Goal: Task Accomplishment & Management: Manage account settings

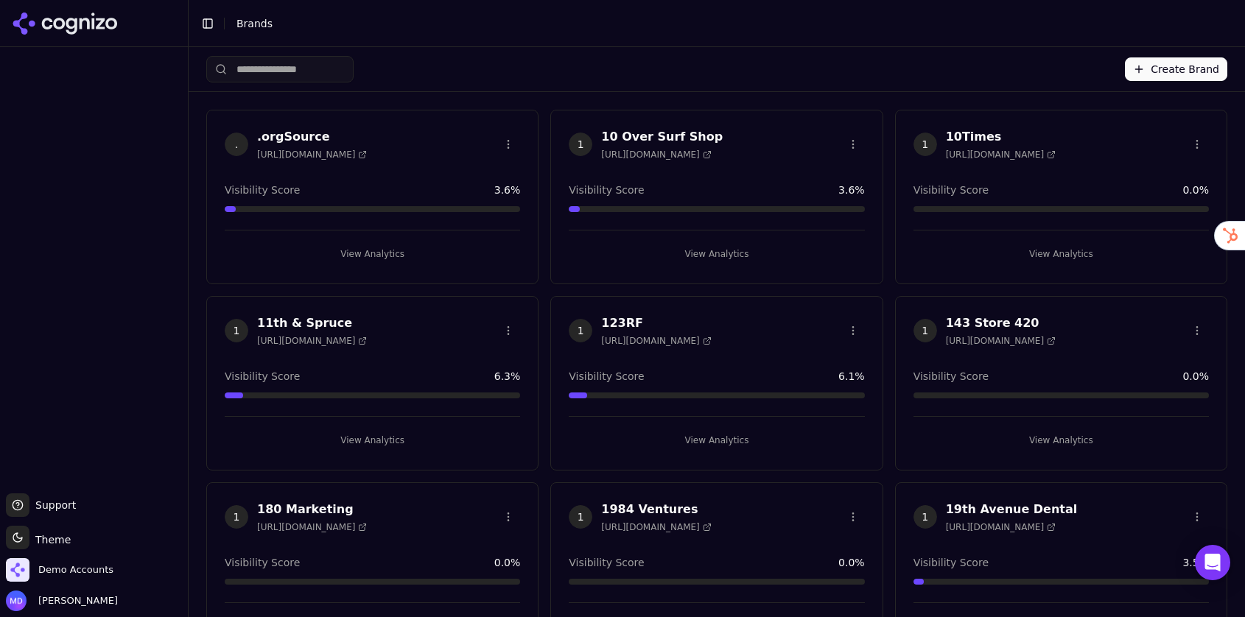
click at [334, 70] on input "search" at bounding box center [279, 69] width 147 height 27
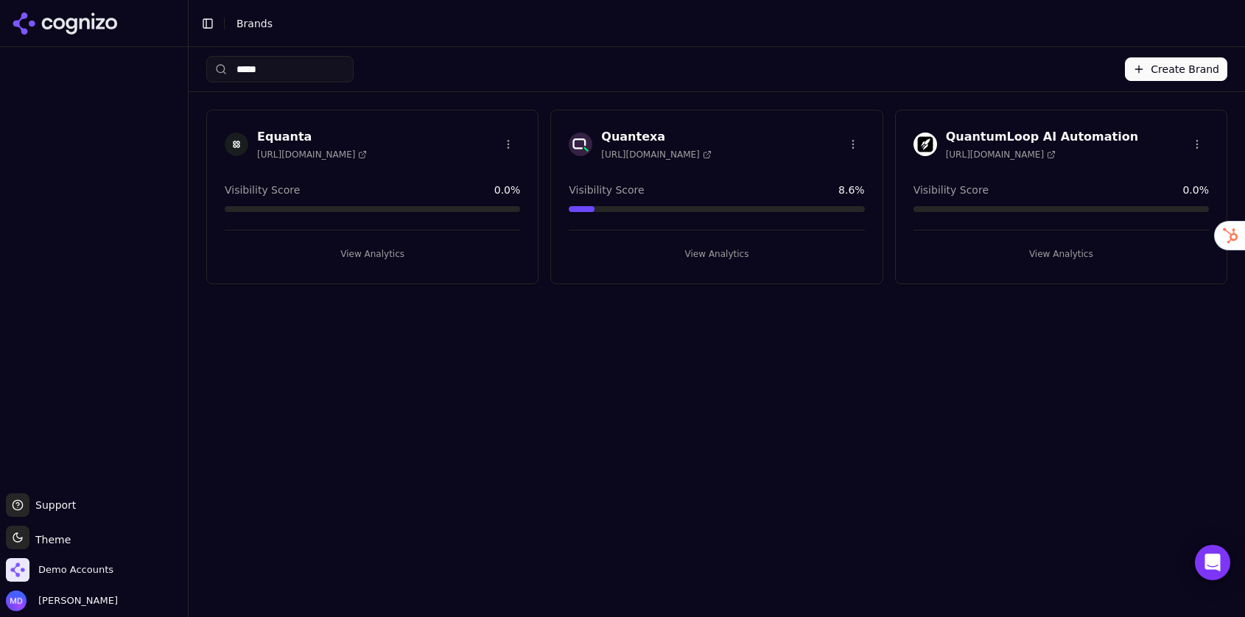
type input "*****"
click at [387, 246] on button "View Analytics" at bounding box center [372, 254] width 295 height 24
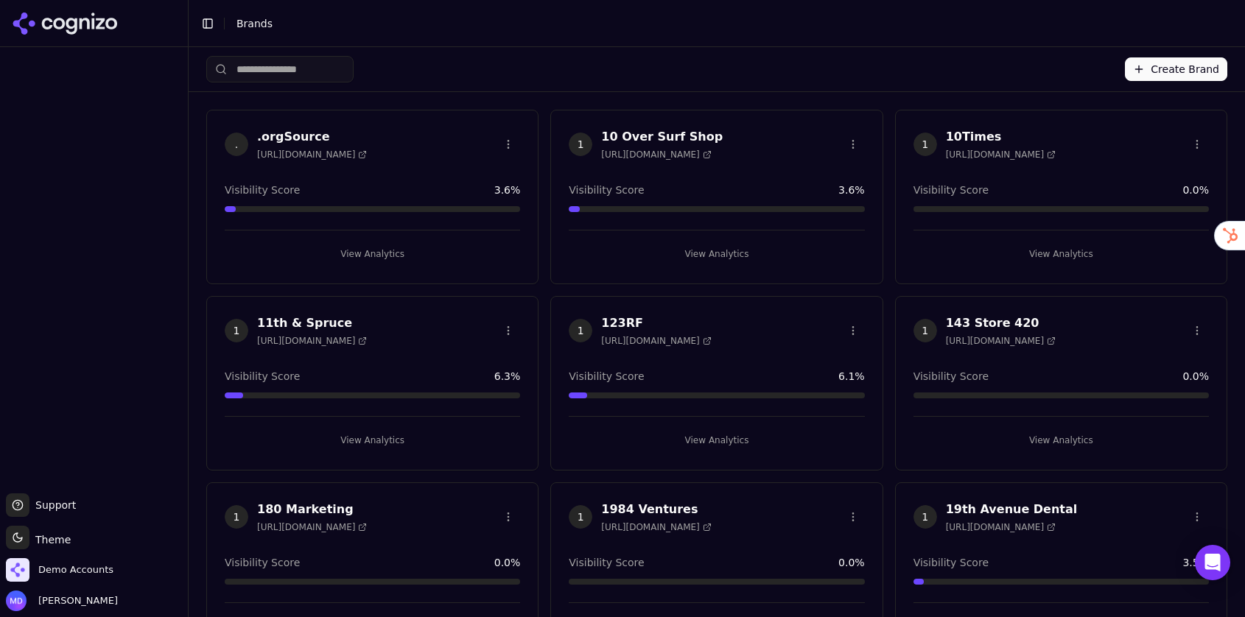
click at [304, 65] on html "Support Support Toggle theme Theme Demo Accounts [PERSON_NAME] Toggle Sidebar B…" at bounding box center [622, 308] width 1245 height 617
click at [301, 70] on input "search" at bounding box center [279, 69] width 147 height 27
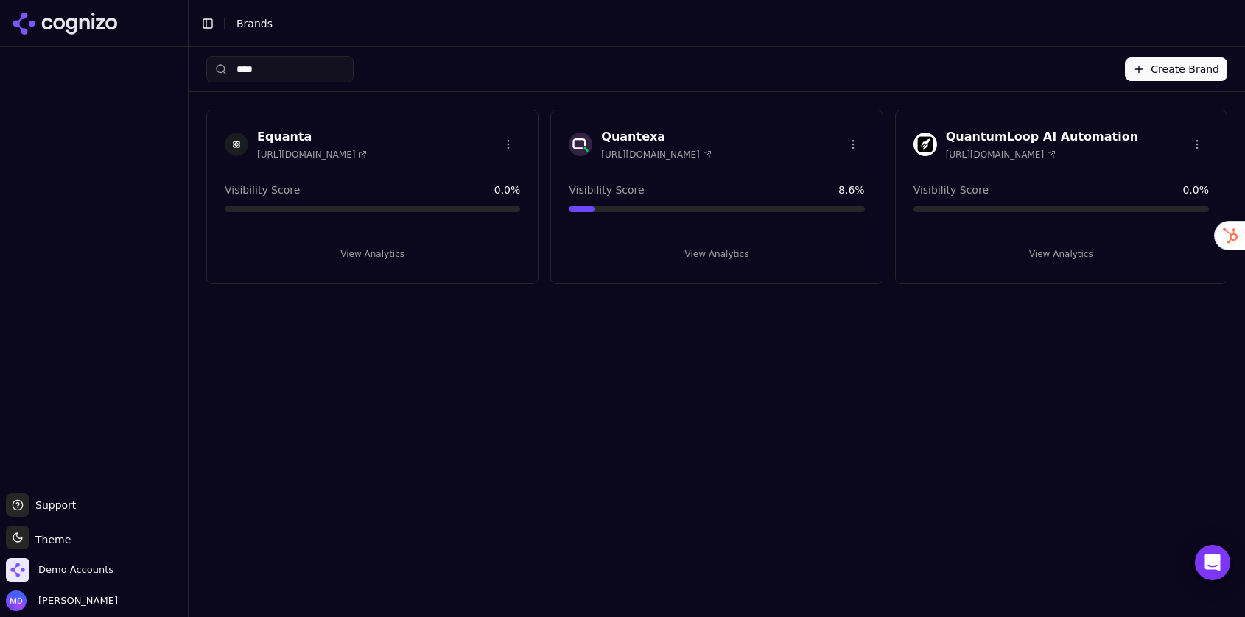
type input "****"
click at [399, 247] on button "View Analytics" at bounding box center [372, 254] width 295 height 24
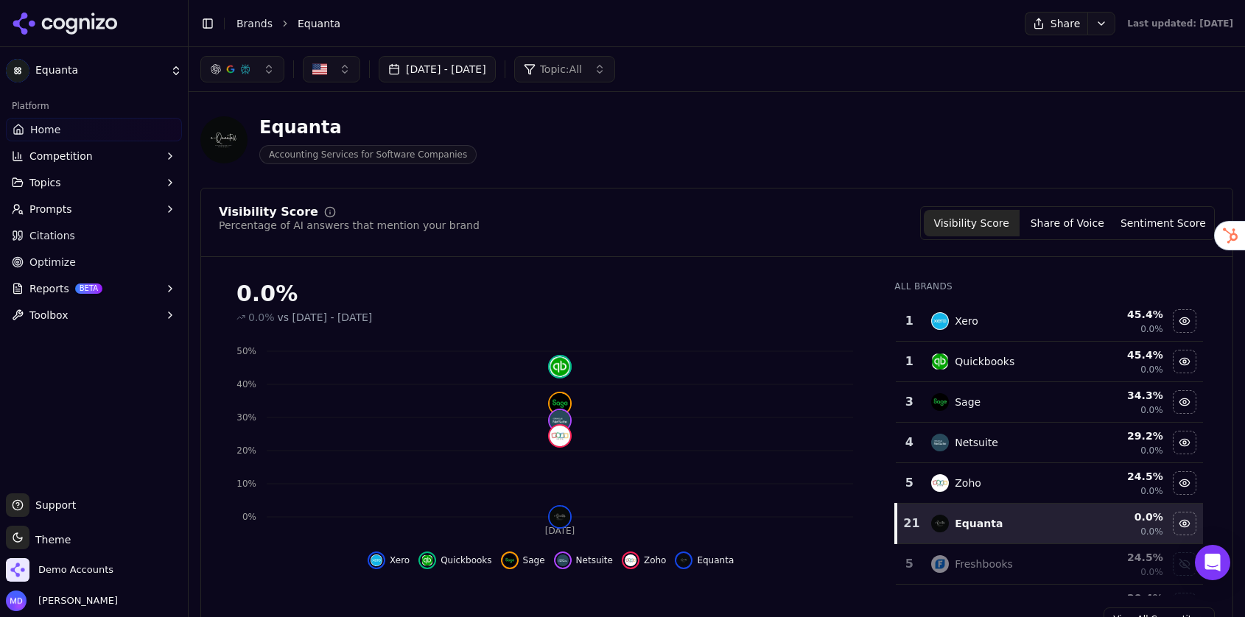
click at [63, 213] on span "Prompts" at bounding box center [50, 209] width 43 height 15
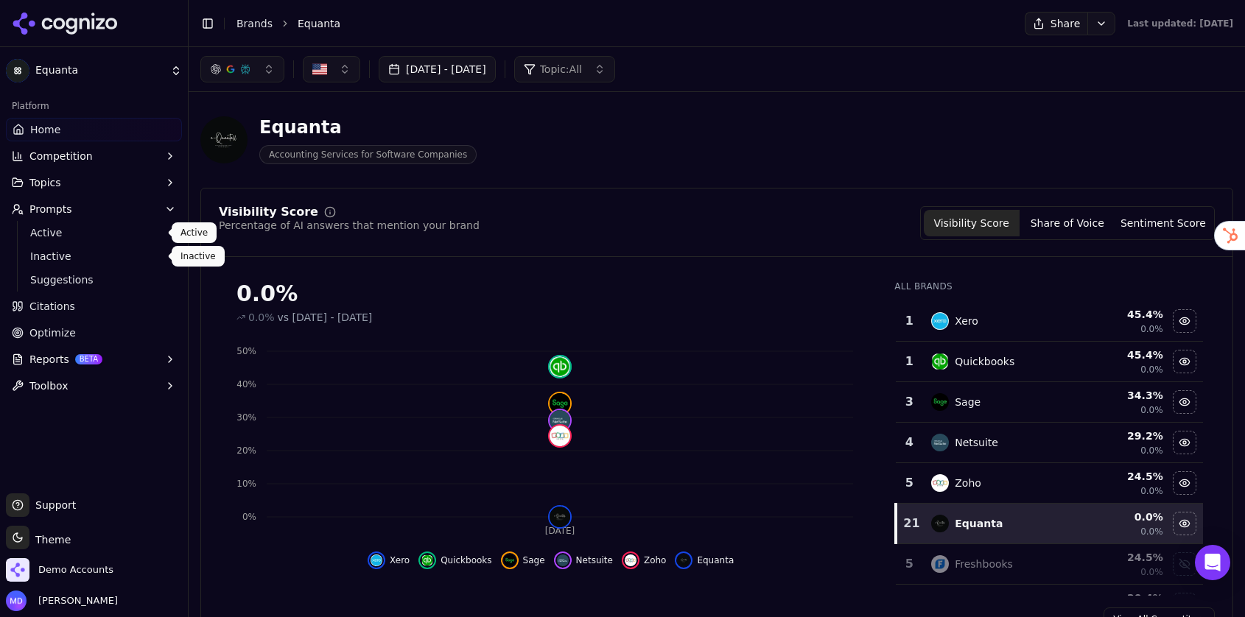
click at [57, 239] on span "Active" at bounding box center [94, 232] width 128 height 15
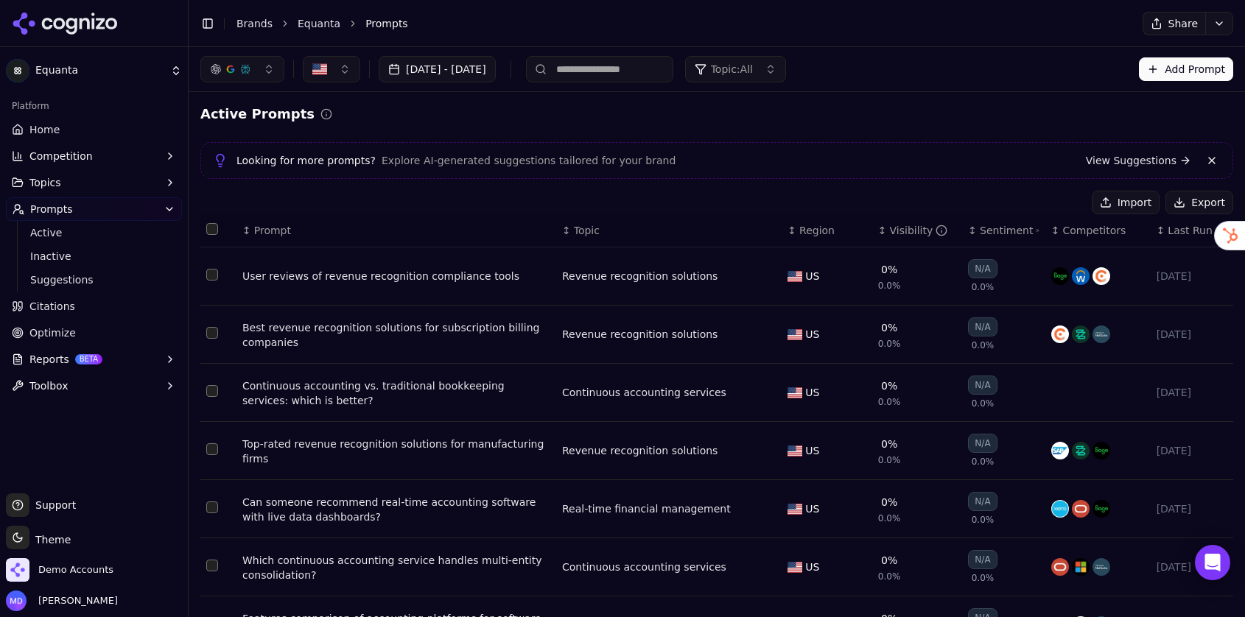
click at [771, 78] on button "Topic: All" at bounding box center [735, 69] width 101 height 27
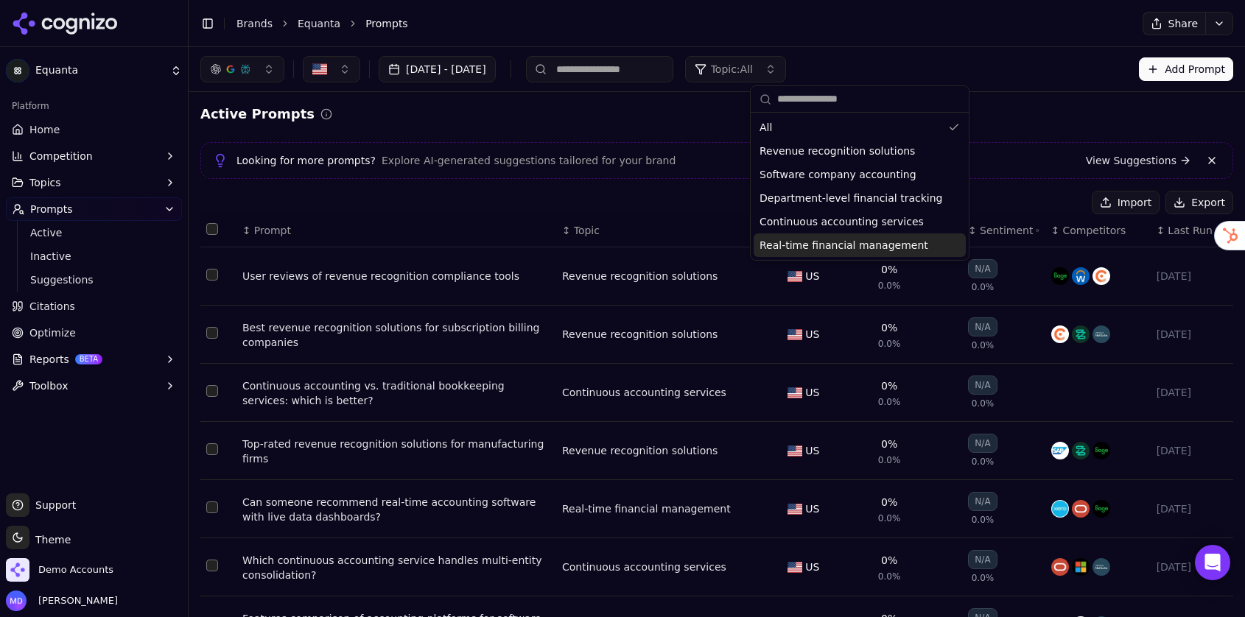
click at [815, 245] on span "Real-time financial management" at bounding box center [843, 245] width 169 height 15
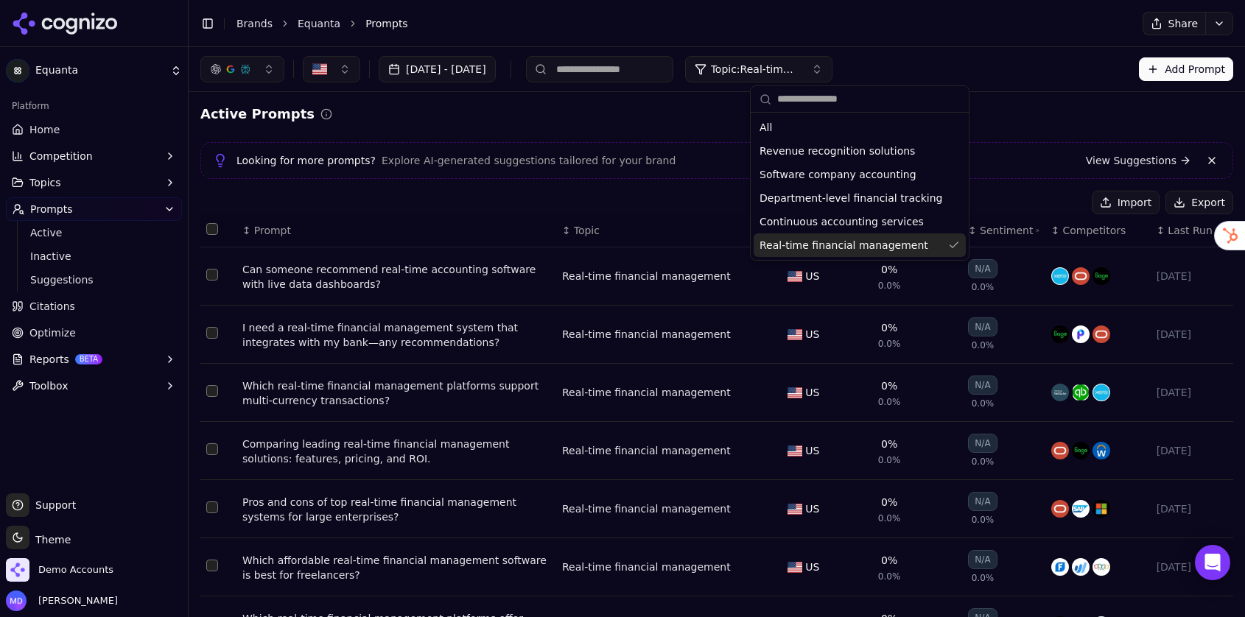
click at [362, 271] on div "Can someone recommend real-time accounting software with live data dashboards?" at bounding box center [396, 276] width 308 height 29
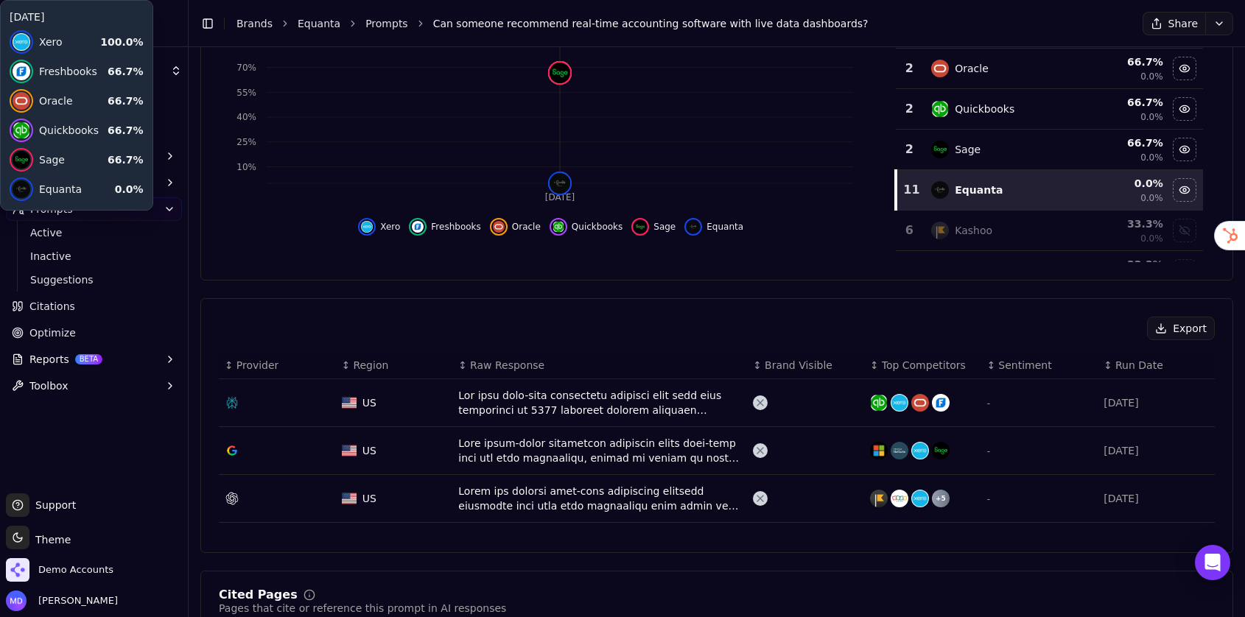
scroll to position [289, 0]
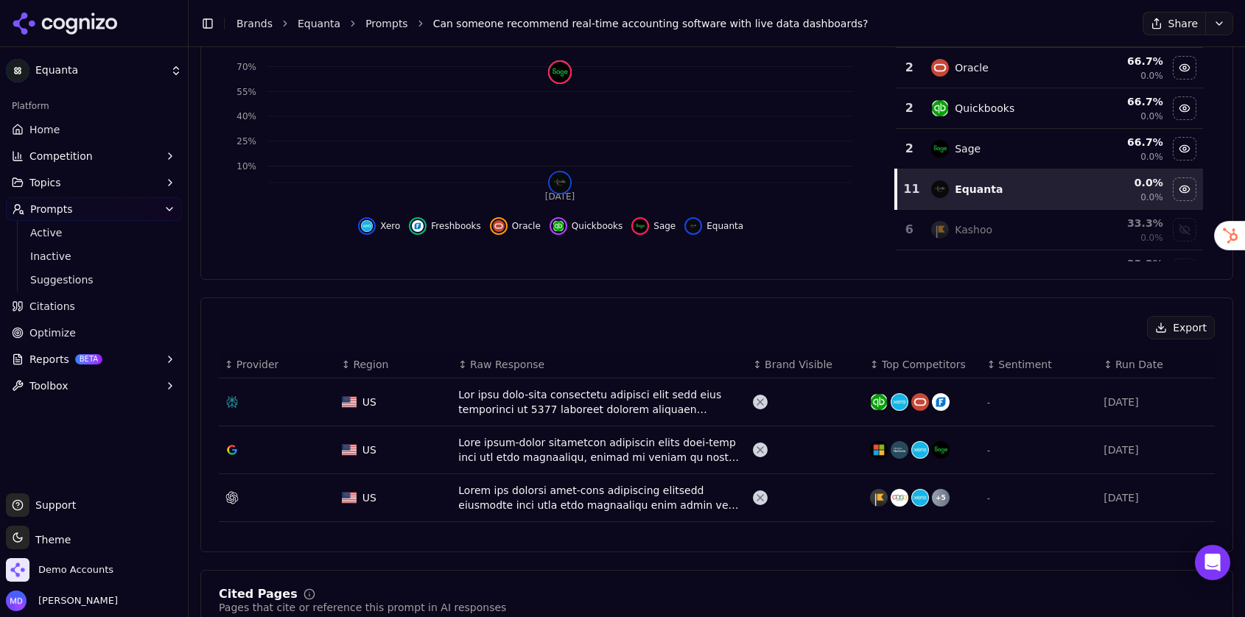
click at [537, 401] on div "Data table" at bounding box center [599, 401] width 283 height 29
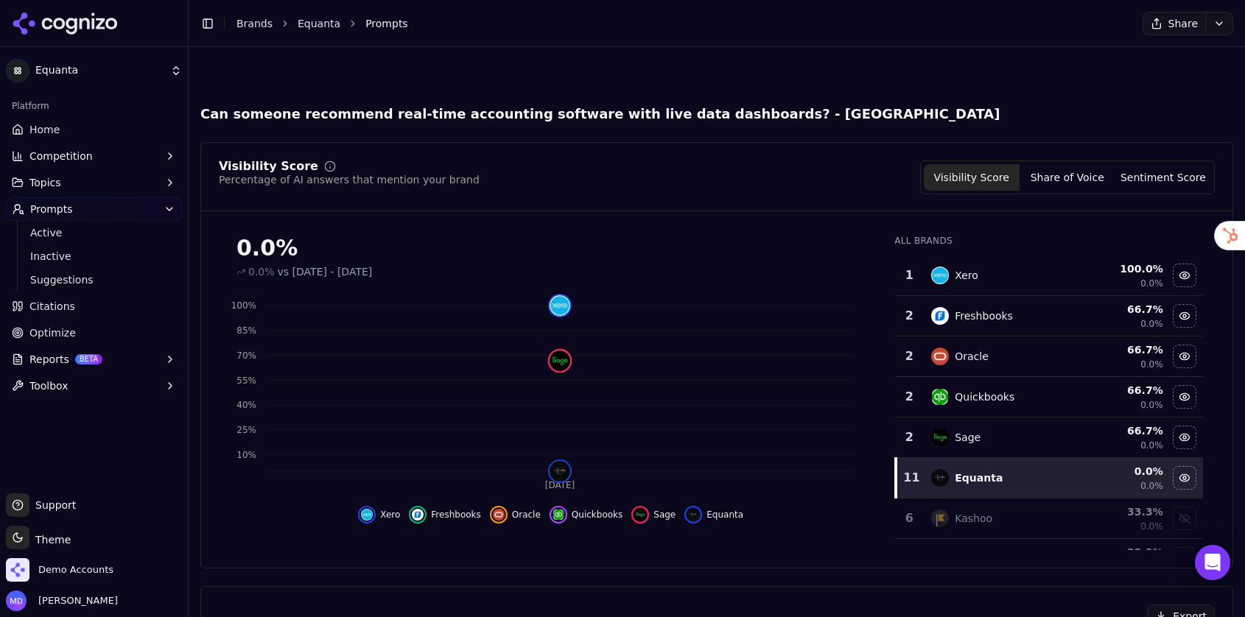
scroll to position [334, 0]
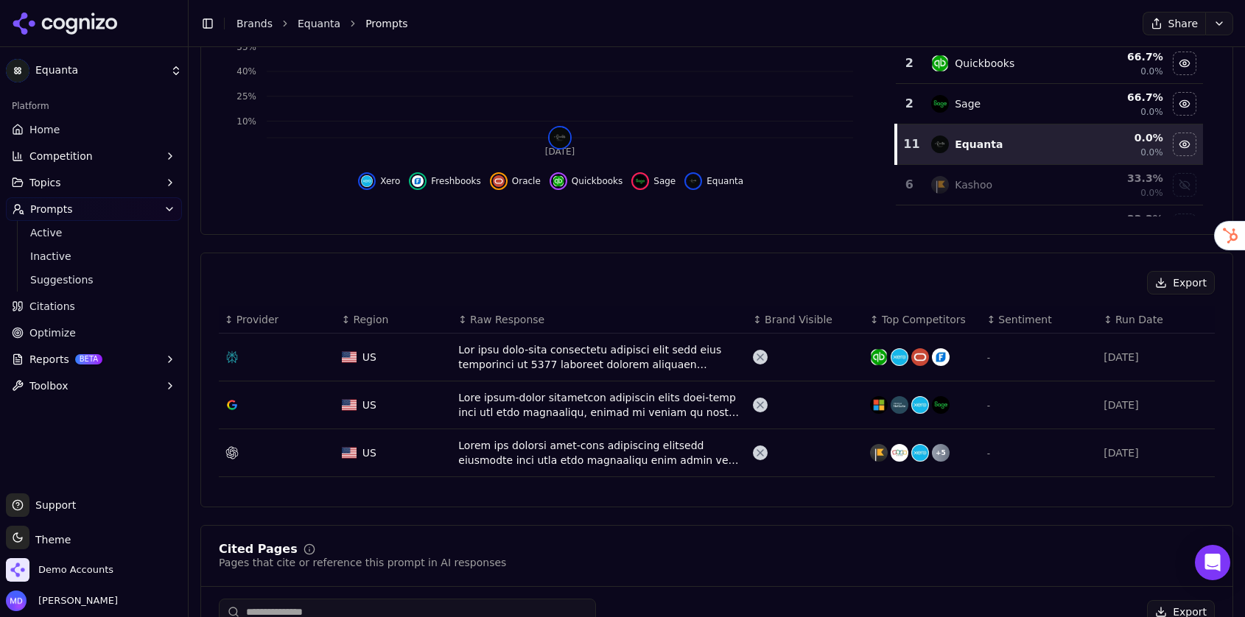
click at [479, 447] on div "Data table" at bounding box center [599, 452] width 283 height 29
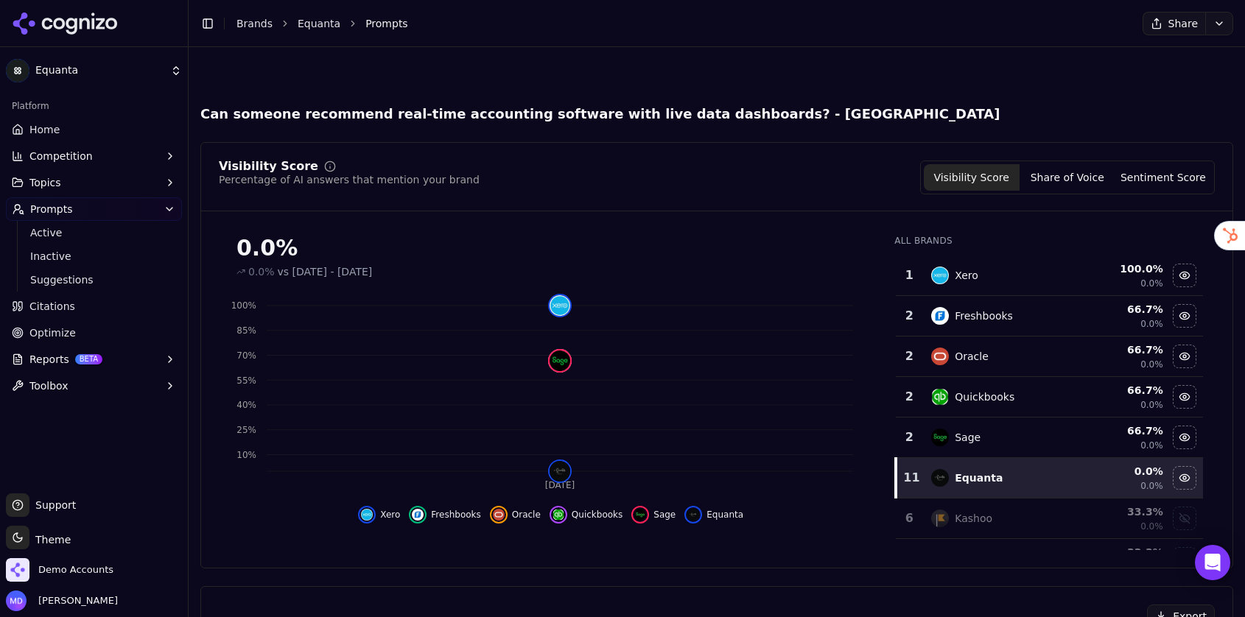
scroll to position [379, 0]
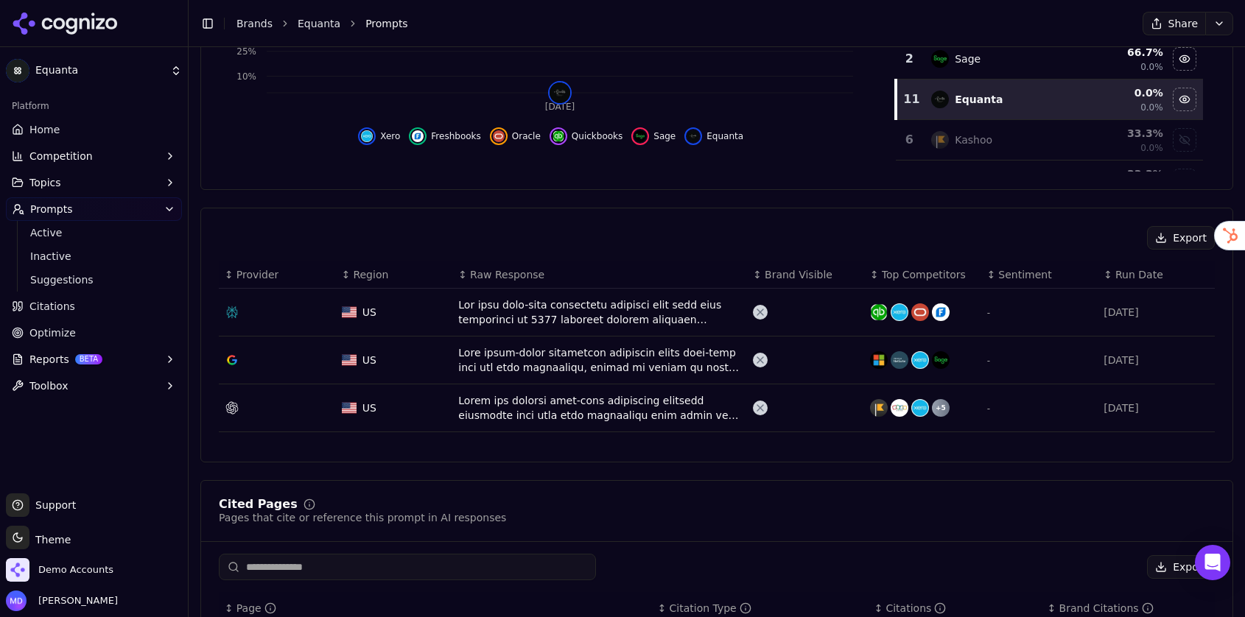
click at [513, 360] on div "Data table" at bounding box center [599, 359] width 283 height 29
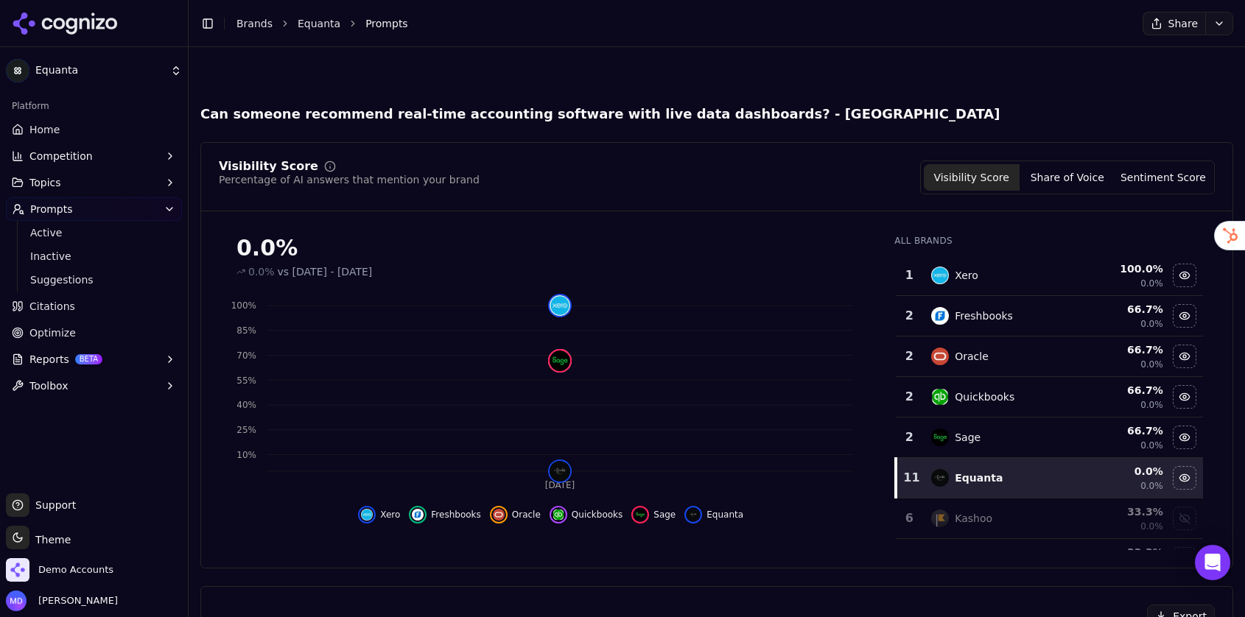
scroll to position [423, 0]
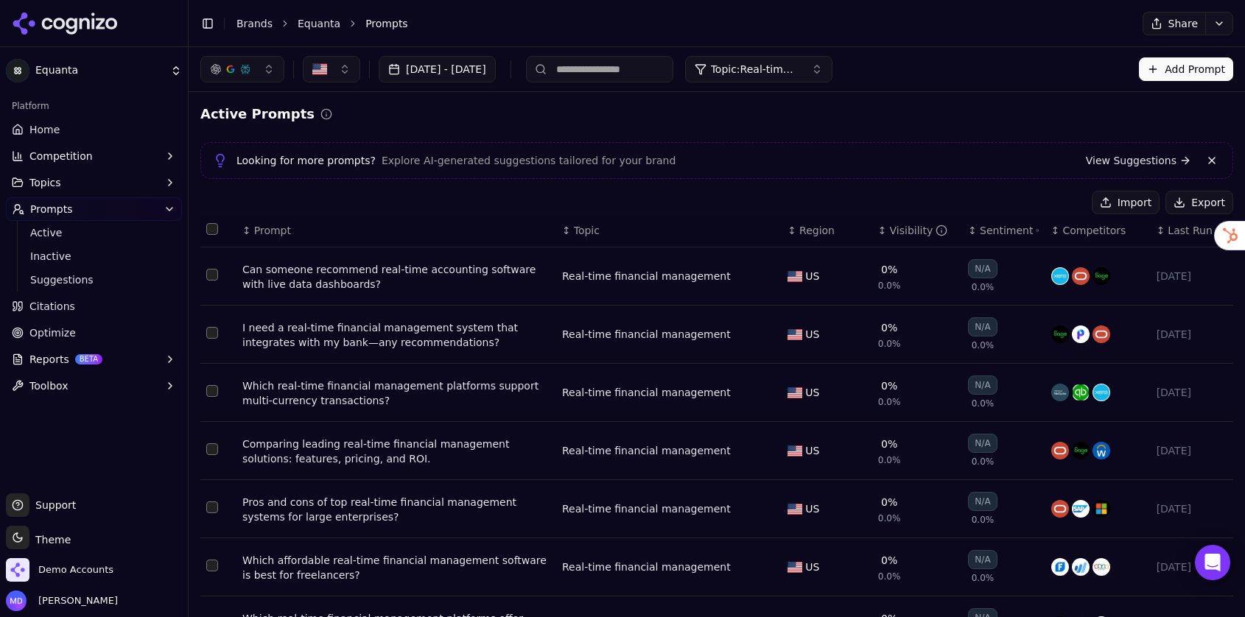
click at [401, 449] on div "Comparing leading real-time financial management solutions: features, pricing, …" at bounding box center [396, 451] width 308 height 29
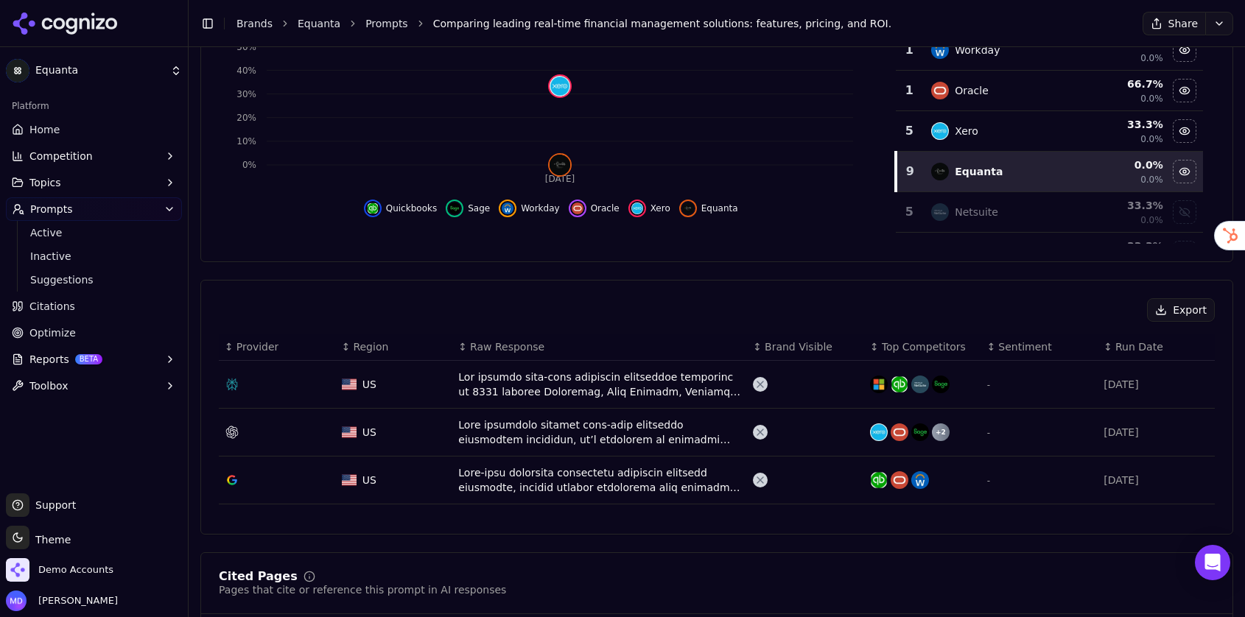
scroll to position [307, 0]
click at [507, 379] on div "Data table" at bounding box center [599, 383] width 283 height 29
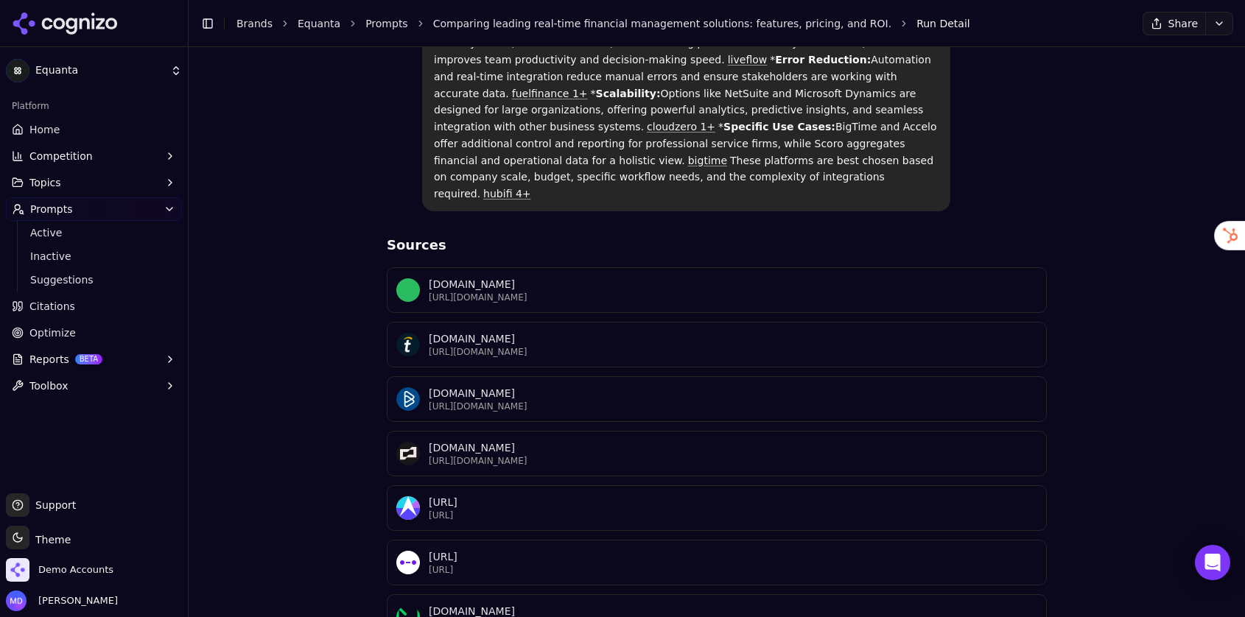
scroll to position [734, 0]
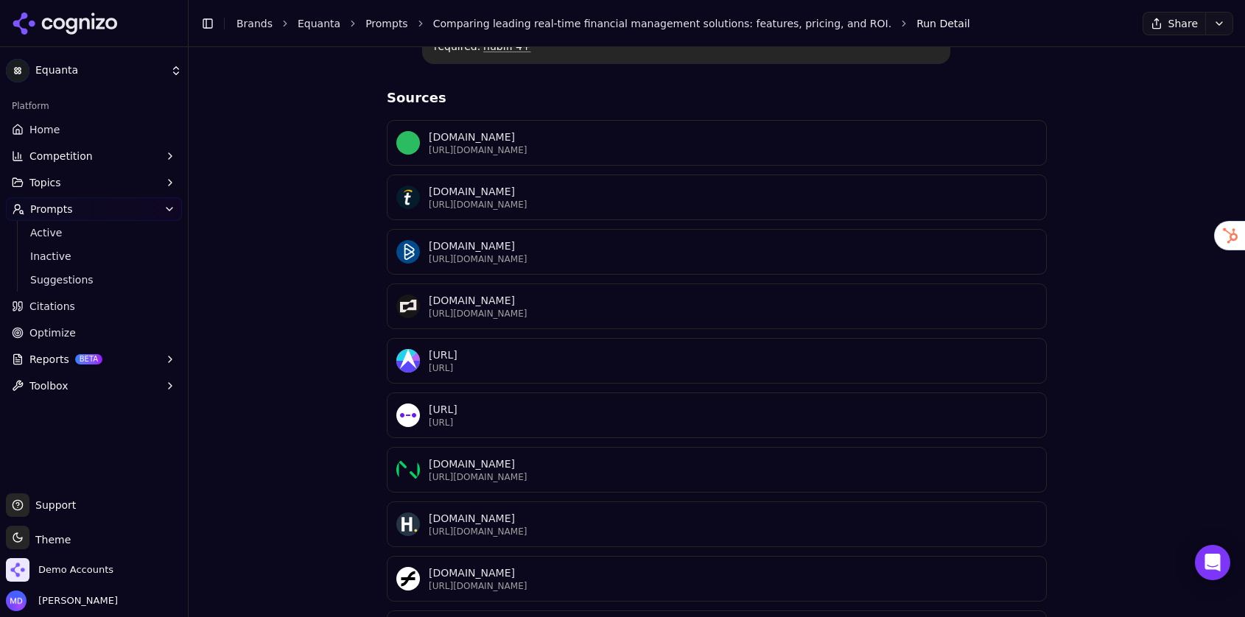
click at [55, 311] on span "Citations" at bounding box center [52, 306] width 46 height 15
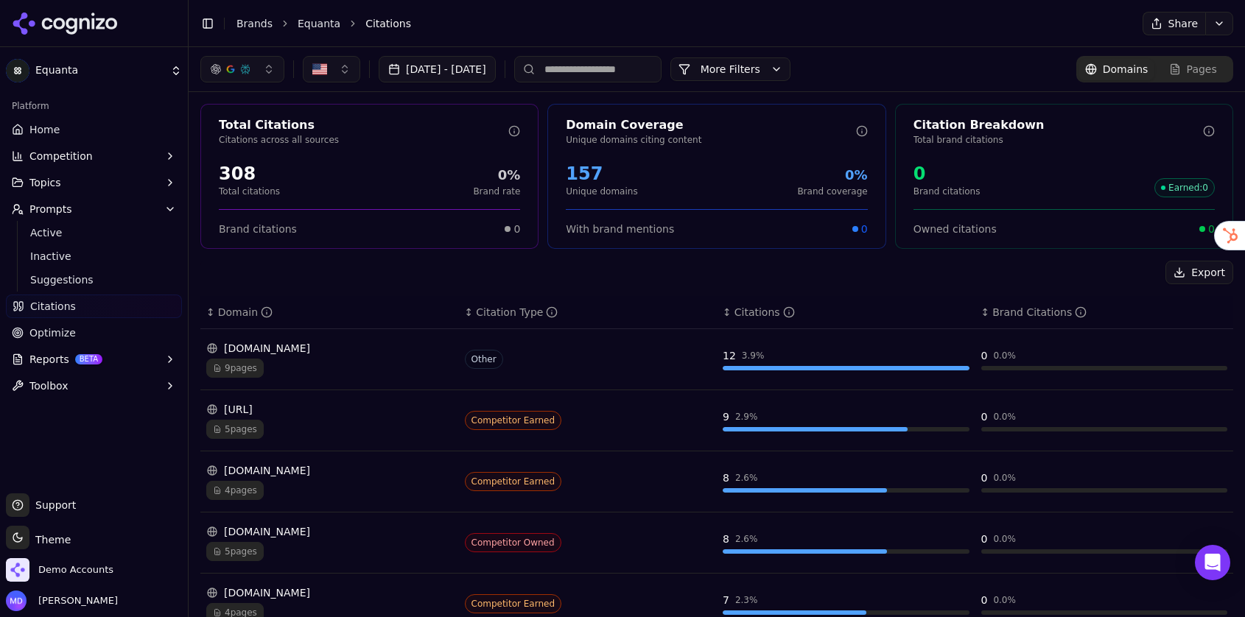
click at [620, 79] on input at bounding box center [587, 69] width 147 height 27
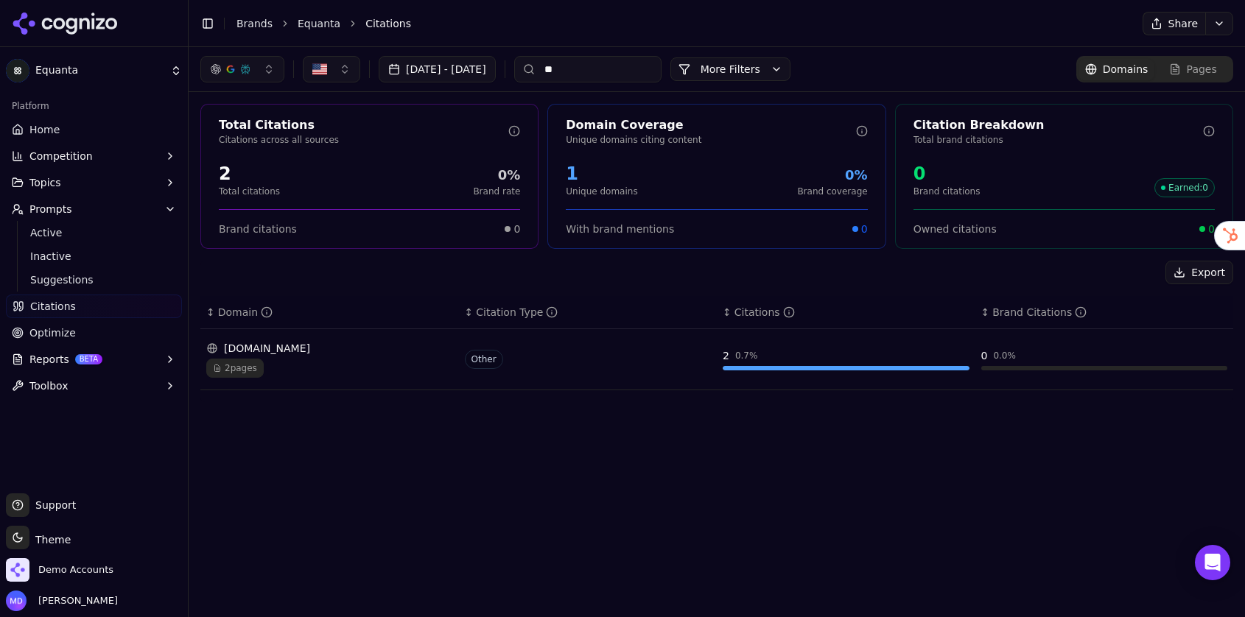
type input "*"
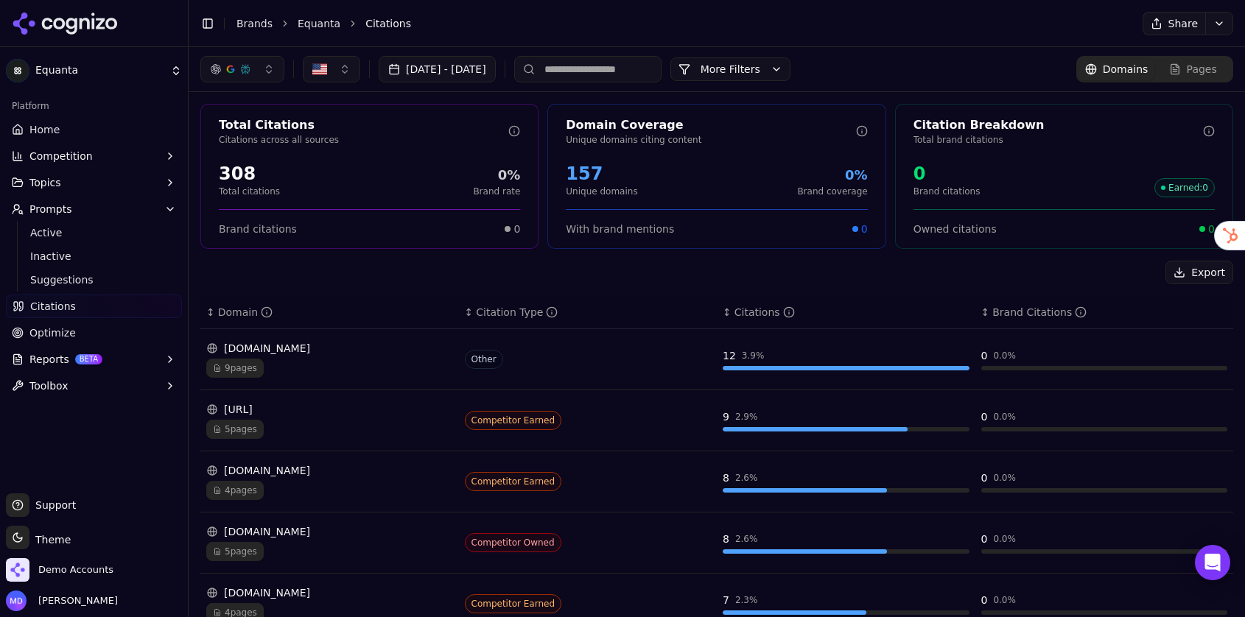
click at [113, 131] on link "Home" at bounding box center [94, 130] width 176 height 24
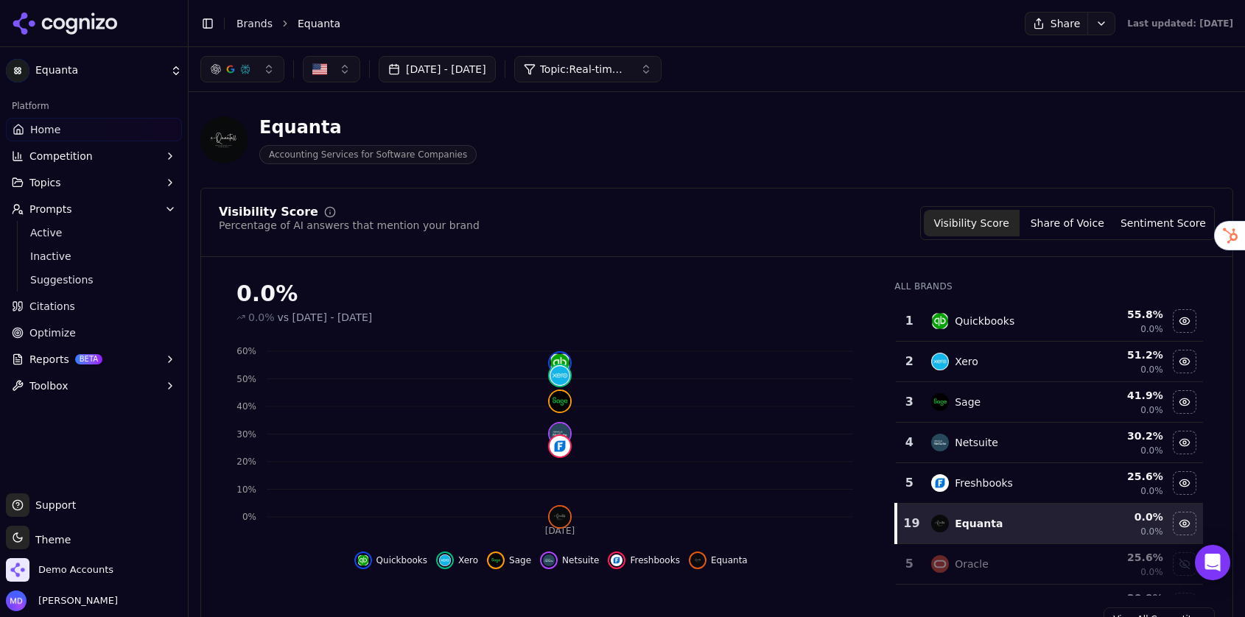
scroll to position [3, 0]
click at [48, 348] on button "Reports BETA" at bounding box center [94, 360] width 176 height 24
click at [47, 336] on span "Optimize" at bounding box center [52, 333] width 46 height 15
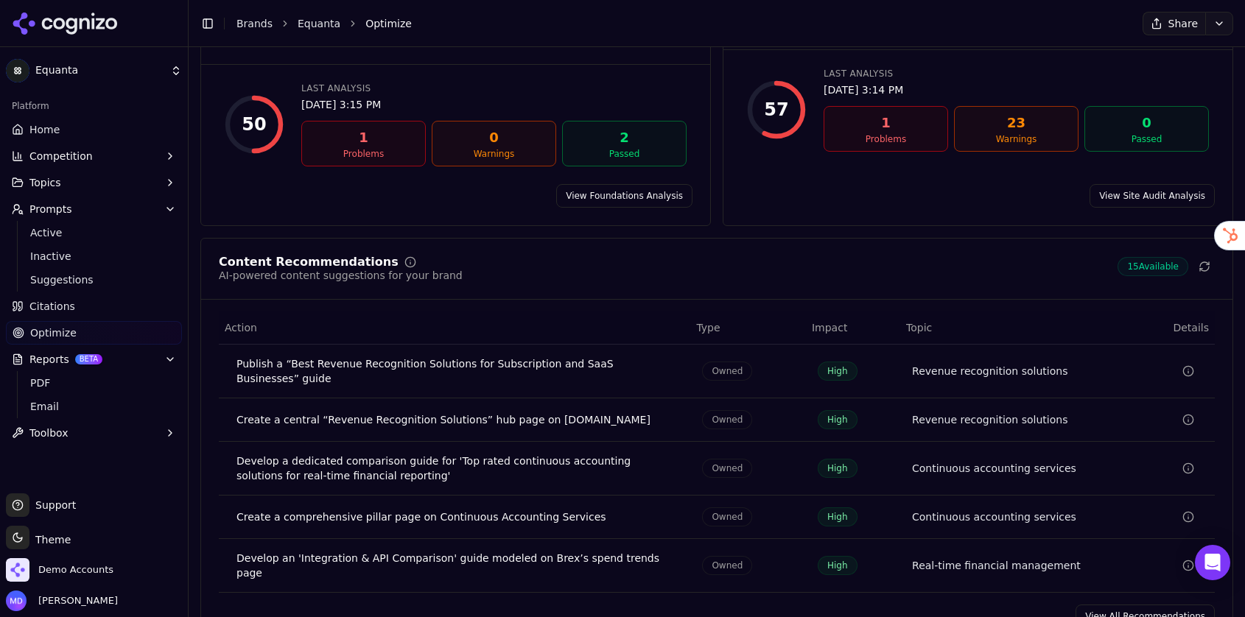
scroll to position [168, 0]
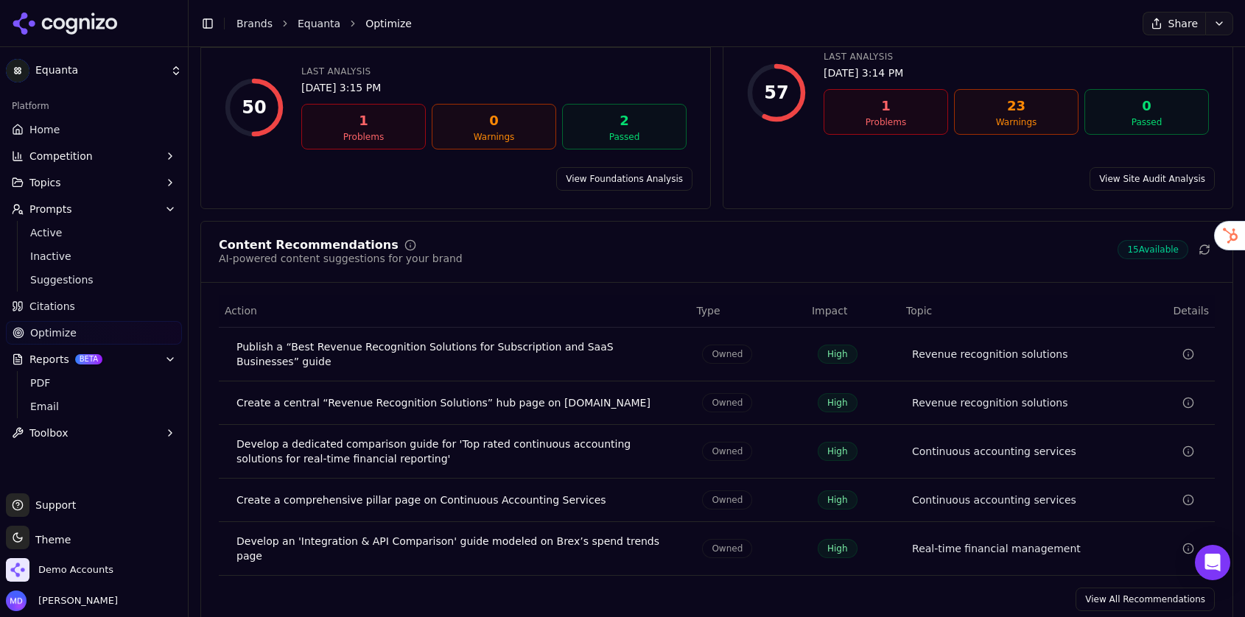
click at [1107, 588] on link "View All Recommendations" at bounding box center [1144, 600] width 139 height 24
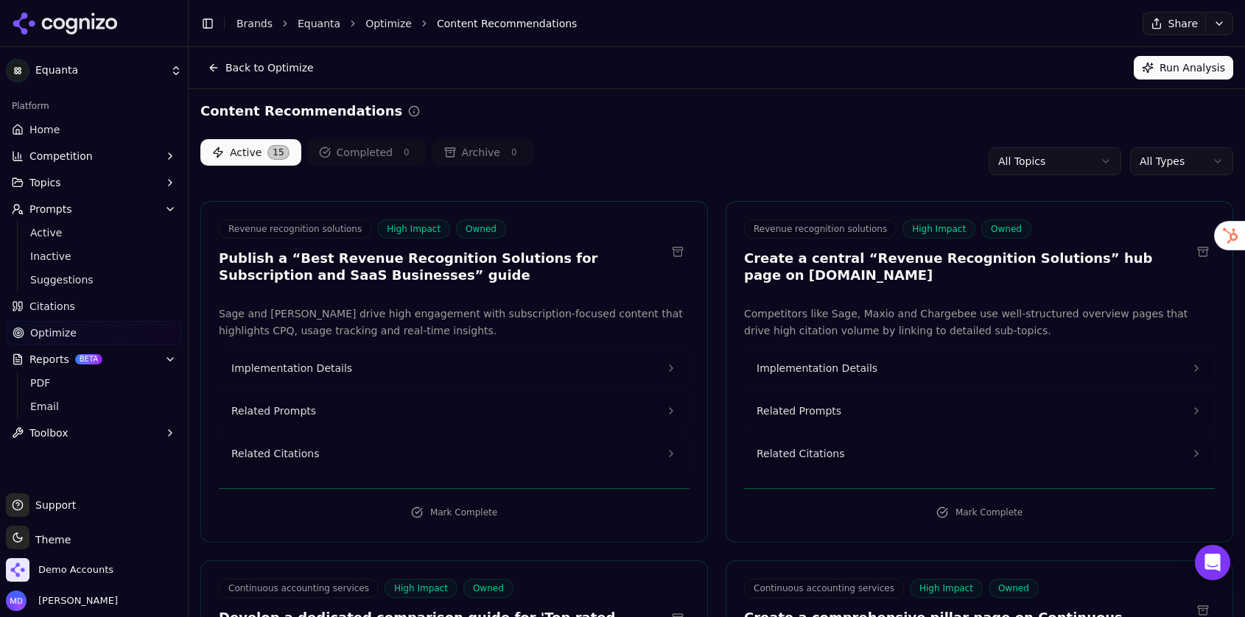
click at [342, 367] on span "Implementation Details" at bounding box center [291, 368] width 121 height 15
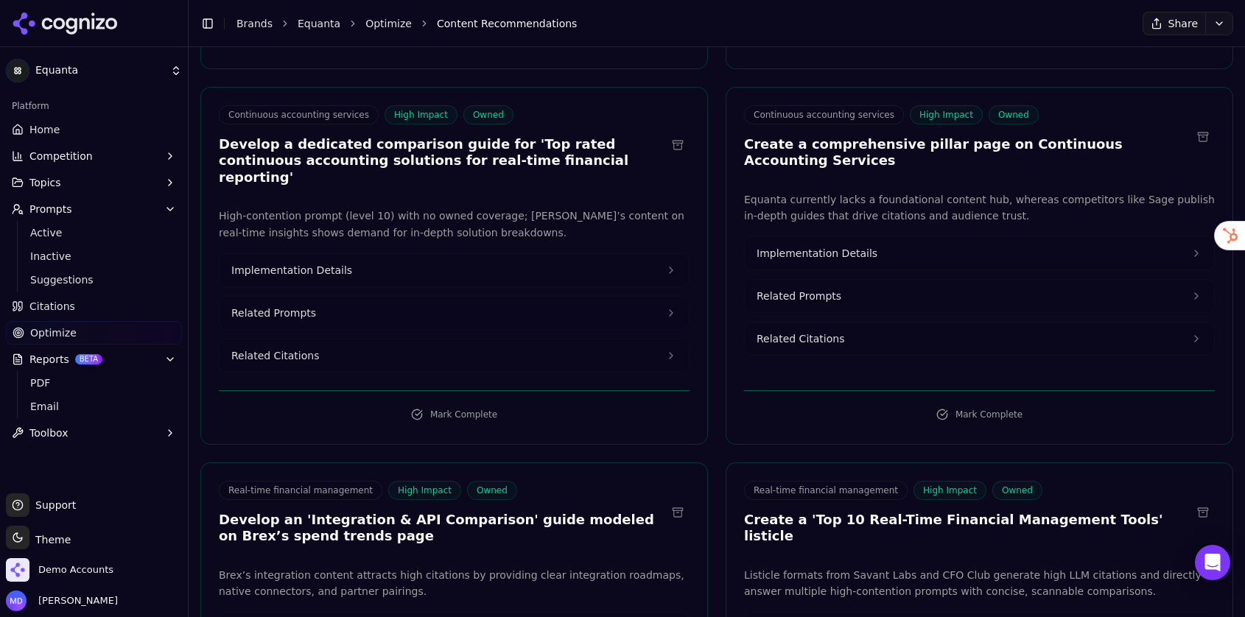
scroll to position [621, 0]
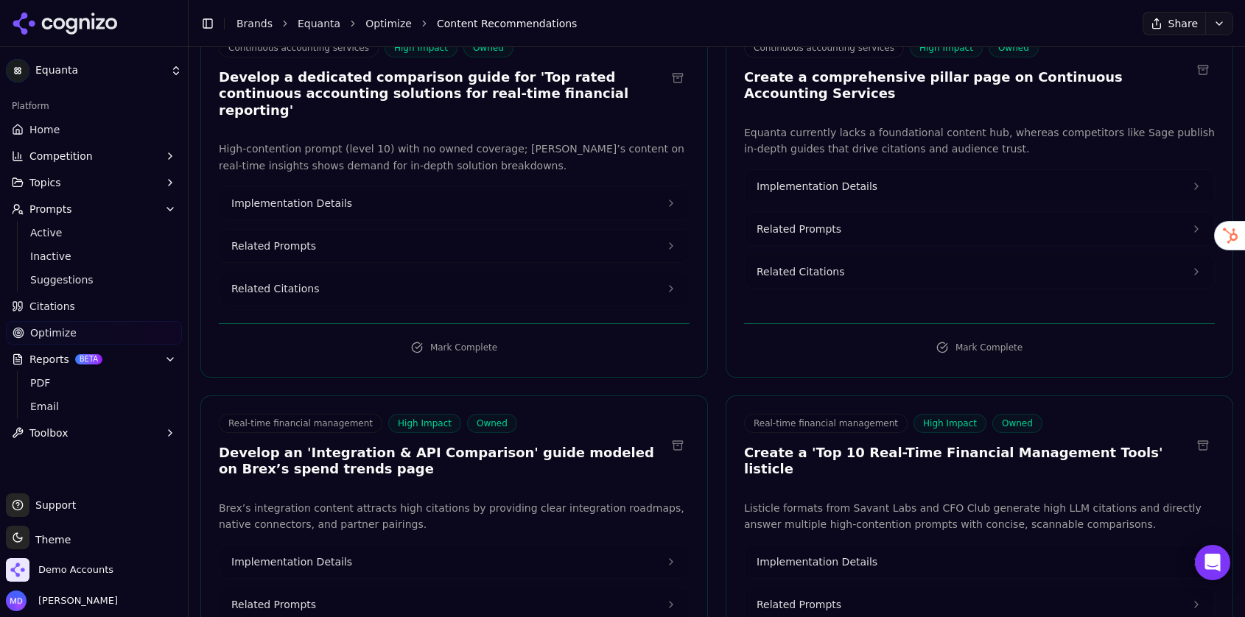
click at [53, 123] on span "Home" at bounding box center [44, 129] width 30 height 15
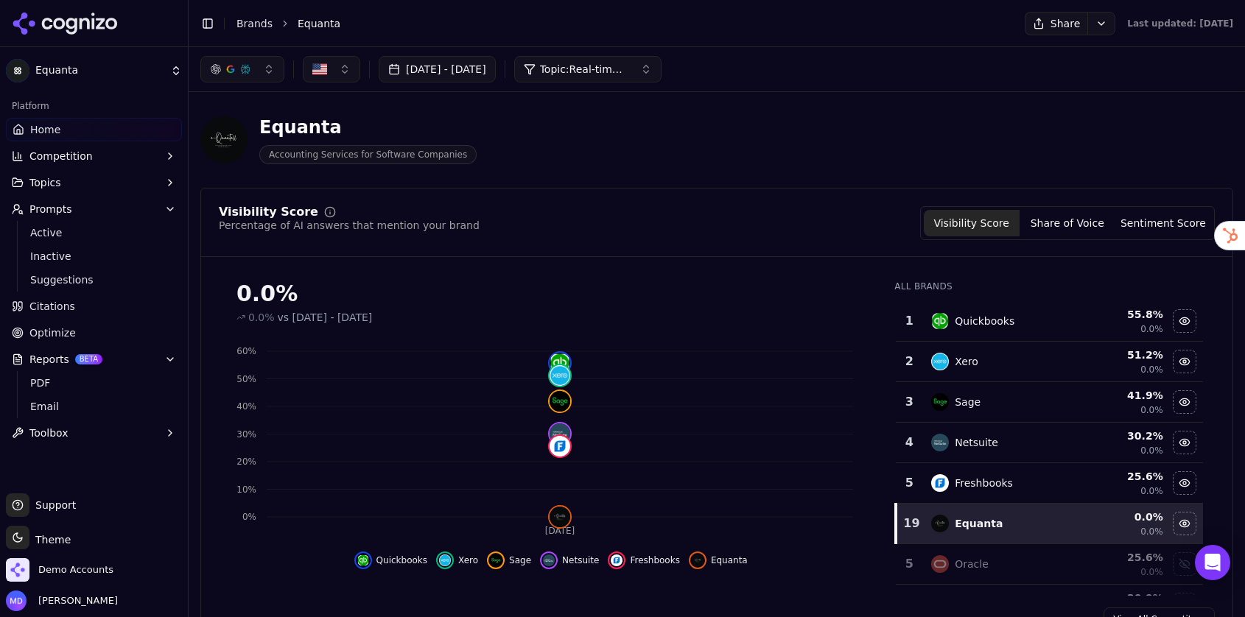
click at [69, 303] on span "Citations" at bounding box center [52, 306] width 46 height 15
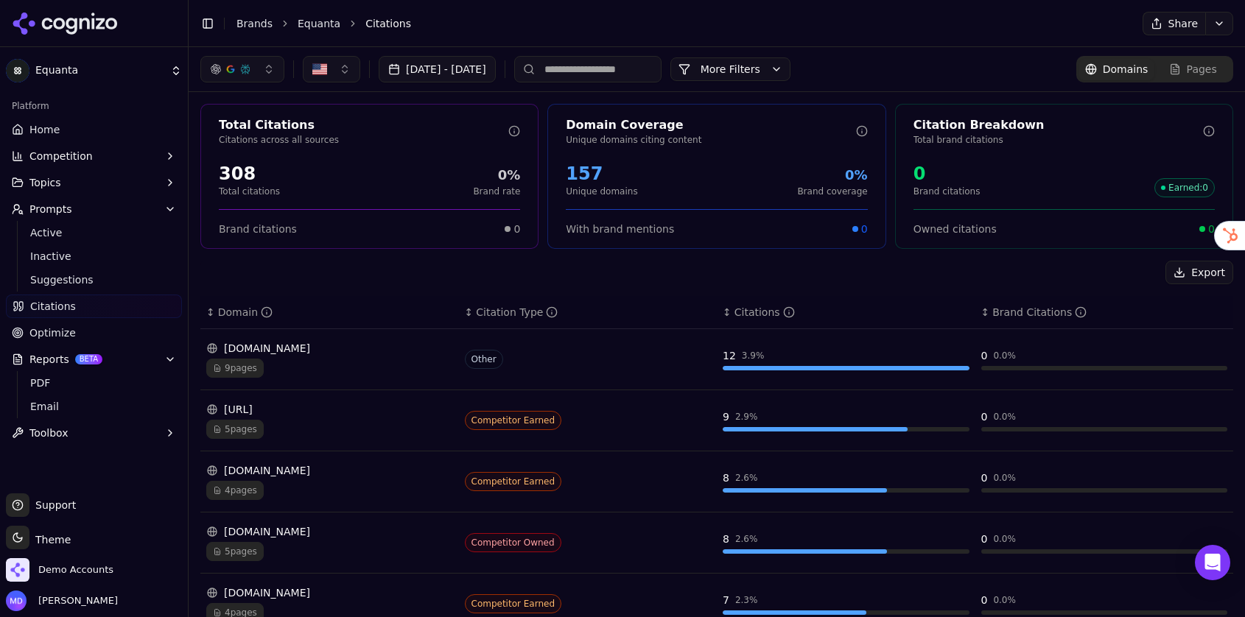
click at [610, 70] on input at bounding box center [587, 69] width 147 height 27
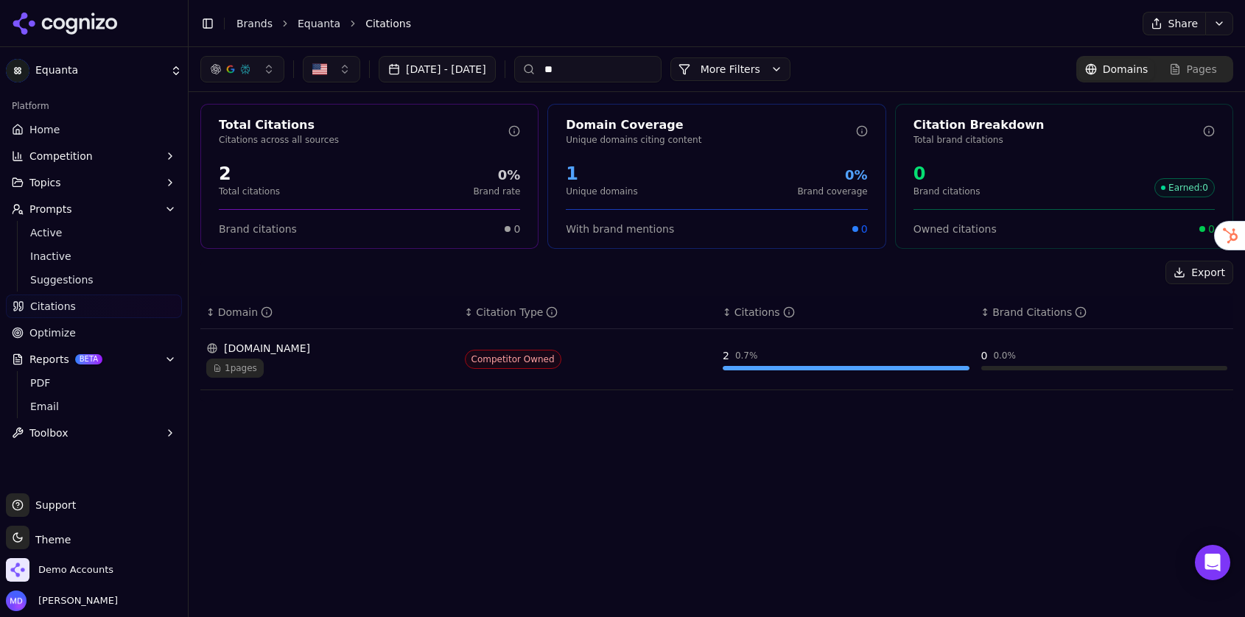
type input "*"
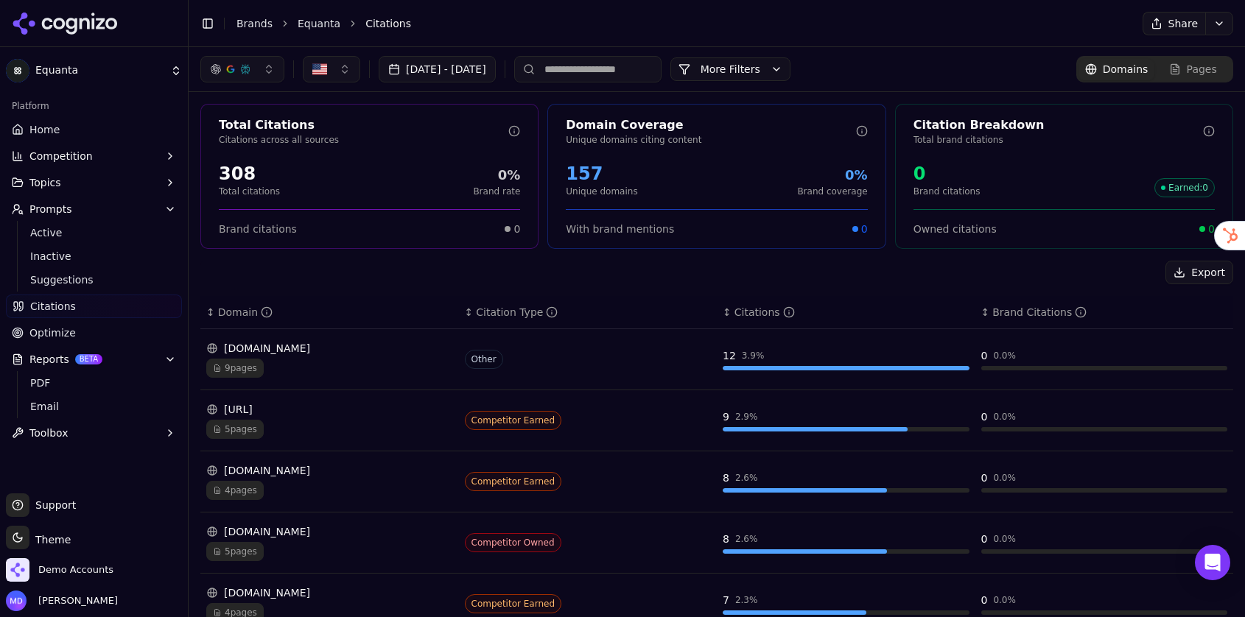
click at [90, 122] on link "Home" at bounding box center [94, 130] width 176 height 24
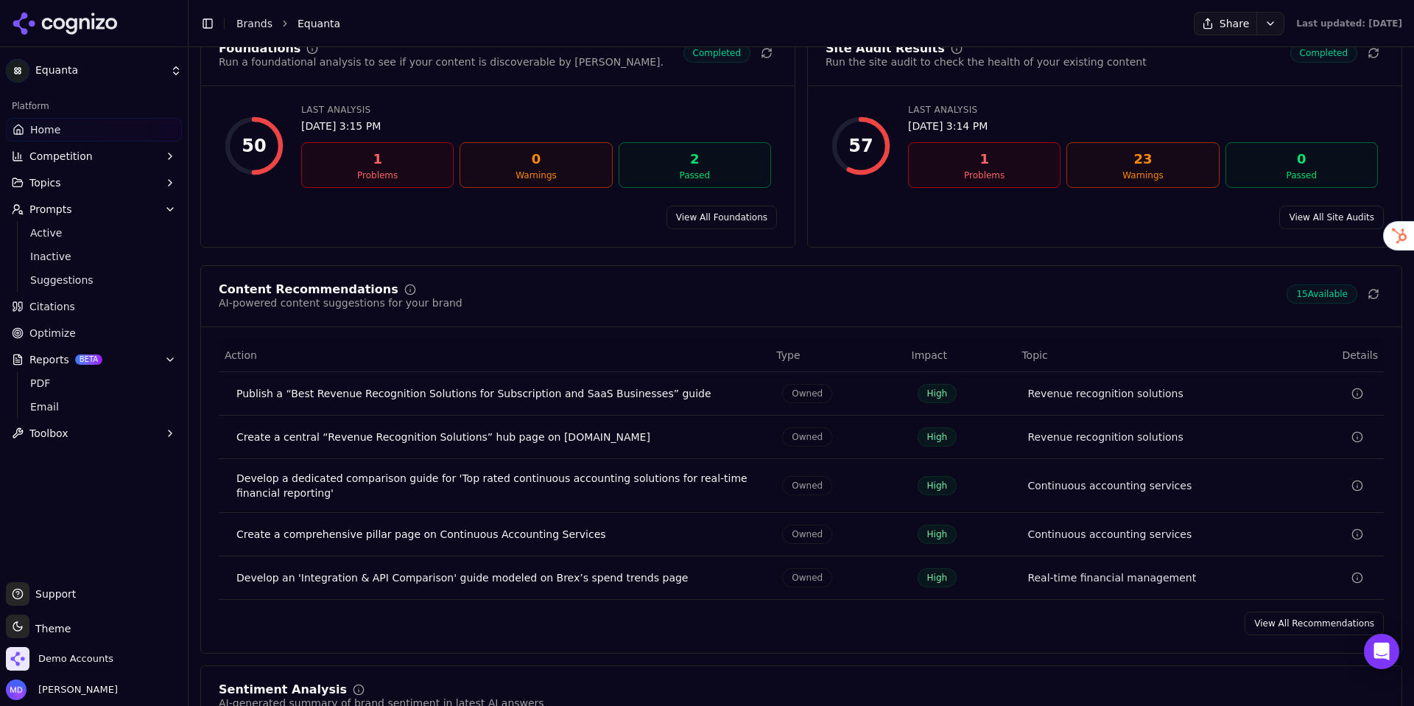
scroll to position [2048, 0]
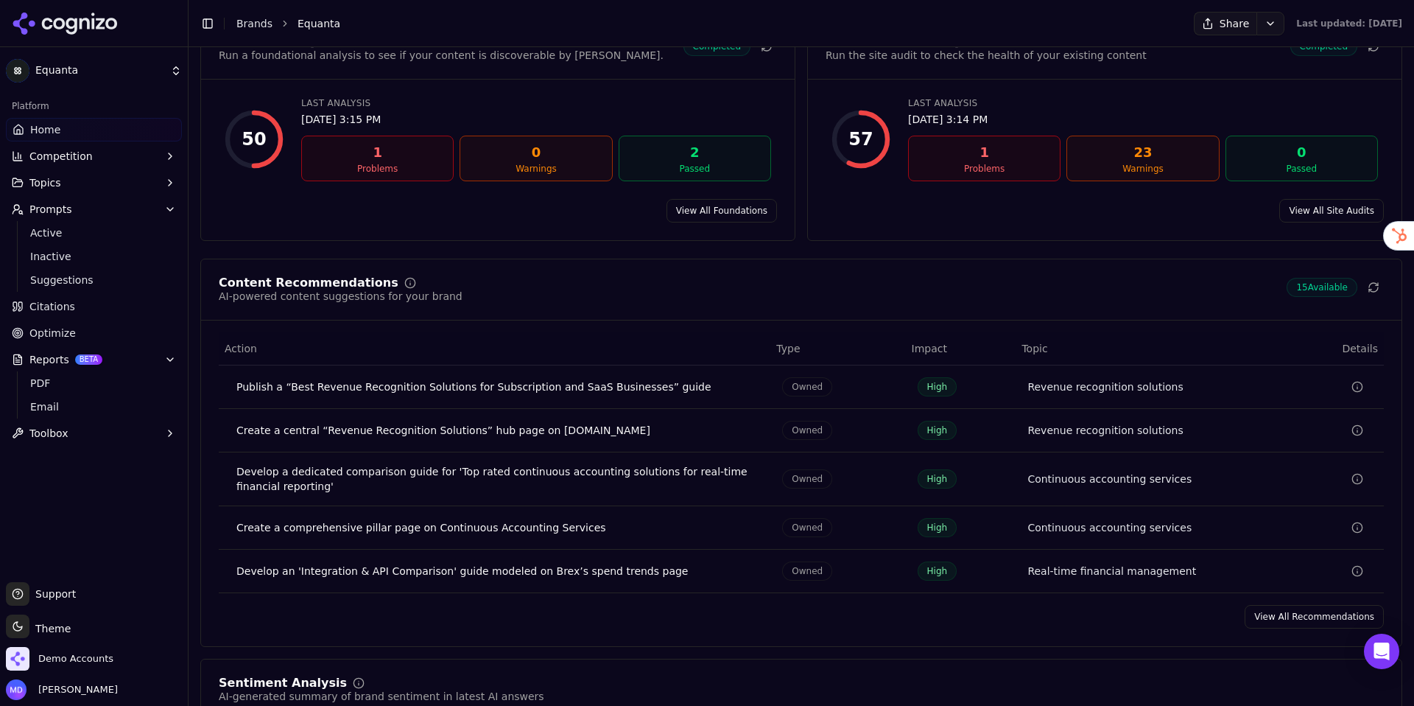
click at [1244, 616] on link "View All Recommendations" at bounding box center [1314, 617] width 139 height 24
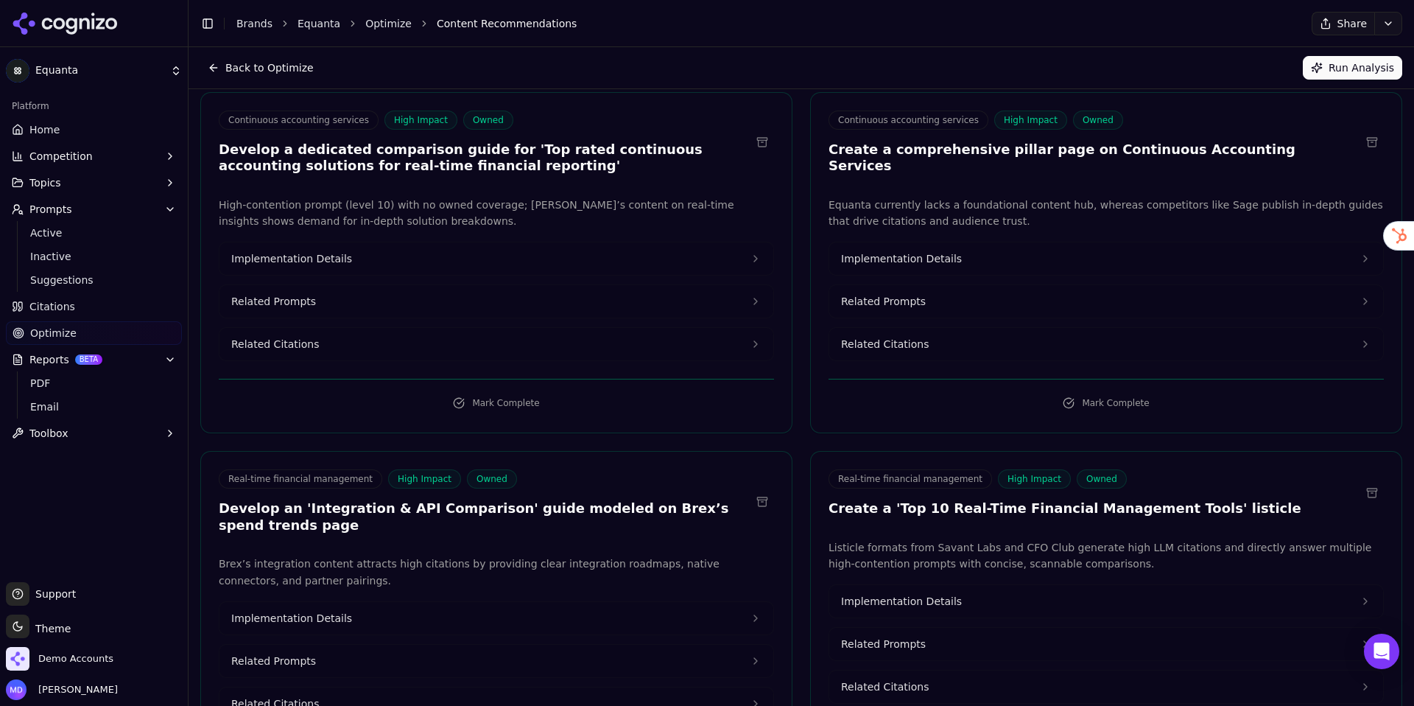
scroll to position [466, 0]
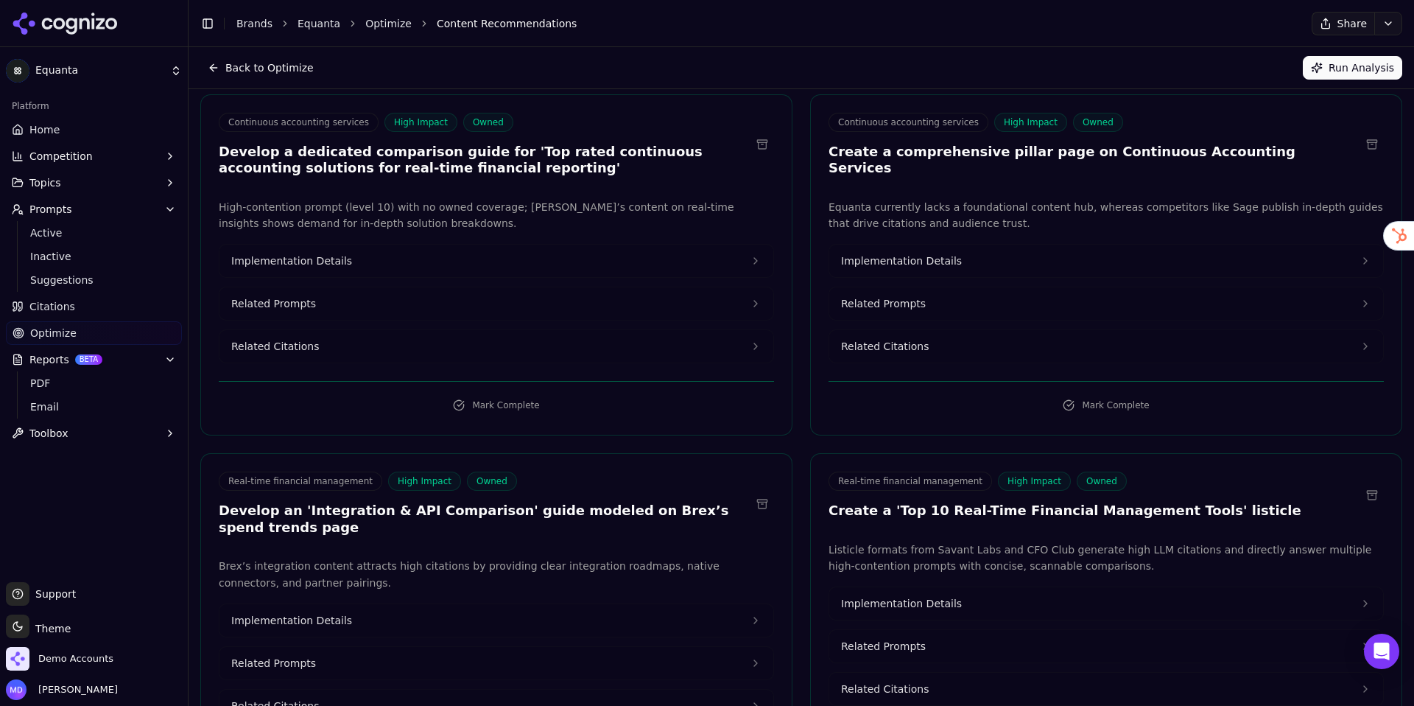
click at [355, 264] on button "Implementation Details" at bounding box center [496, 261] width 554 height 32
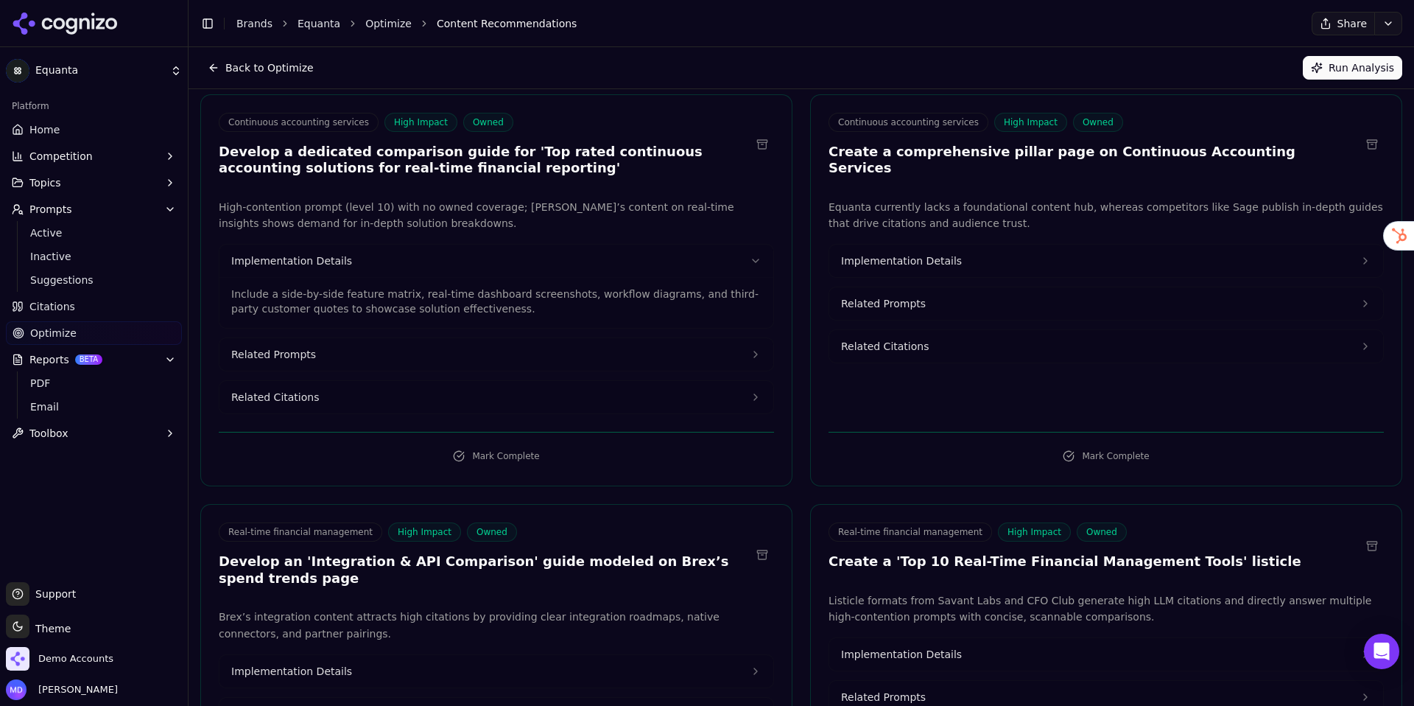
click at [547, 351] on button "Related Prompts" at bounding box center [496, 354] width 554 height 32
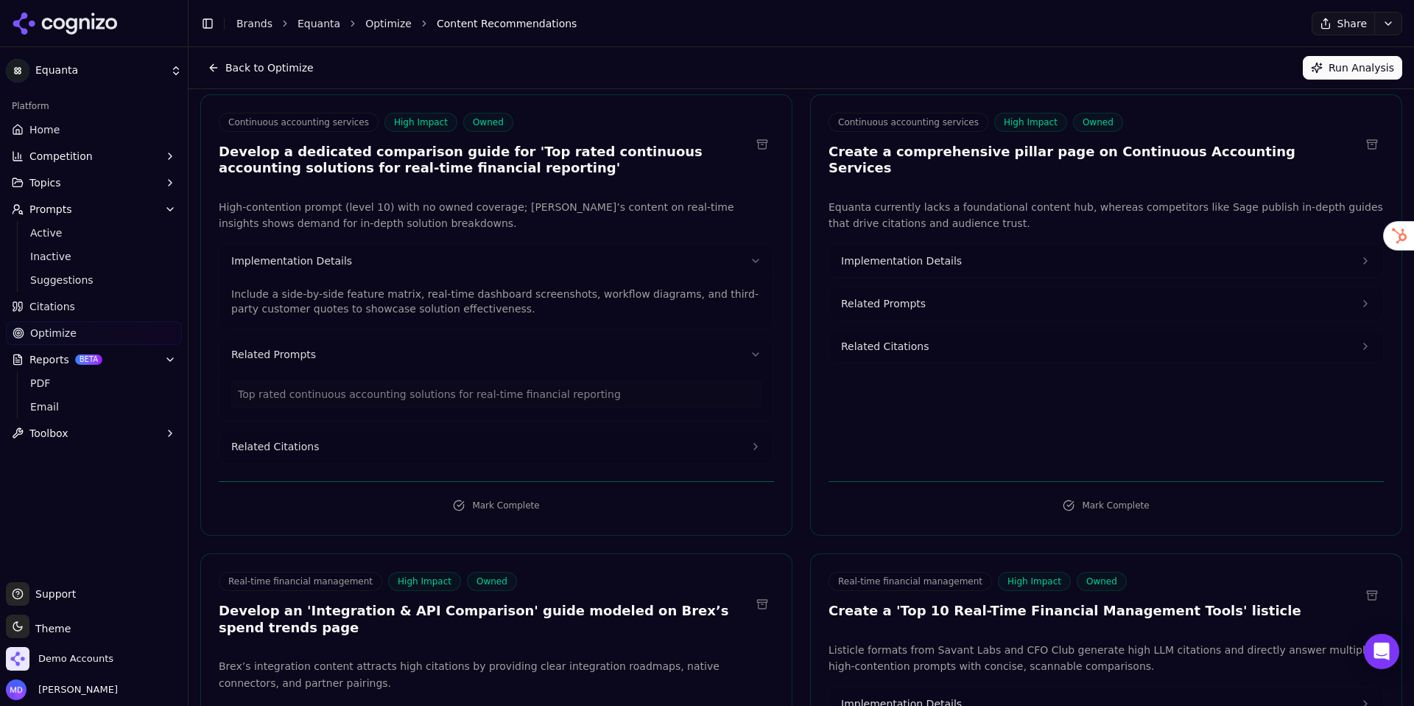
click at [440, 455] on button "Related Citations" at bounding box center [496, 446] width 554 height 32
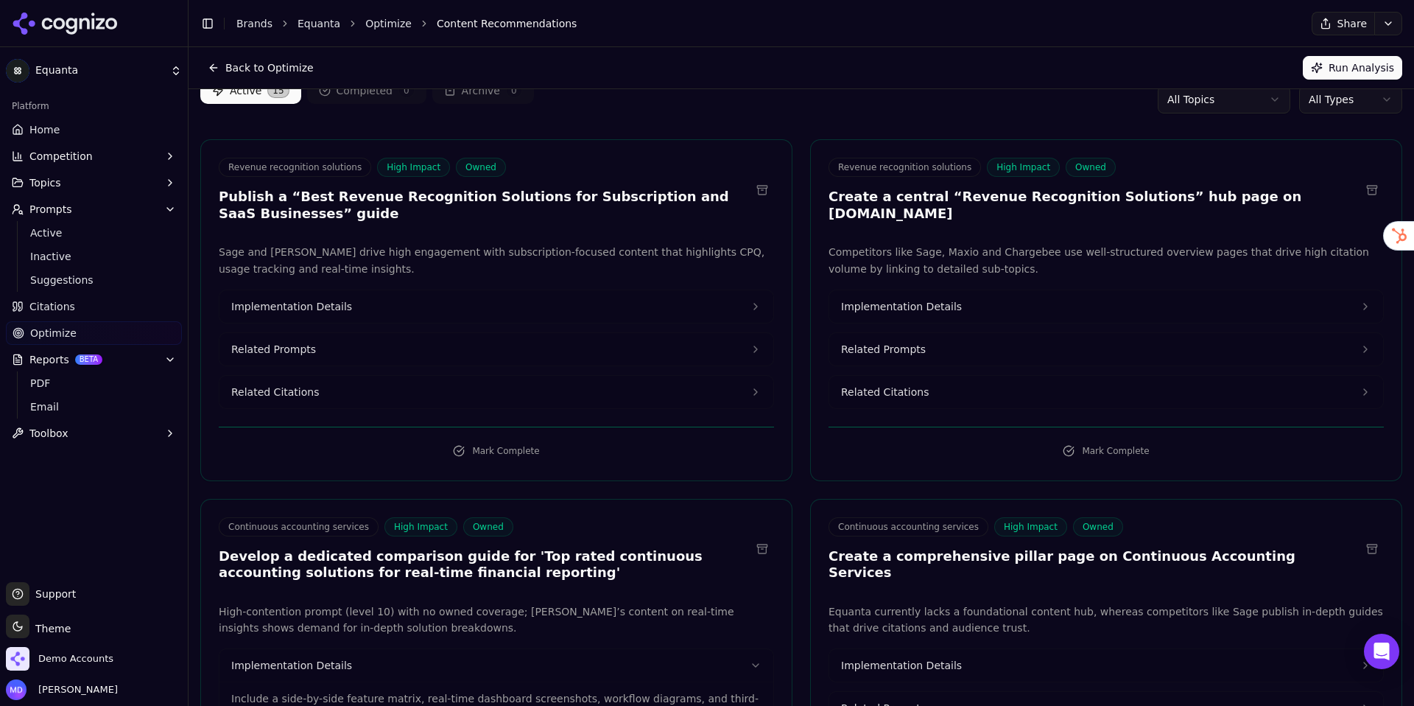
scroll to position [0, 0]
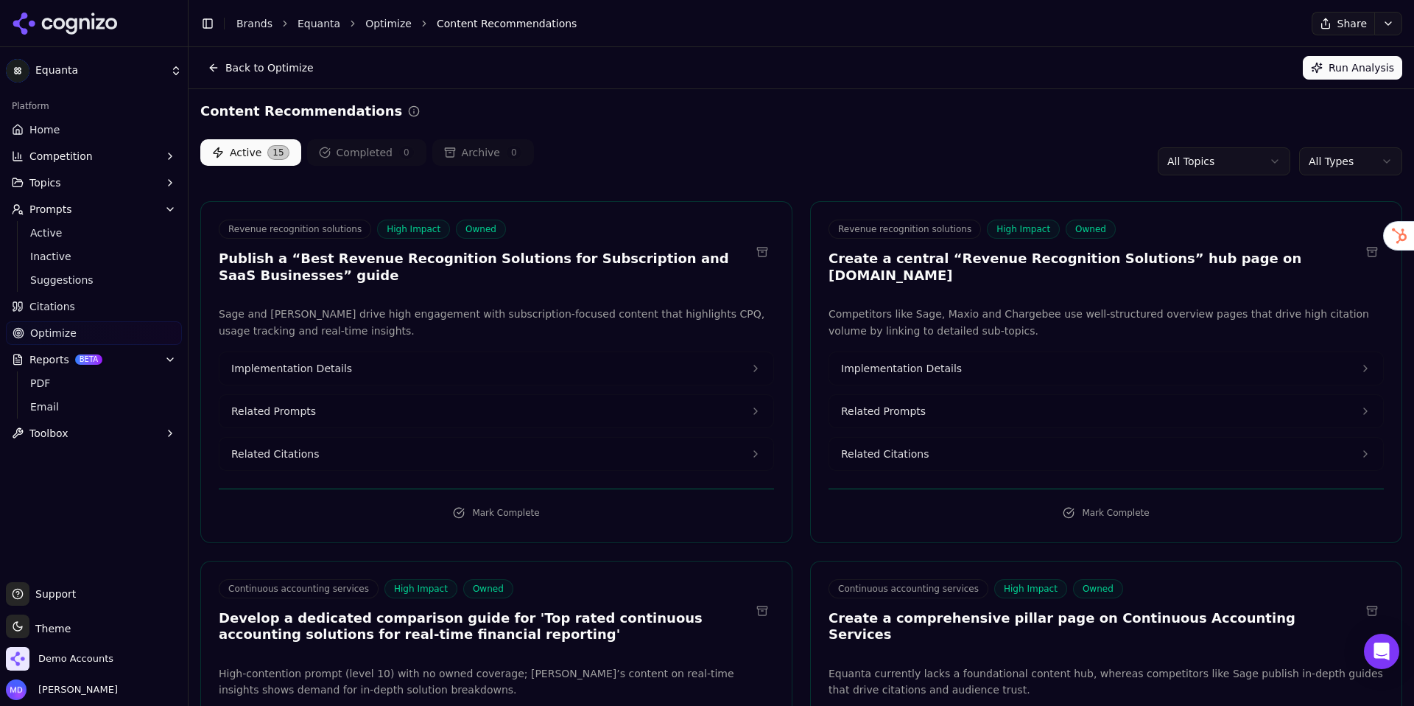
drag, startPoint x: 1371, startPoint y: 77, endPoint x: 1295, endPoint y: 96, distance: 78.4
click at [1244, 77] on button "Run Analysis" at bounding box center [1352, 68] width 99 height 24
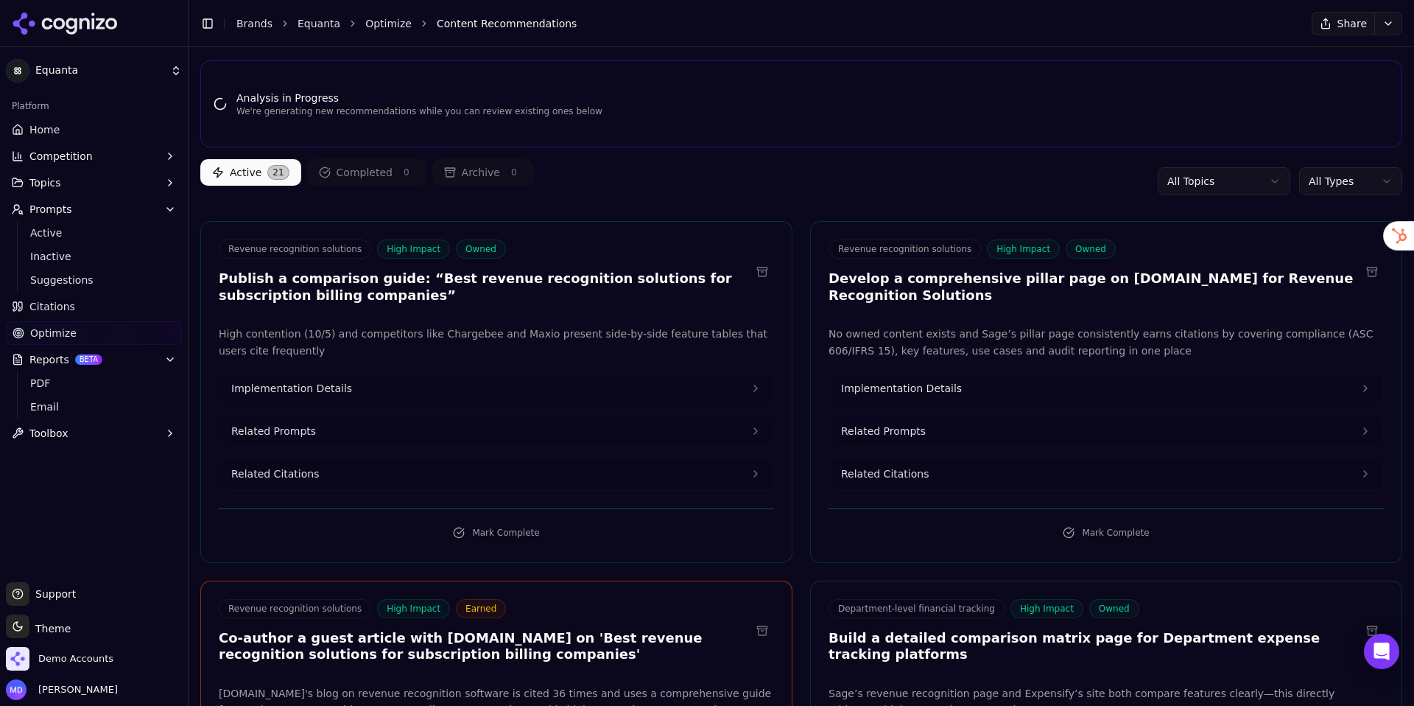
scroll to position [85, 0]
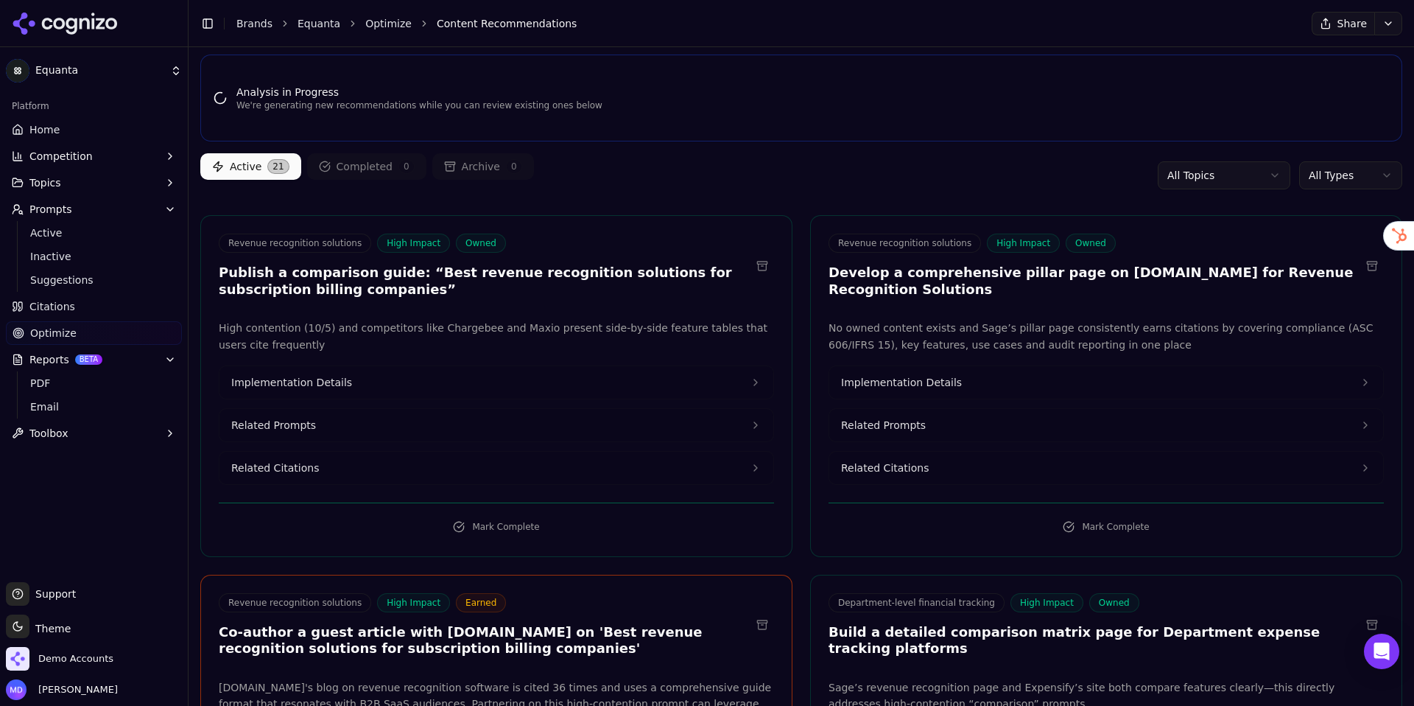
click at [1244, 178] on html "Equanta Platform Home Competition Topics Prompts Active Inactive Suggestions Ci…" at bounding box center [707, 353] width 1414 height 706
click at [1065, 181] on html "Equanta Platform Home Competition Topics Prompts Active Inactive Suggestions Ci…" at bounding box center [707, 353] width 1414 height 706
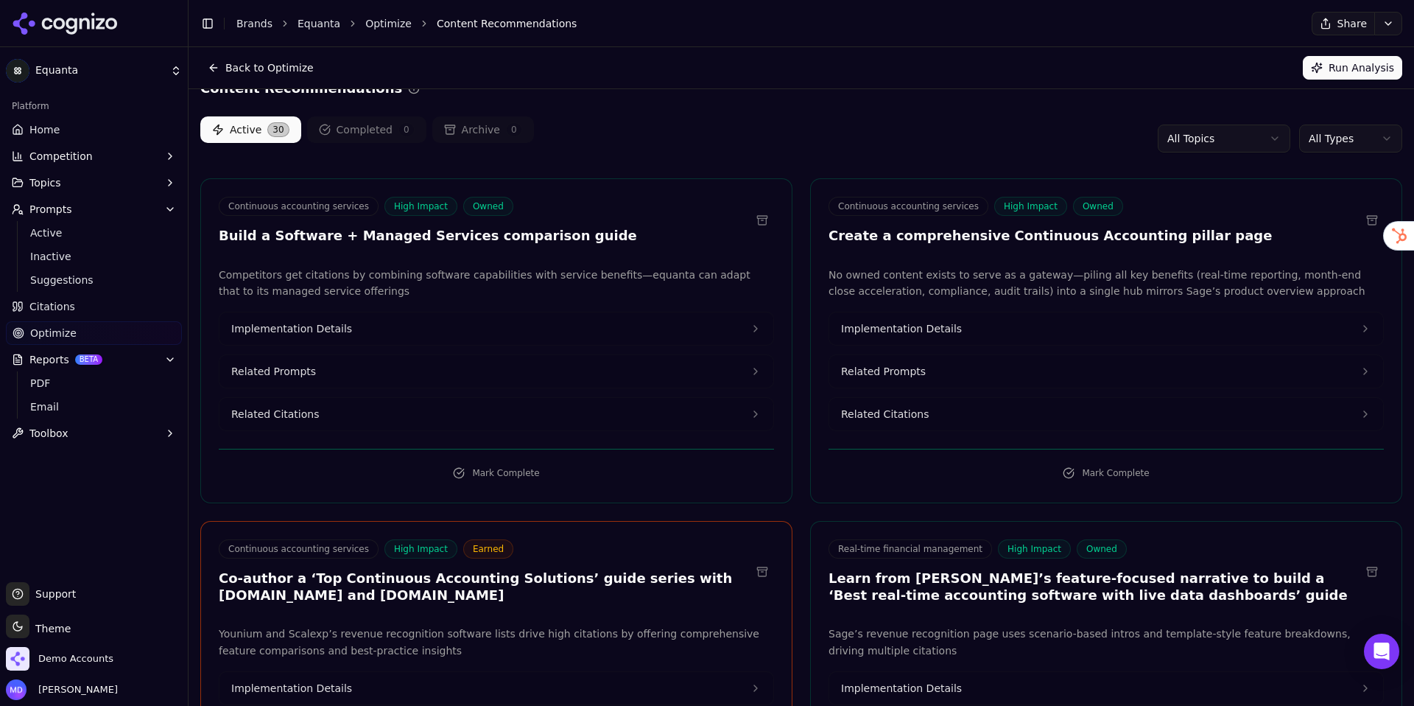
scroll to position [38, 0]
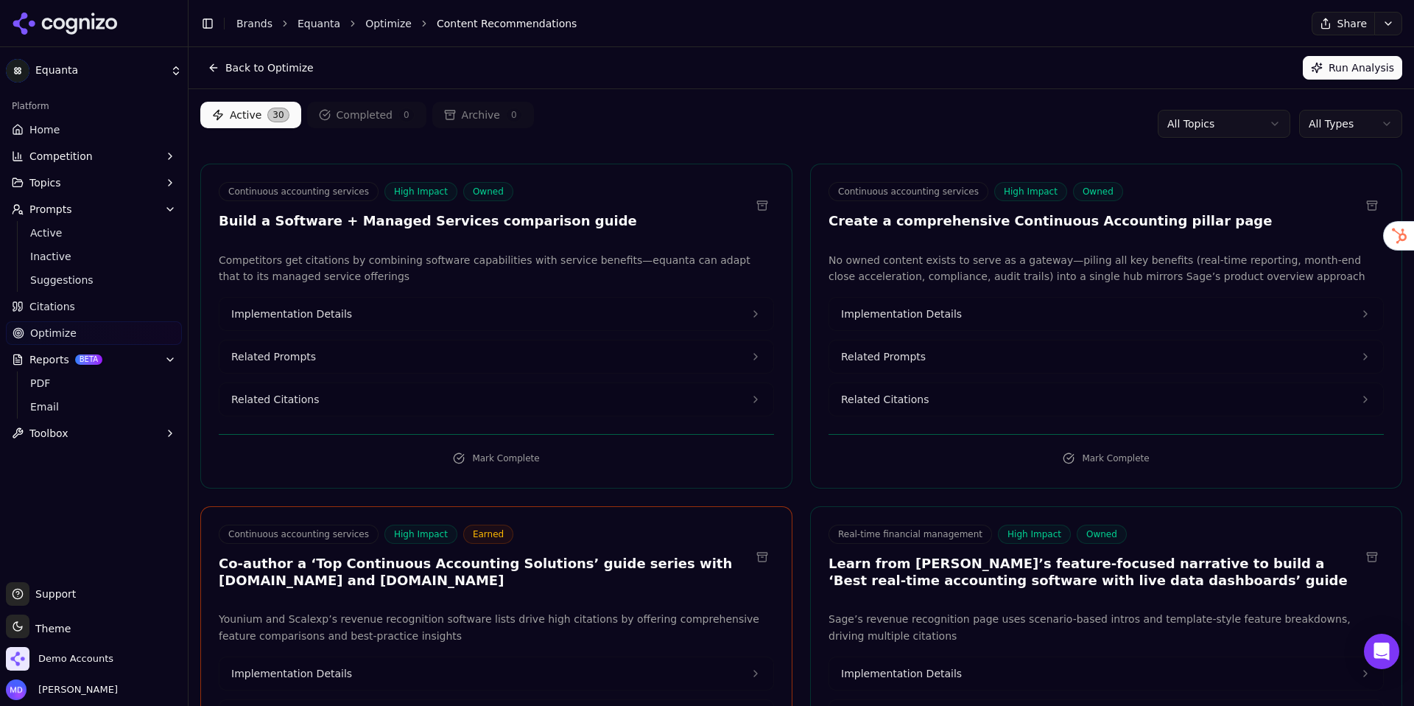
click at [242, 24] on link "Brands" at bounding box center [254, 24] width 36 height 12
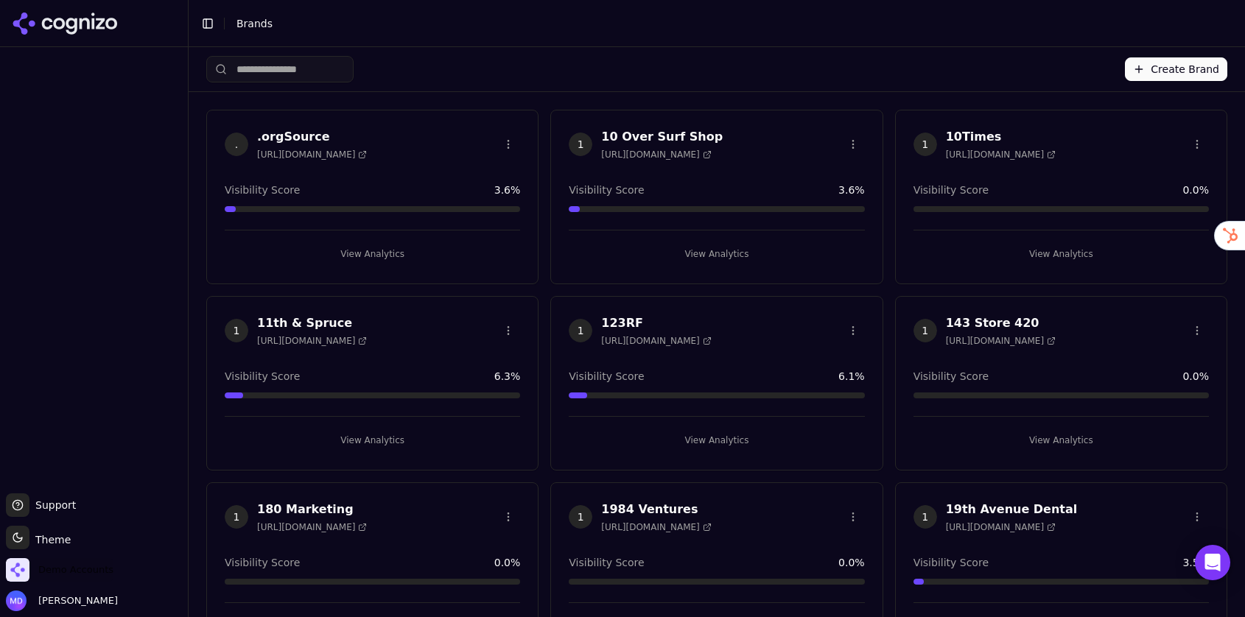
click at [63, 566] on span "Demo Accounts" at bounding box center [75, 569] width 75 height 13
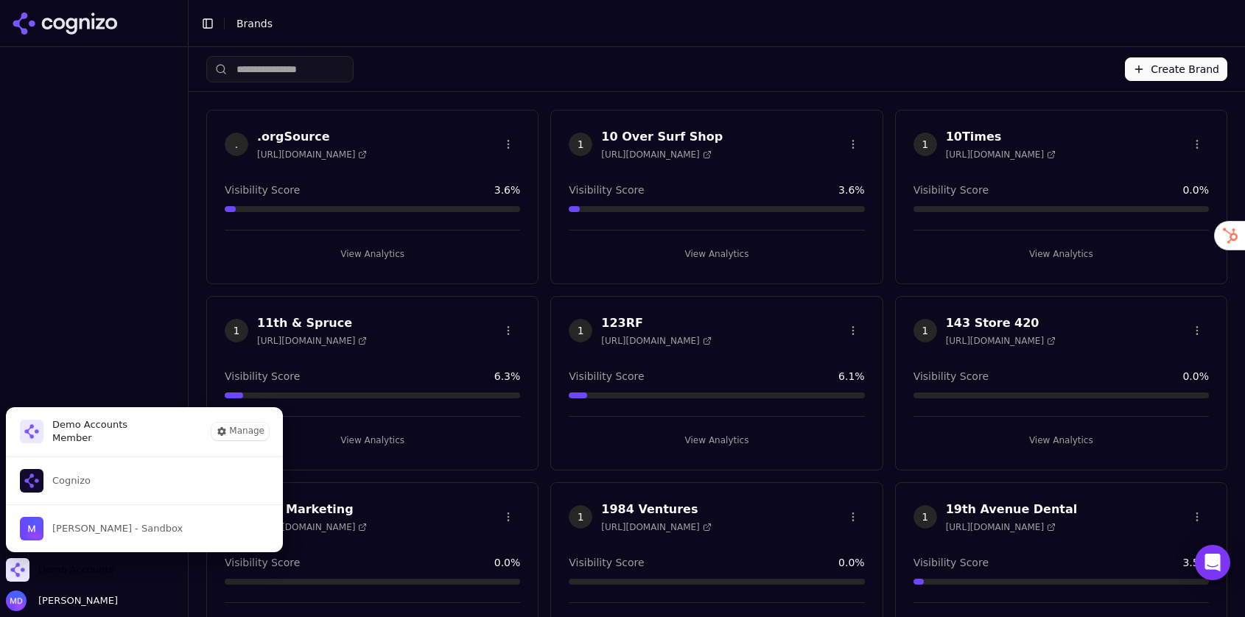
click at [72, 467] on button "Cognizo" at bounding box center [144, 480] width 278 height 47
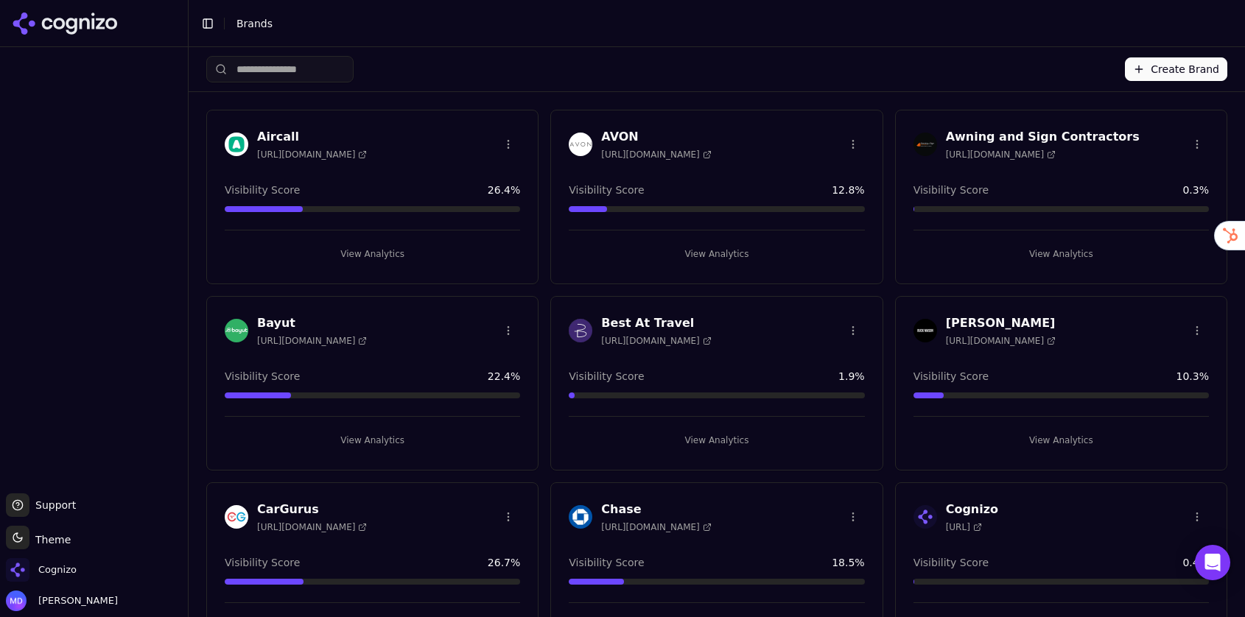
click at [303, 75] on input "search" at bounding box center [279, 69] width 147 height 27
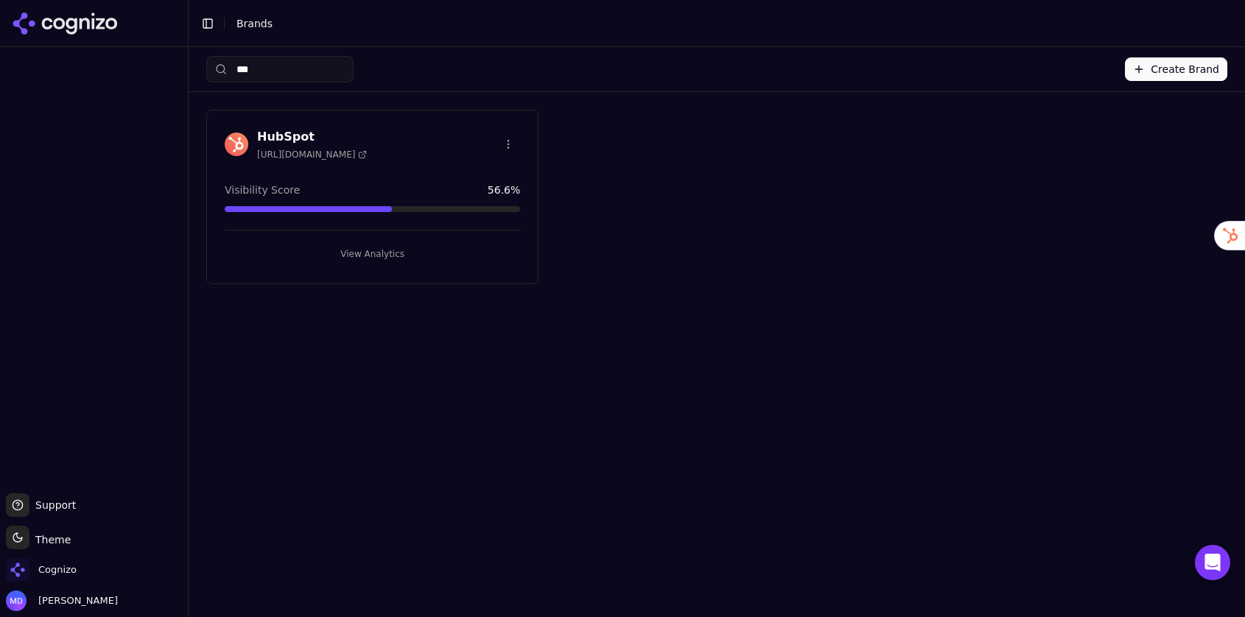
type input "***"
click at [356, 242] on button "View Analytics" at bounding box center [372, 254] width 295 height 24
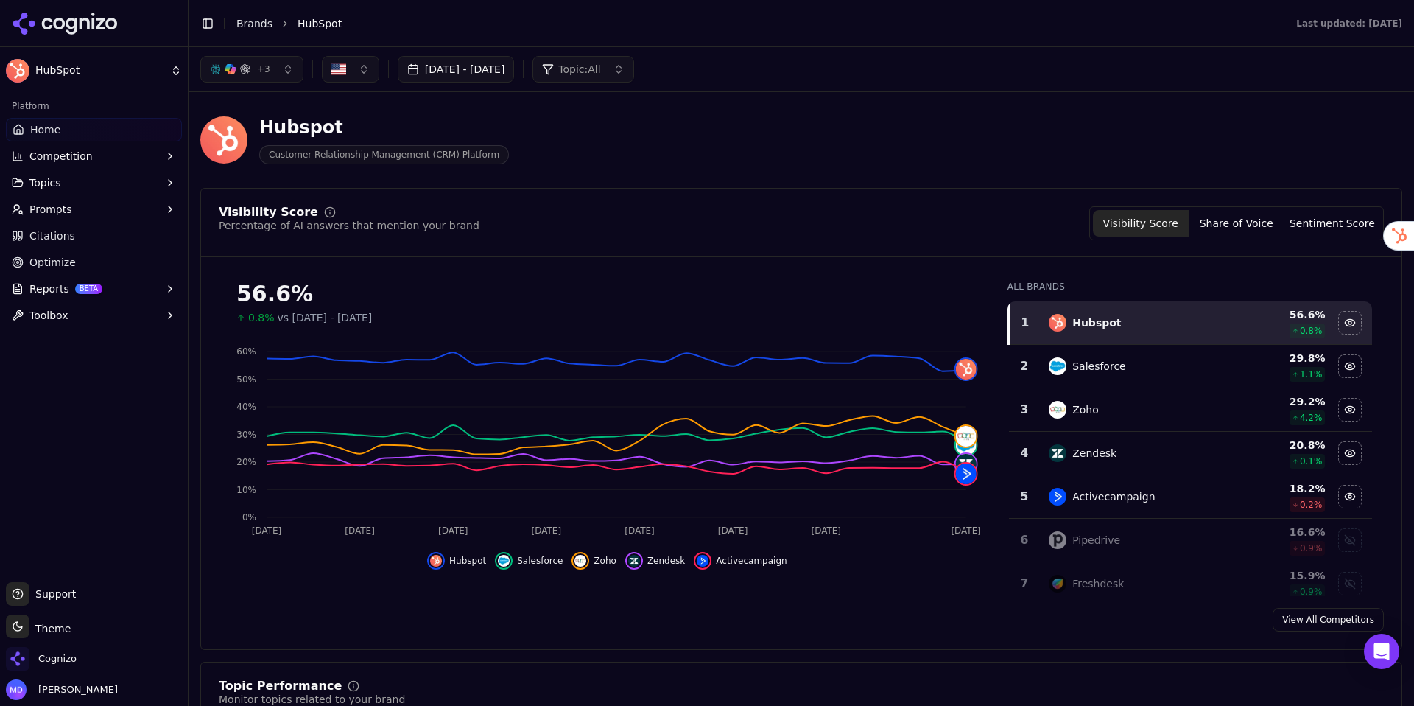
click at [489, 80] on button "[DATE] - [DATE]" at bounding box center [456, 69] width 117 height 27
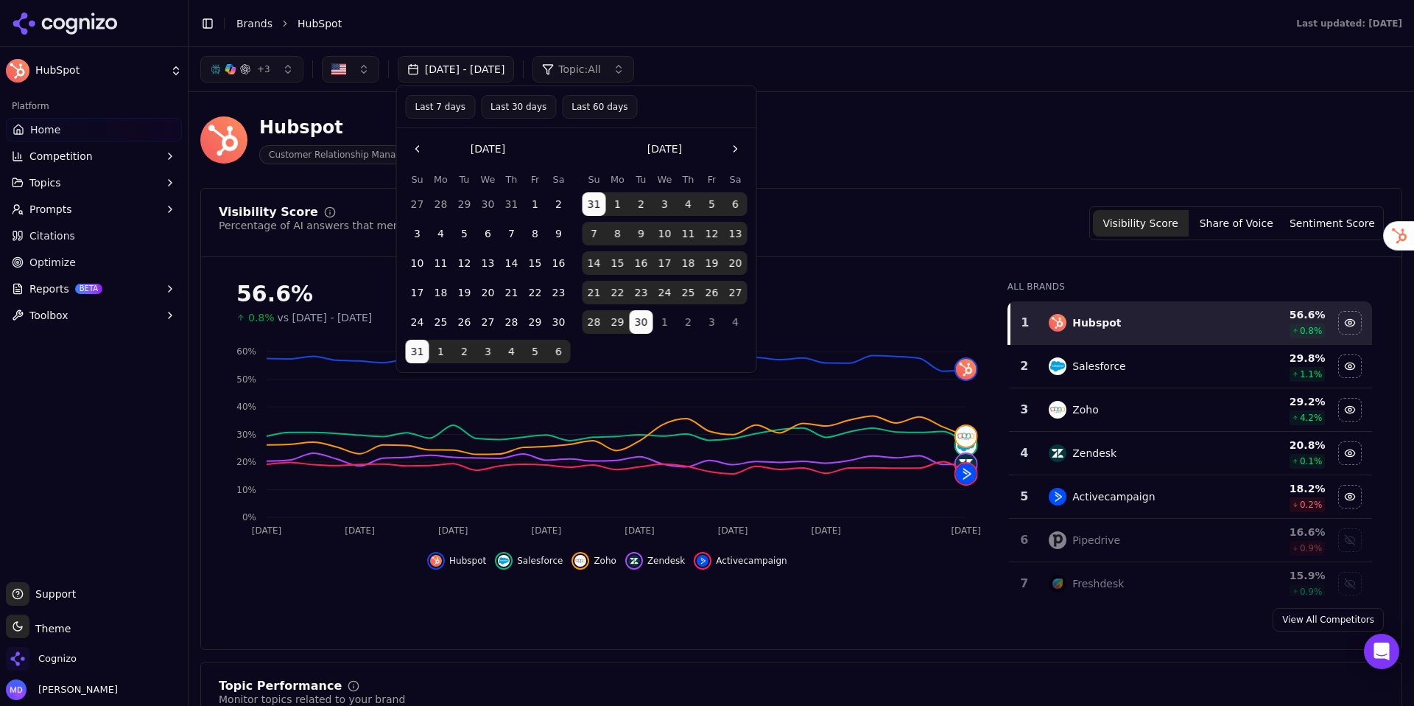
click at [810, 227] on div "Visibility Score Percentage of AI answers that mention your brand Visibility Sc…" at bounding box center [801, 223] width 1165 height 34
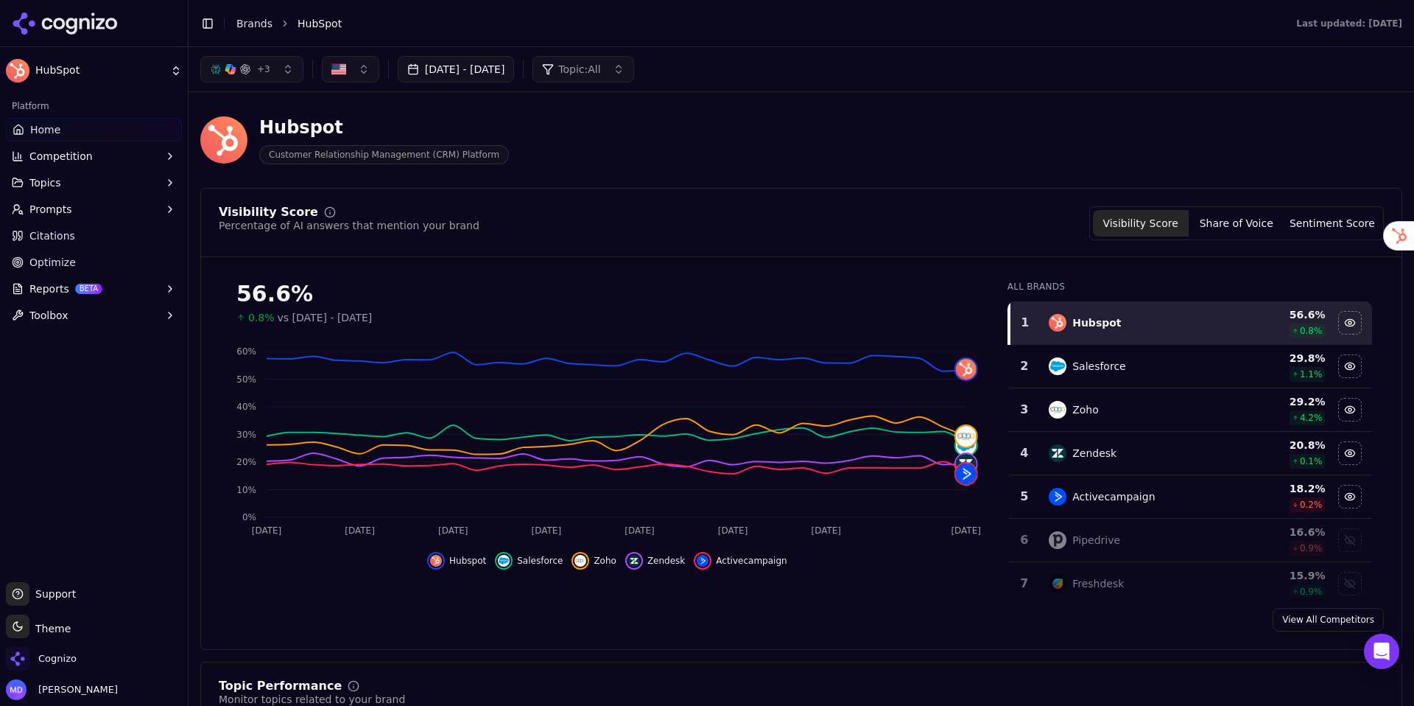
click at [116, 237] on link "Citations" at bounding box center [94, 236] width 176 height 24
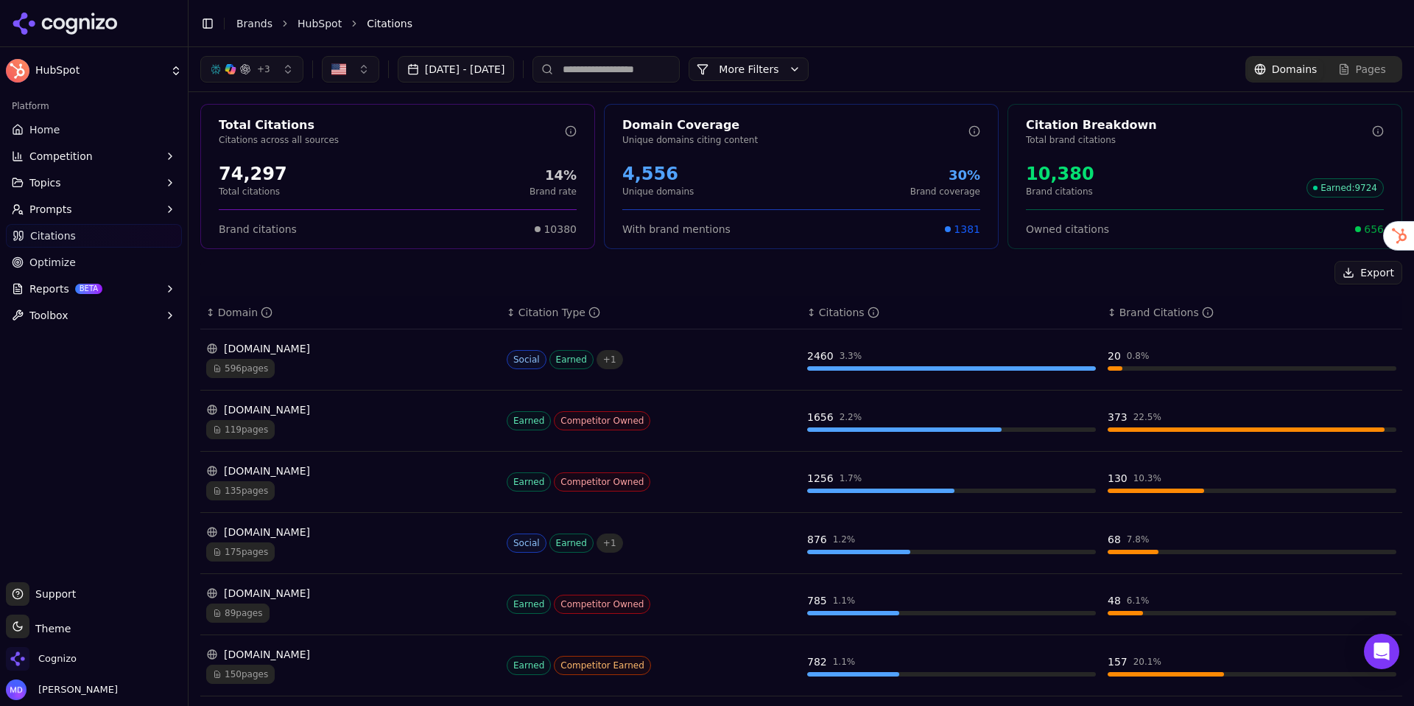
click at [276, 77] on button "+ 3" at bounding box center [251, 69] width 103 height 27
click at [279, 130] on div "Perplexity" at bounding box center [251, 128] width 140 height 24
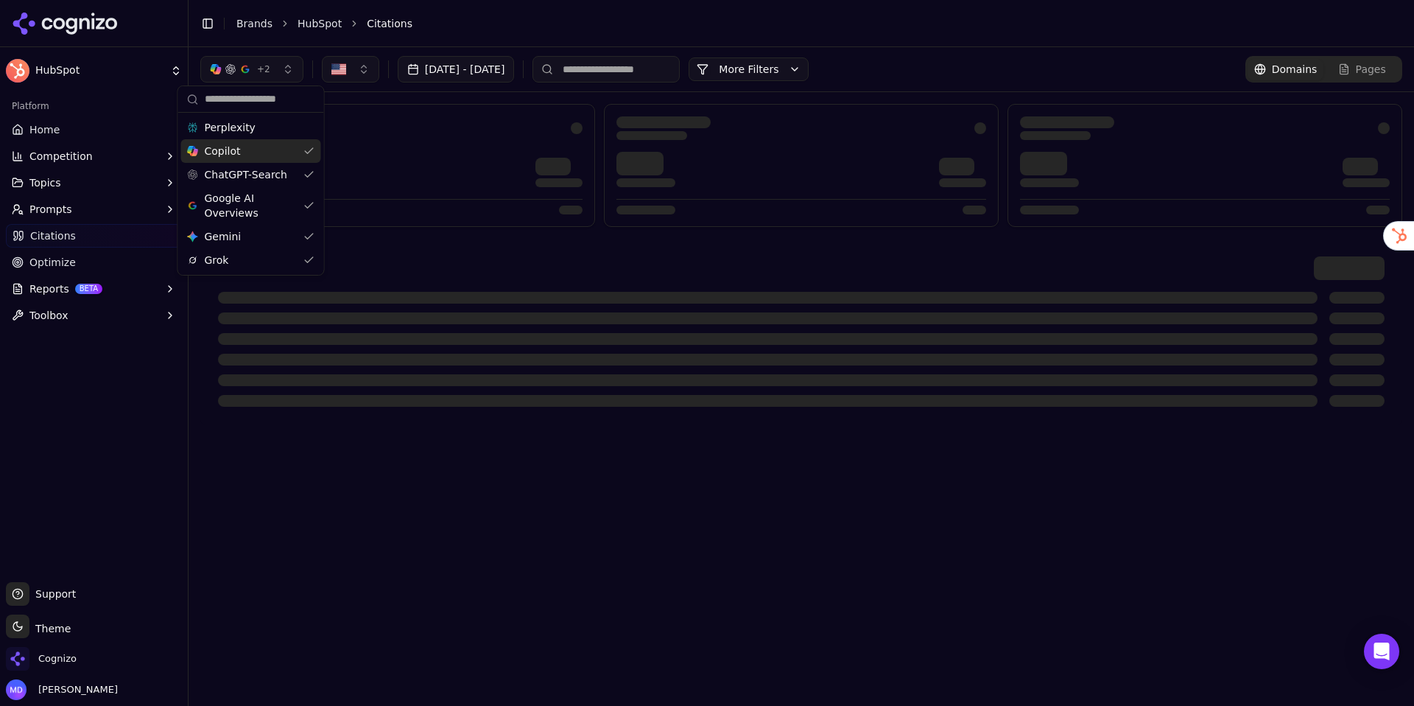
click at [279, 143] on div "Copilot" at bounding box center [251, 151] width 140 height 24
click at [281, 203] on span "Google AI Overviews" at bounding box center [250, 205] width 93 height 29
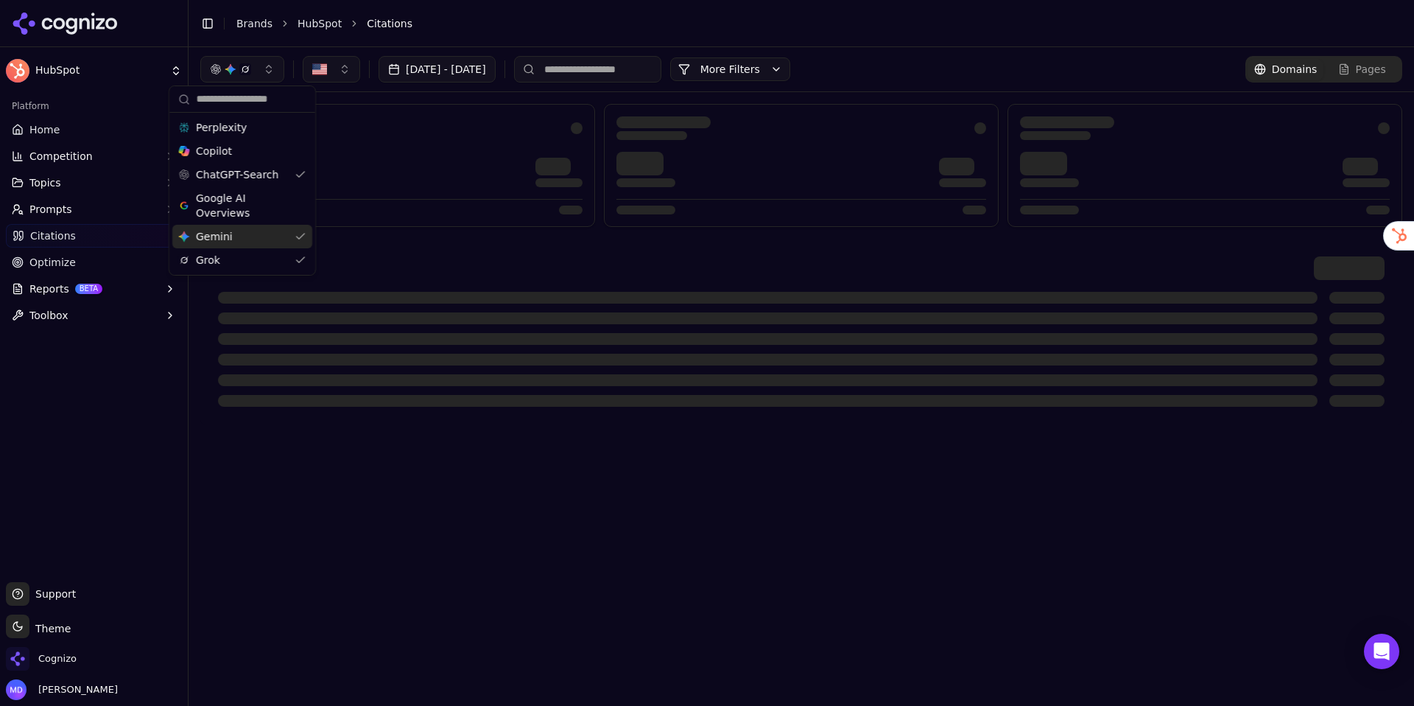
click at [279, 232] on div "Gemini Gemini" at bounding box center [242, 237] width 140 height 24
drag, startPoint x: 279, startPoint y: 257, endPoint x: 386, endPoint y: 257, distance: 106.8
click at [279, 257] on div "Grok" at bounding box center [235, 260] width 140 height 24
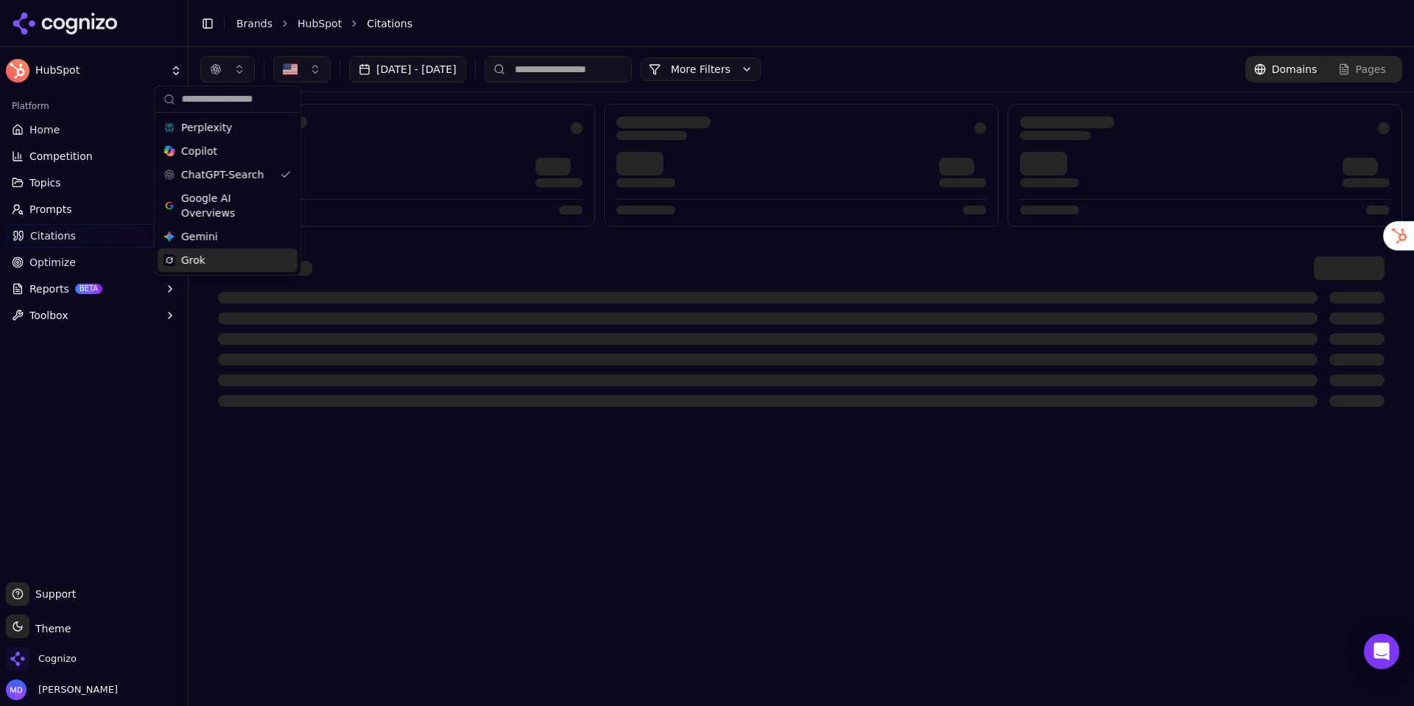
click at [393, 257] on div at bounding box center [801, 268] width 1167 height 24
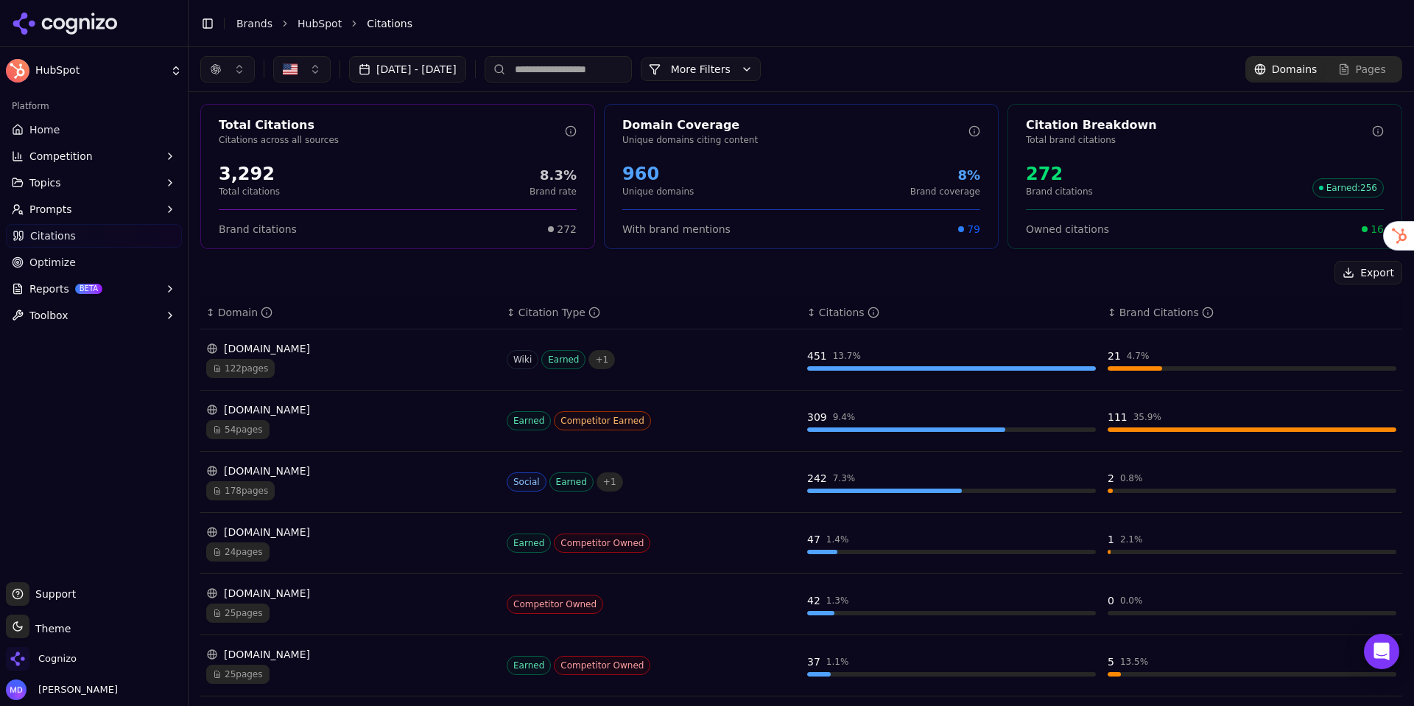
click at [217, 64] on div "button" at bounding box center [216, 69] width 12 height 12
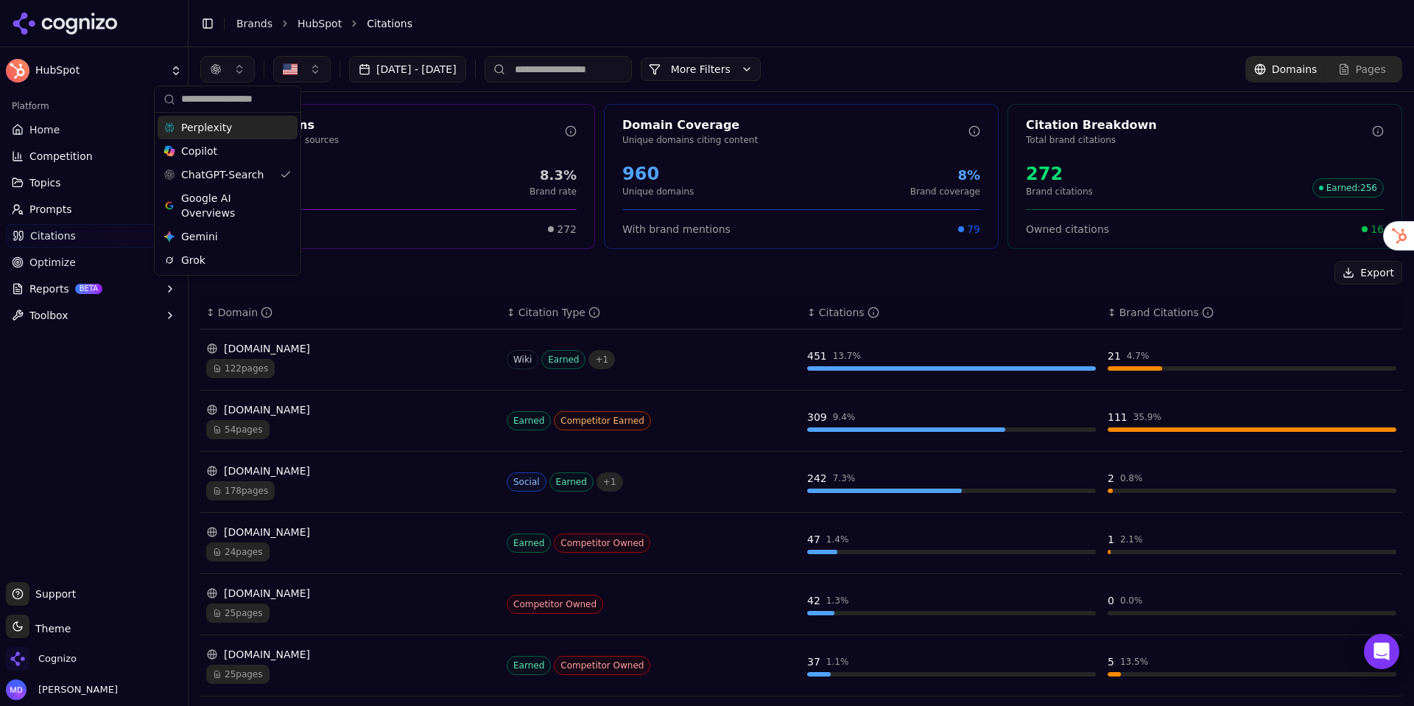
click at [228, 138] on div "Perplexity" at bounding box center [228, 128] width 140 height 24
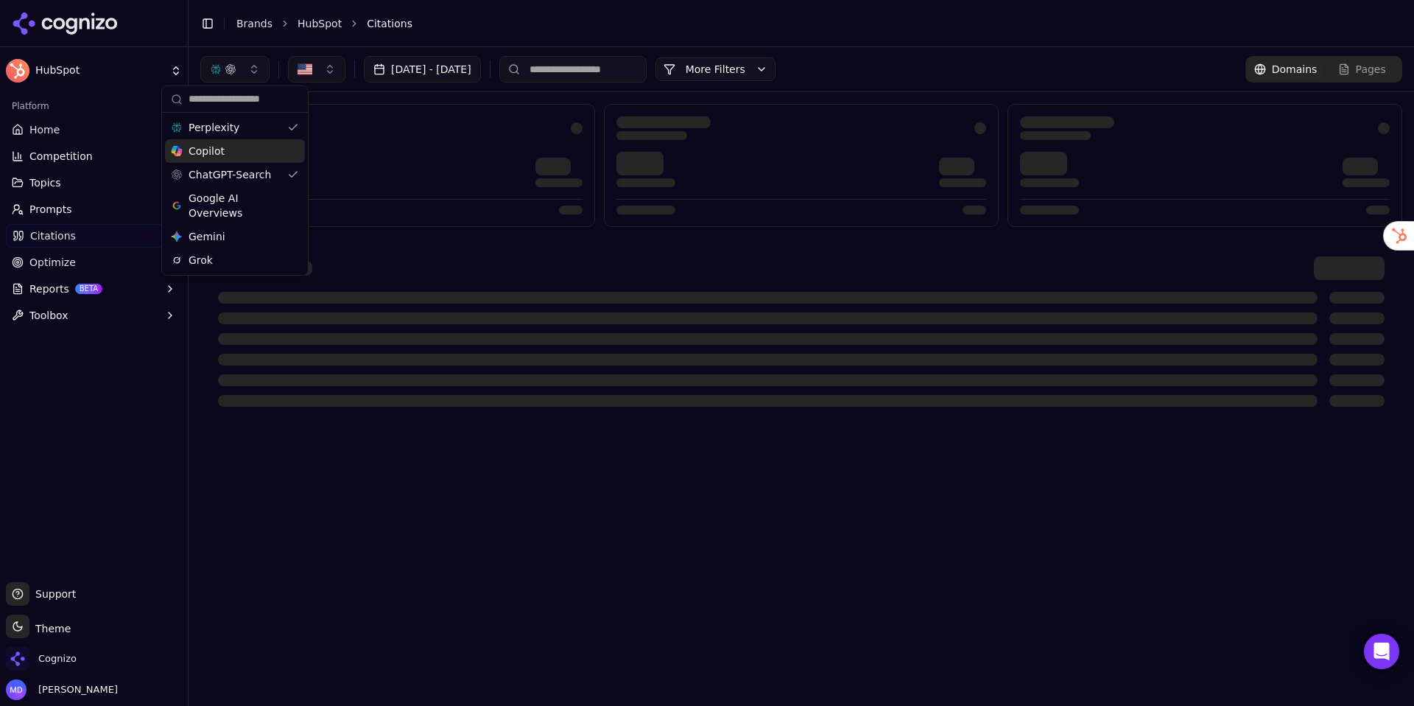
drag, startPoint x: 229, startPoint y: 149, endPoint x: 234, endPoint y: 177, distance: 28.5
click at [229, 149] on div "Copilot" at bounding box center [235, 151] width 140 height 24
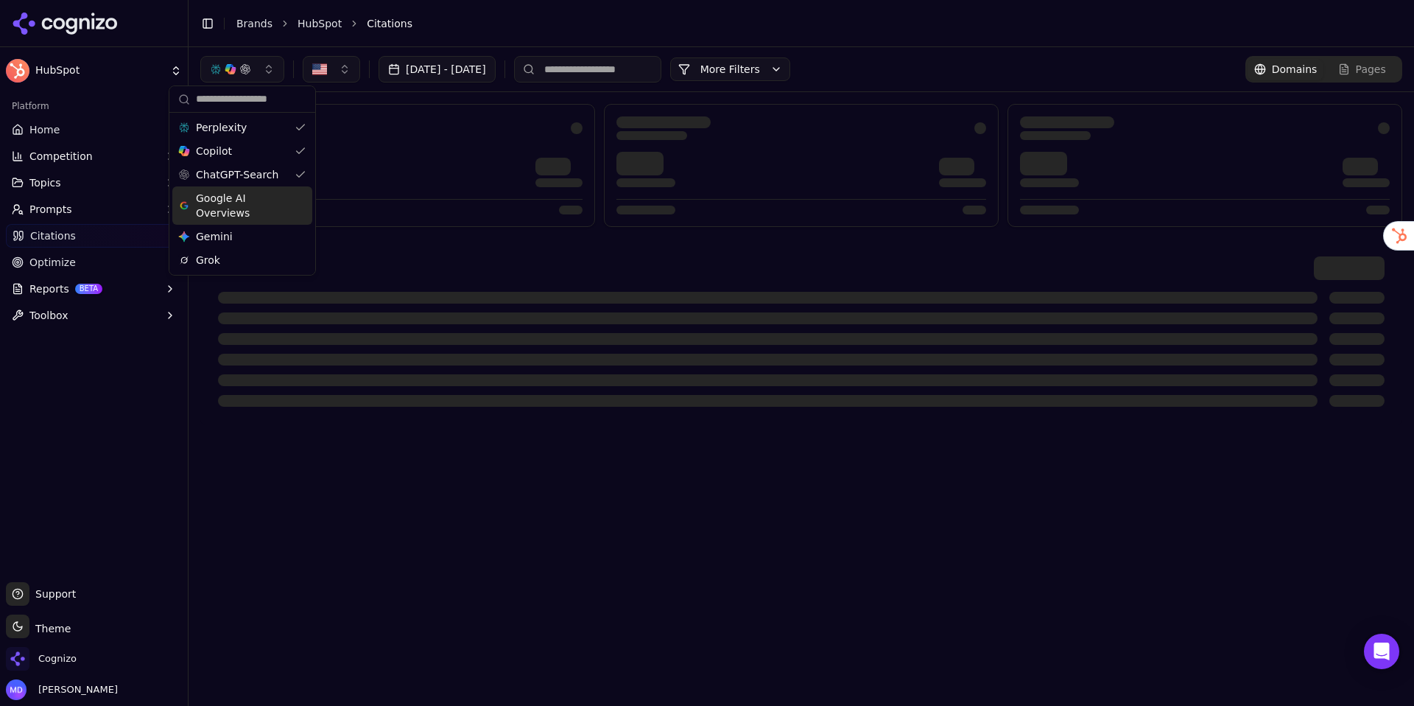
click at [241, 196] on span "Google AI Overviews" at bounding box center [242, 205] width 93 height 29
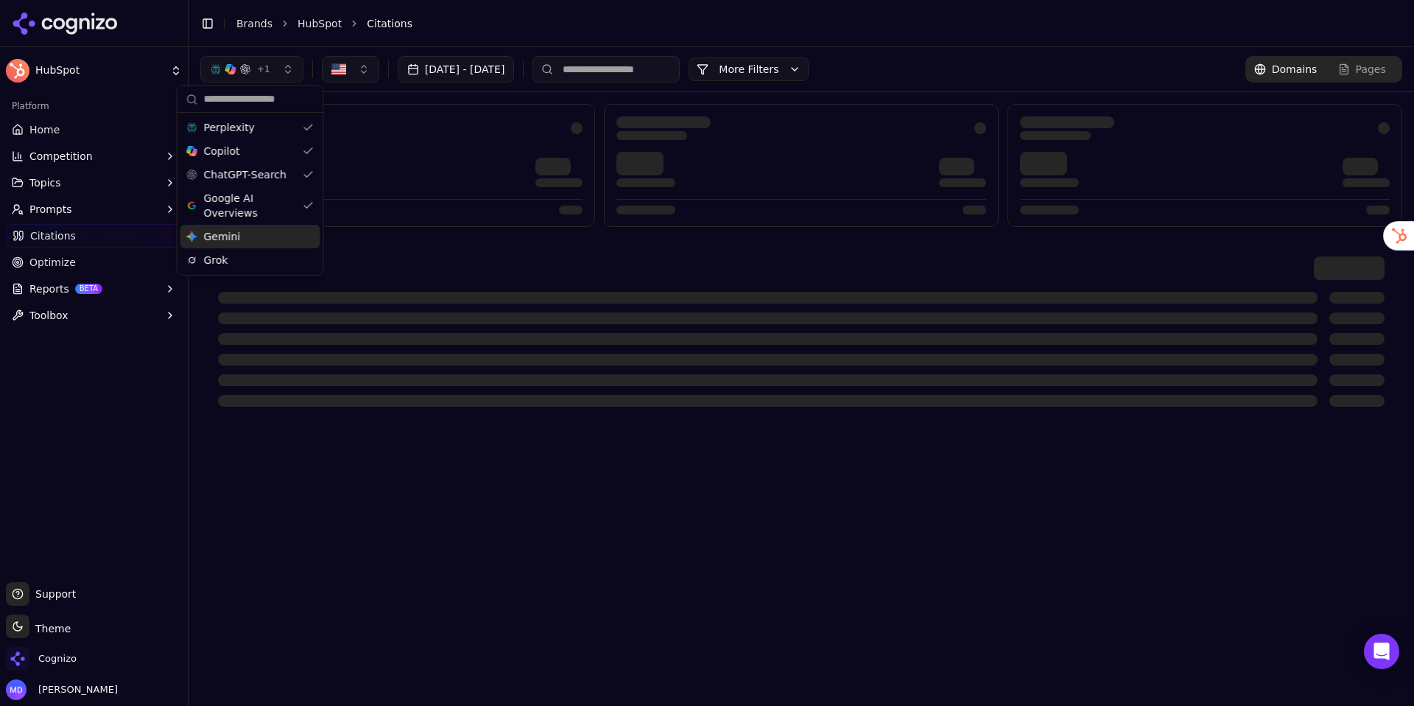
click at [245, 236] on div "Gemini Gemini" at bounding box center [250, 237] width 140 height 24
drag, startPoint x: 247, startPoint y: 257, endPoint x: 127, endPoint y: 169, distance: 149.2
click at [247, 256] on div "Grok" at bounding box center [251, 260] width 140 height 24
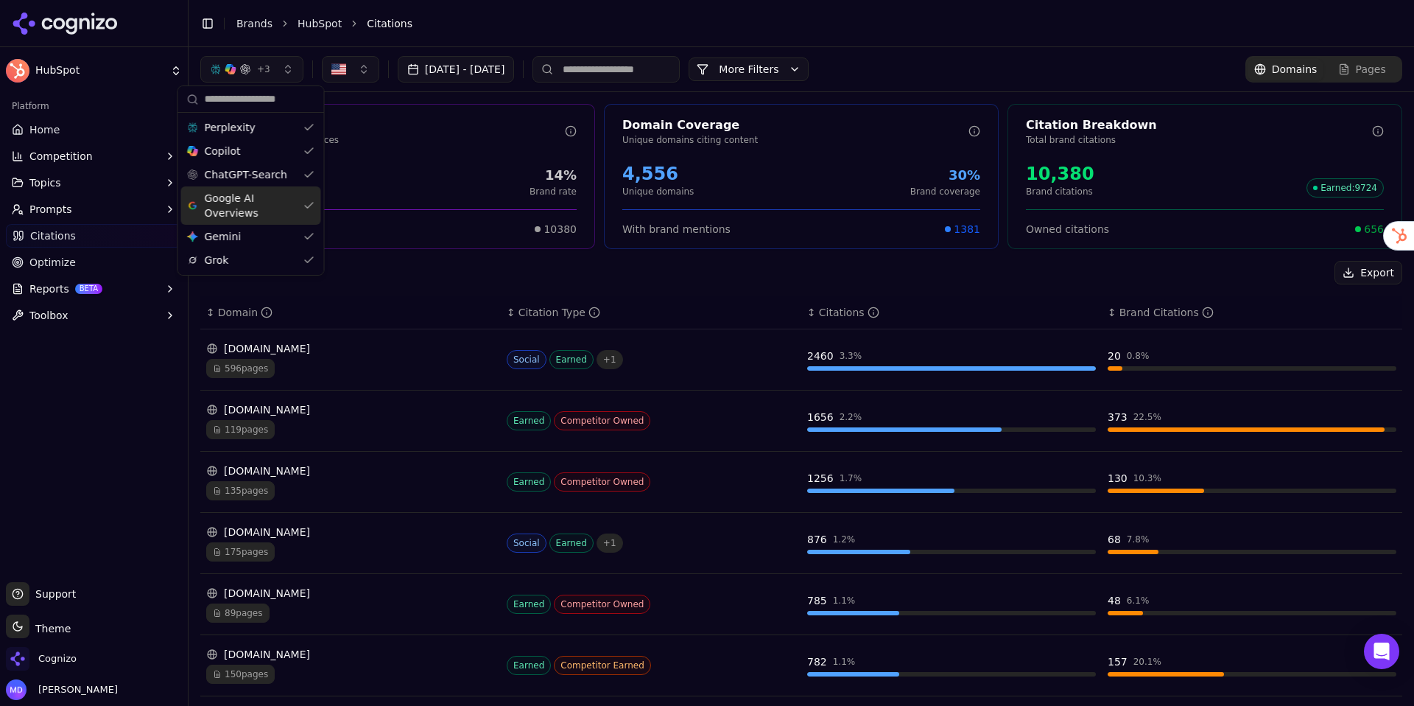
click at [73, 133] on link "Home" at bounding box center [94, 130] width 176 height 24
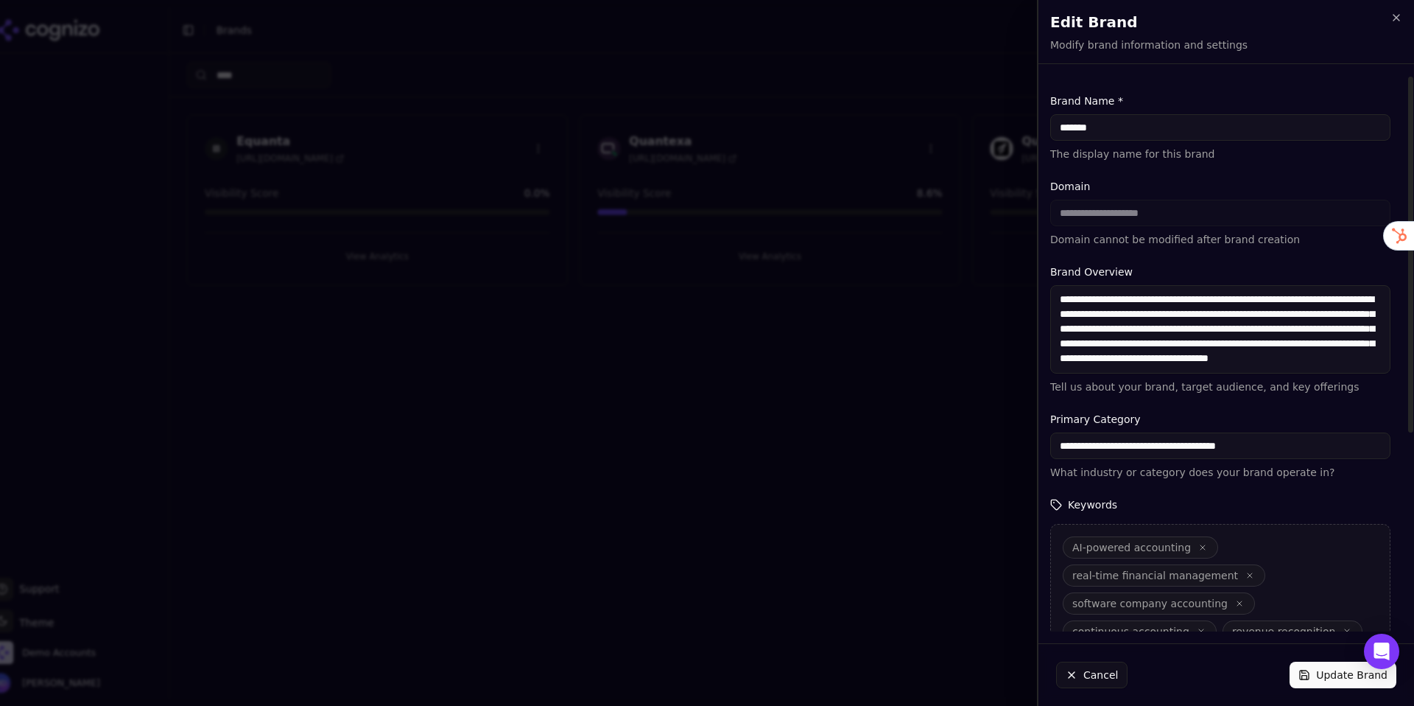
drag, startPoint x: 1072, startPoint y: 130, endPoint x: 1050, endPoint y: 130, distance: 22.1
click at [1050, 130] on input "*******" at bounding box center [1220, 127] width 340 height 27
type input "******"
drag, startPoint x: 1067, startPoint y: 298, endPoint x: 1111, endPoint y: 300, distance: 43.5
click at [1067, 298] on textarea "**********" at bounding box center [1220, 329] width 340 height 88
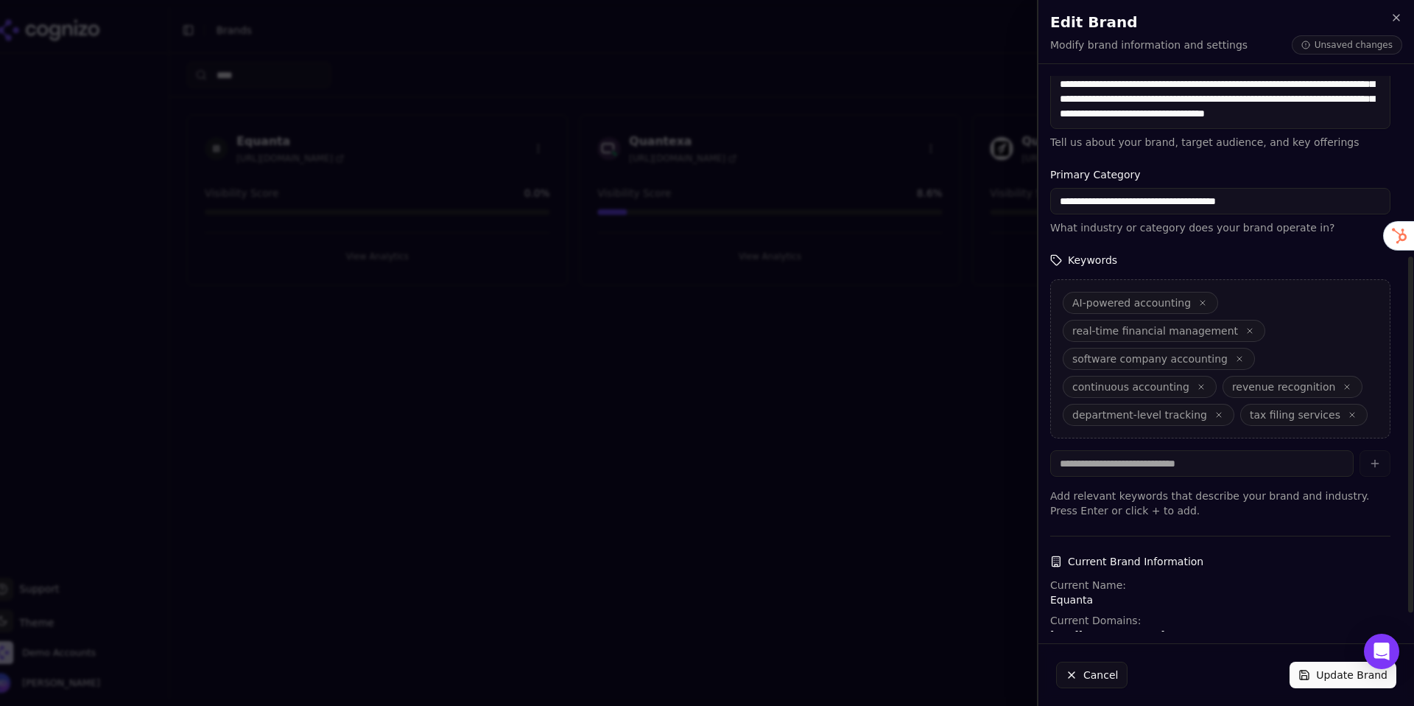
scroll to position [309, 0]
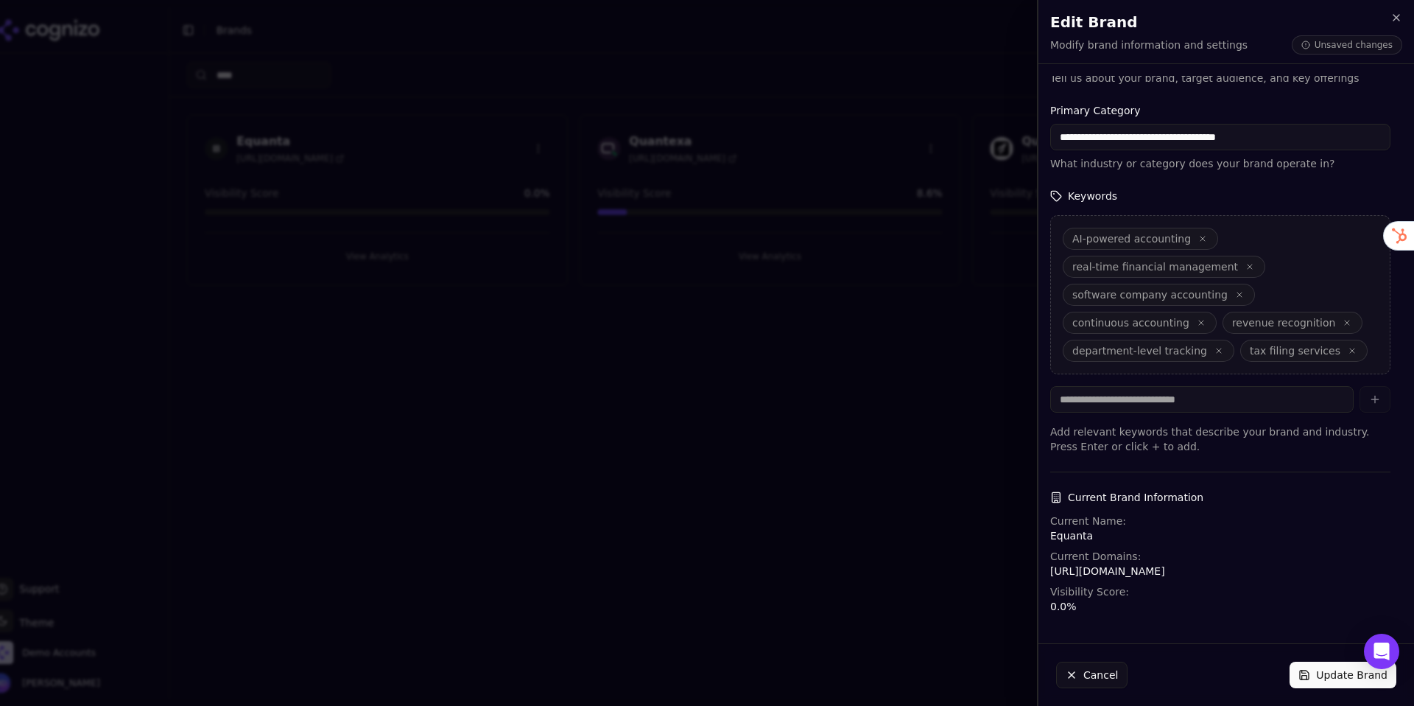
type textarea "**********"
click at [1323, 669] on button "Update Brand" at bounding box center [1343, 674] width 107 height 27
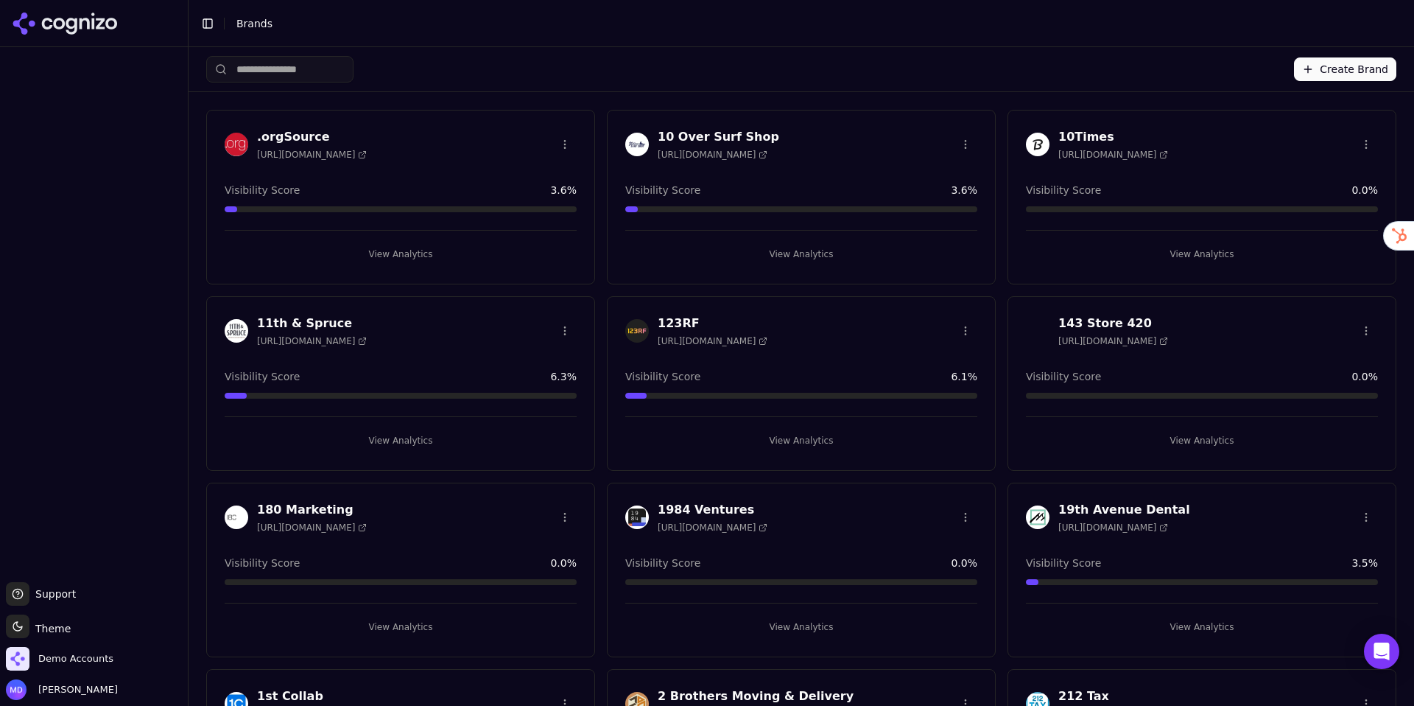
click at [250, 69] on input "search" at bounding box center [279, 69] width 147 height 27
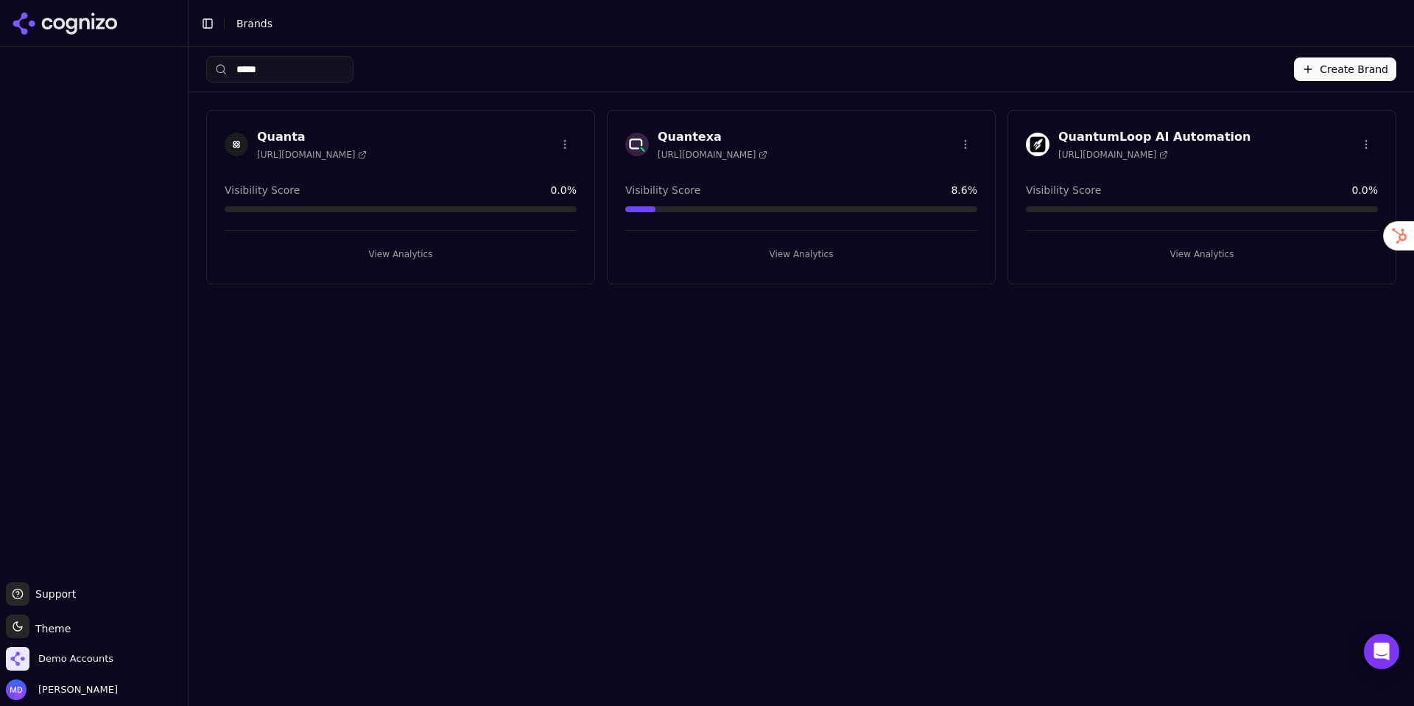
type input "*****"
click at [420, 258] on button "View Analytics" at bounding box center [401, 254] width 352 height 24
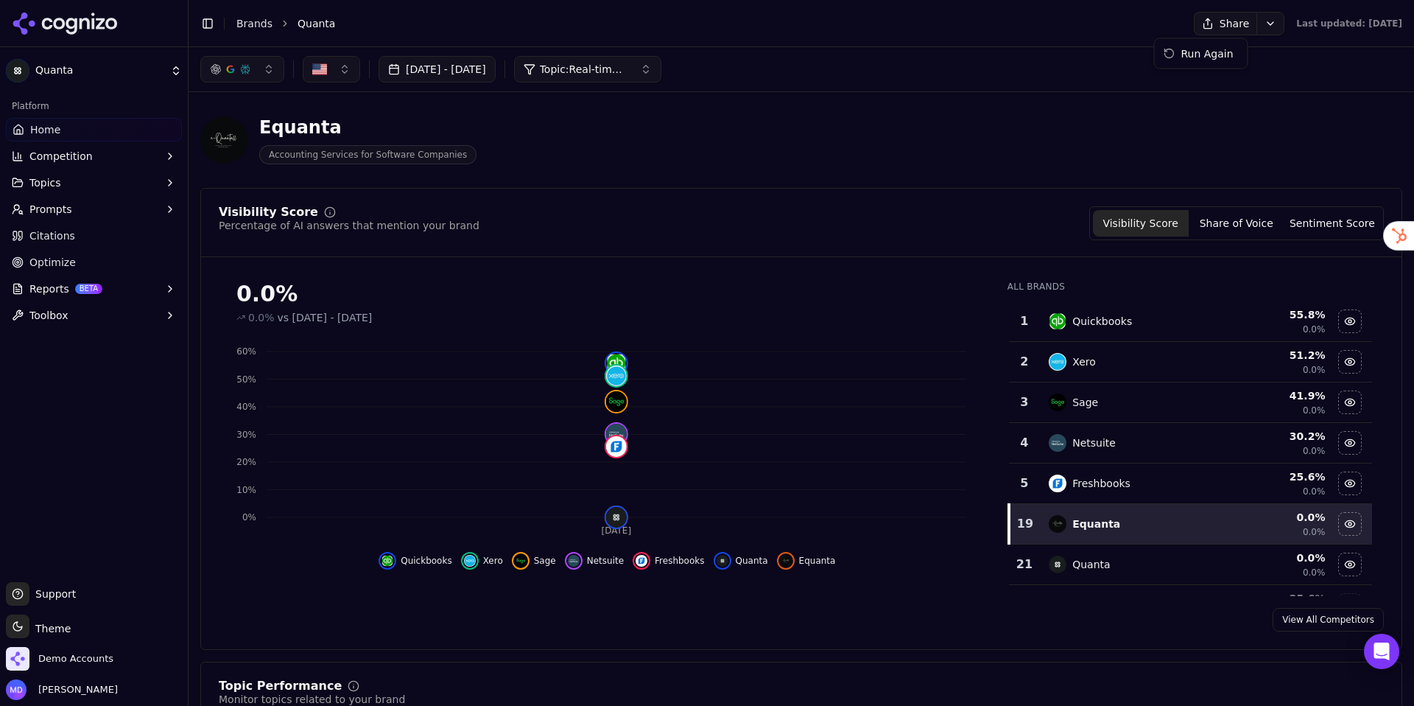
click at [1231, 21] on html "Quanta Platform Home Competition Topics Prompts Citations Optimize Reports BETA…" at bounding box center [707, 353] width 1414 height 706
click at [1227, 58] on div "Run Again" at bounding box center [1201, 54] width 87 height 24
click at [242, 25] on link "Brands" at bounding box center [254, 24] width 36 height 12
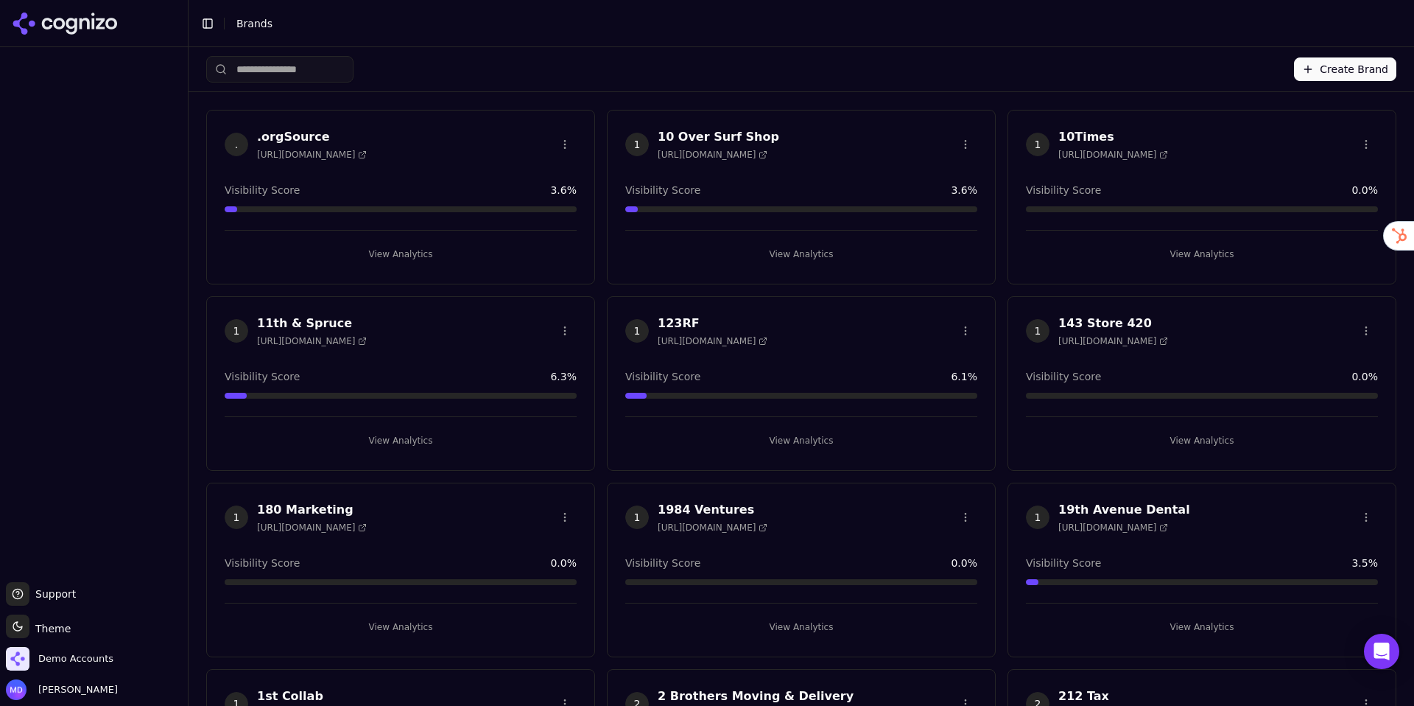
click at [347, 73] on html "Support Support Toggle theme Theme Demo Accounts [PERSON_NAME] Toggle Sidebar B…" at bounding box center [707, 353] width 1414 height 706
click at [307, 68] on html "Support Support Toggle theme Theme Demo Accounts [PERSON_NAME] Toggle Sidebar B…" at bounding box center [707, 353] width 1414 height 706
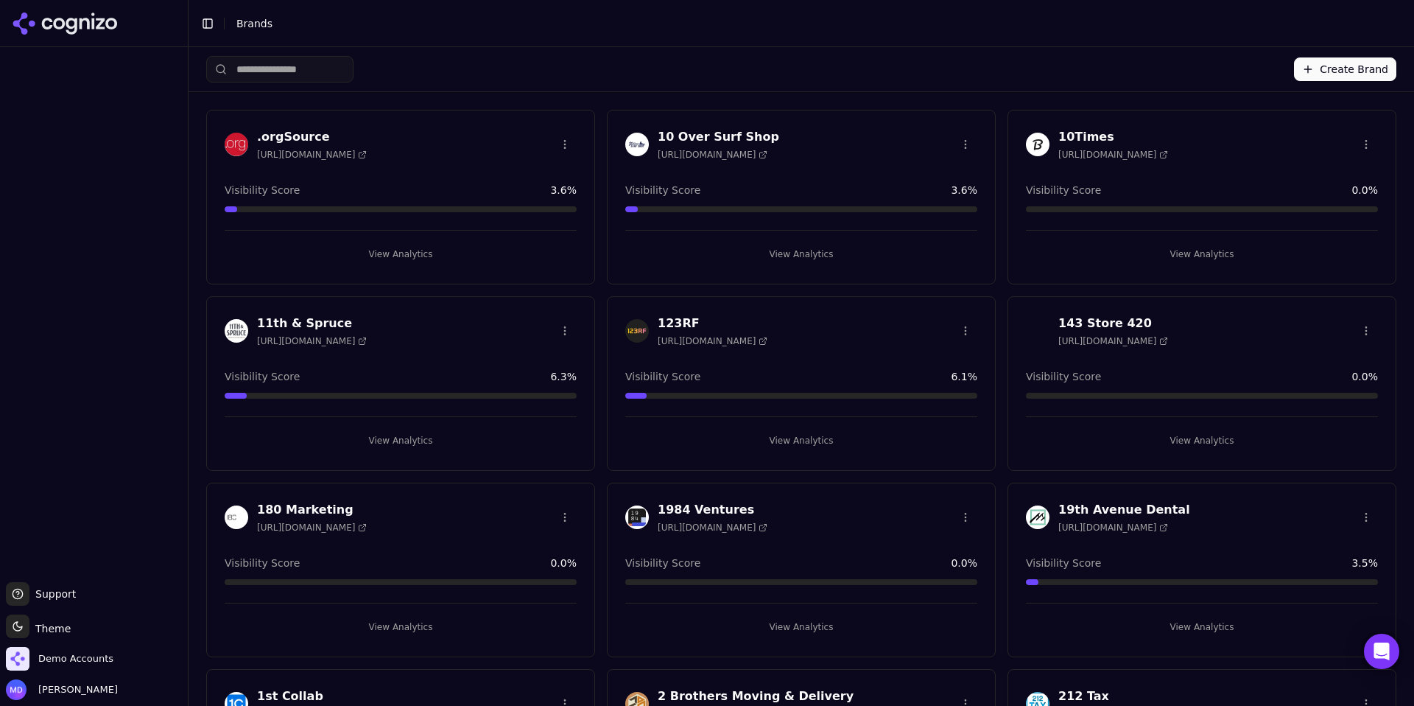
click at [291, 70] on input "search" at bounding box center [279, 69] width 147 height 27
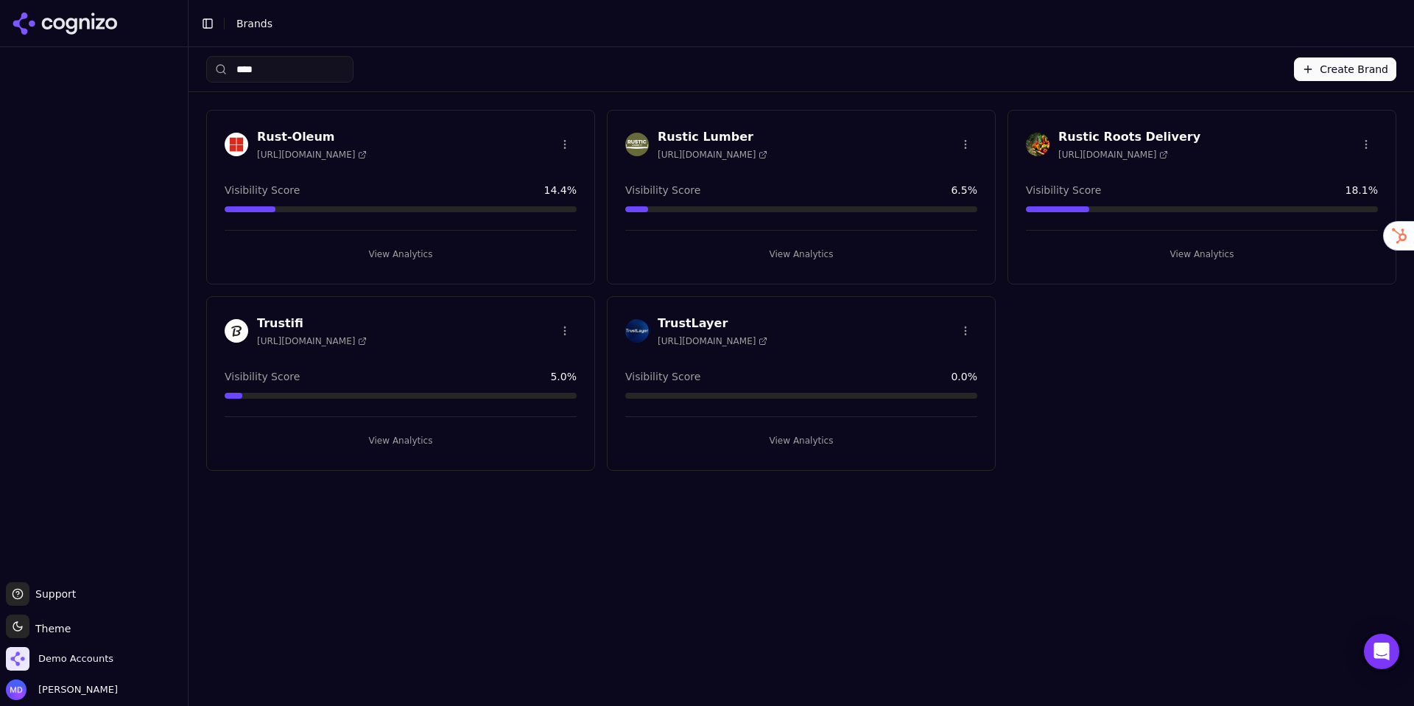
type input "****"
click at [1181, 247] on button "View Analytics" at bounding box center [1202, 254] width 352 height 24
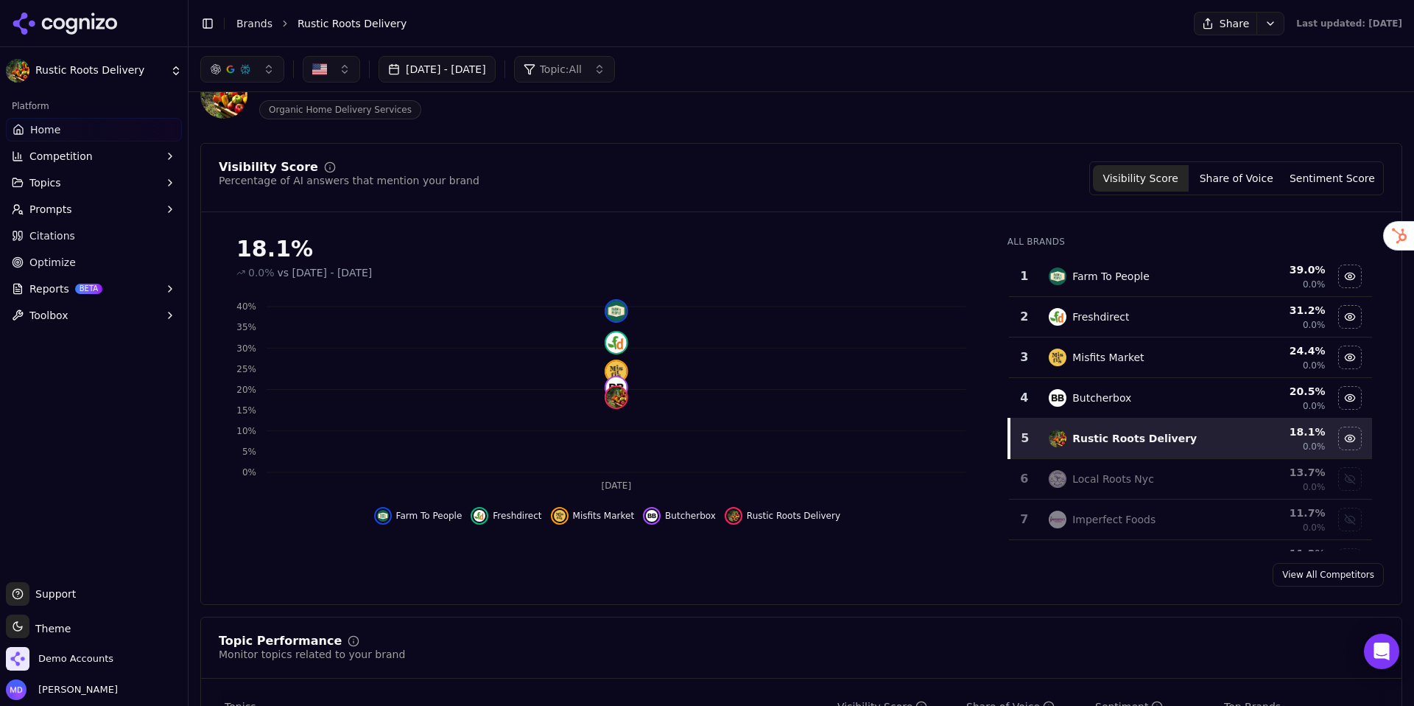
click at [77, 212] on button "Prompts" at bounding box center [94, 209] width 176 height 24
click at [77, 233] on span "Active" at bounding box center [94, 232] width 128 height 15
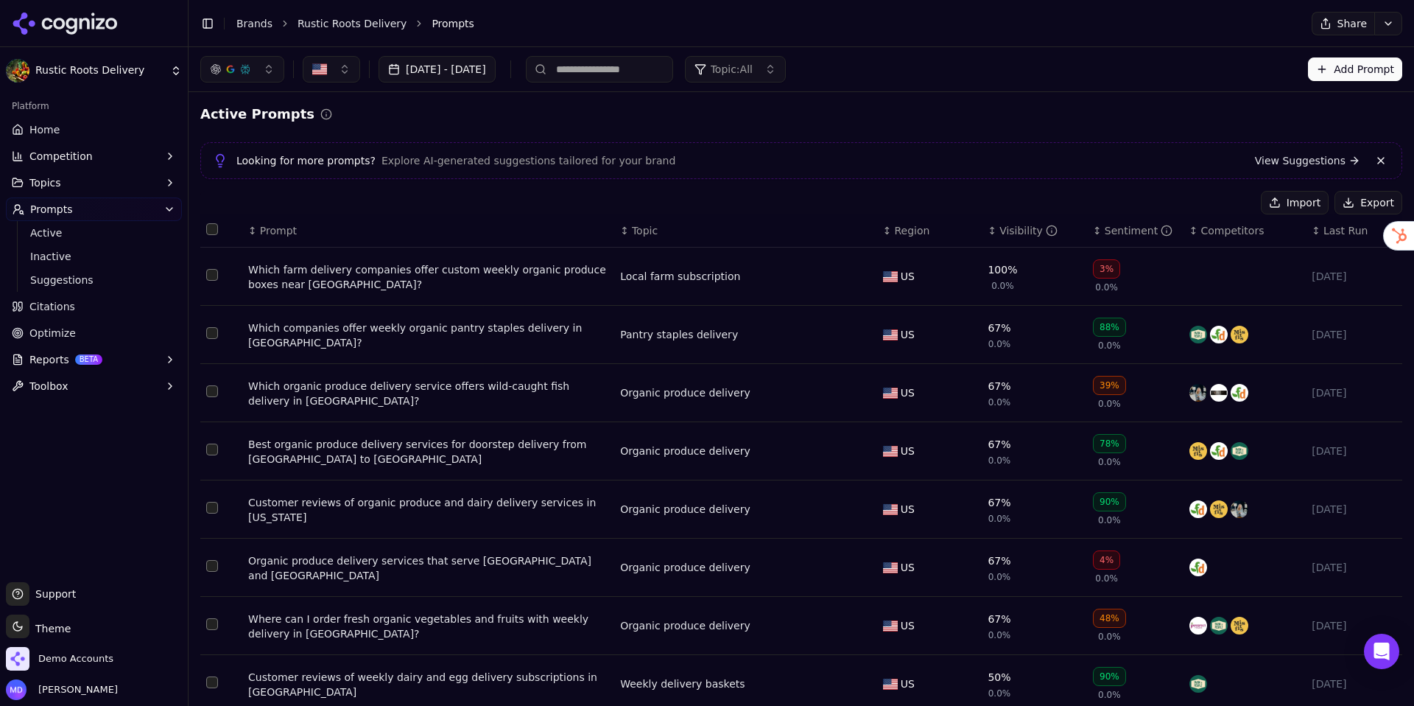
click at [89, 138] on link "Home" at bounding box center [94, 130] width 176 height 24
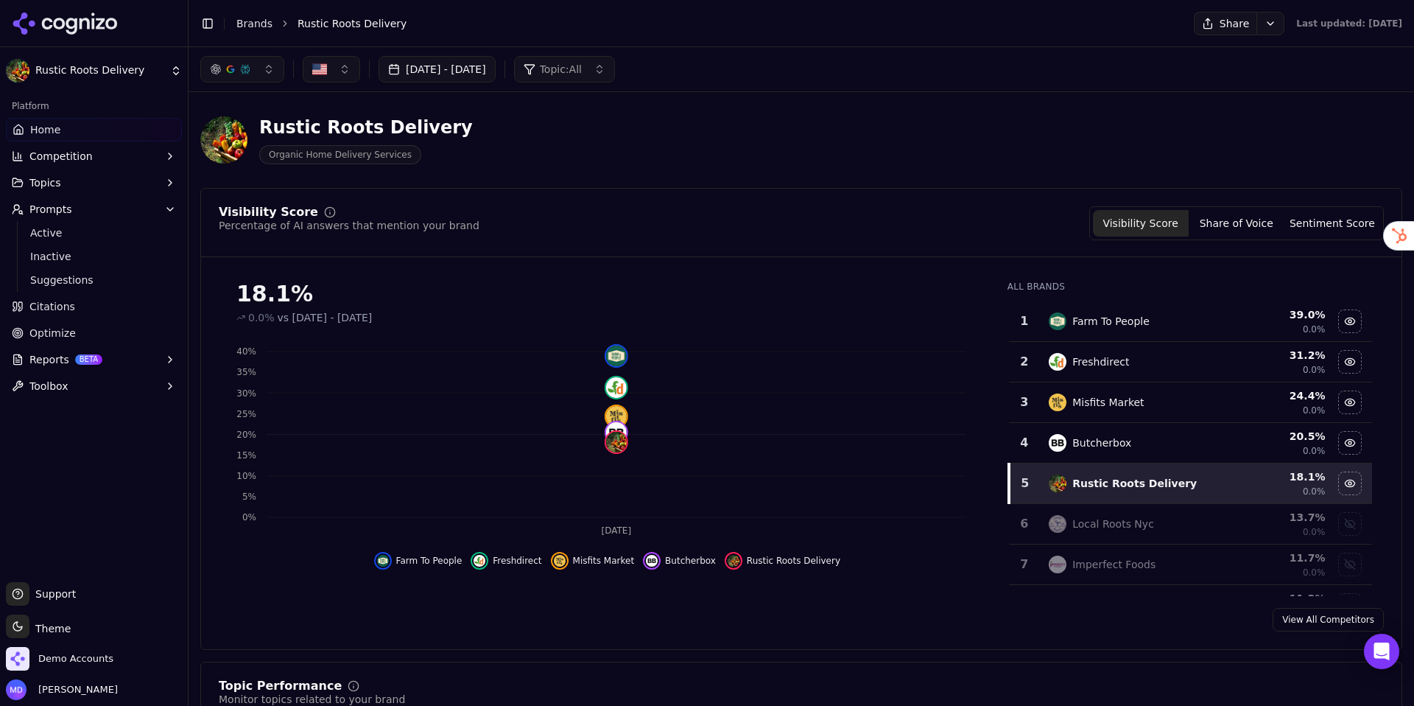
click at [1363, 223] on button "Sentiment Score" at bounding box center [1332, 223] width 96 height 27
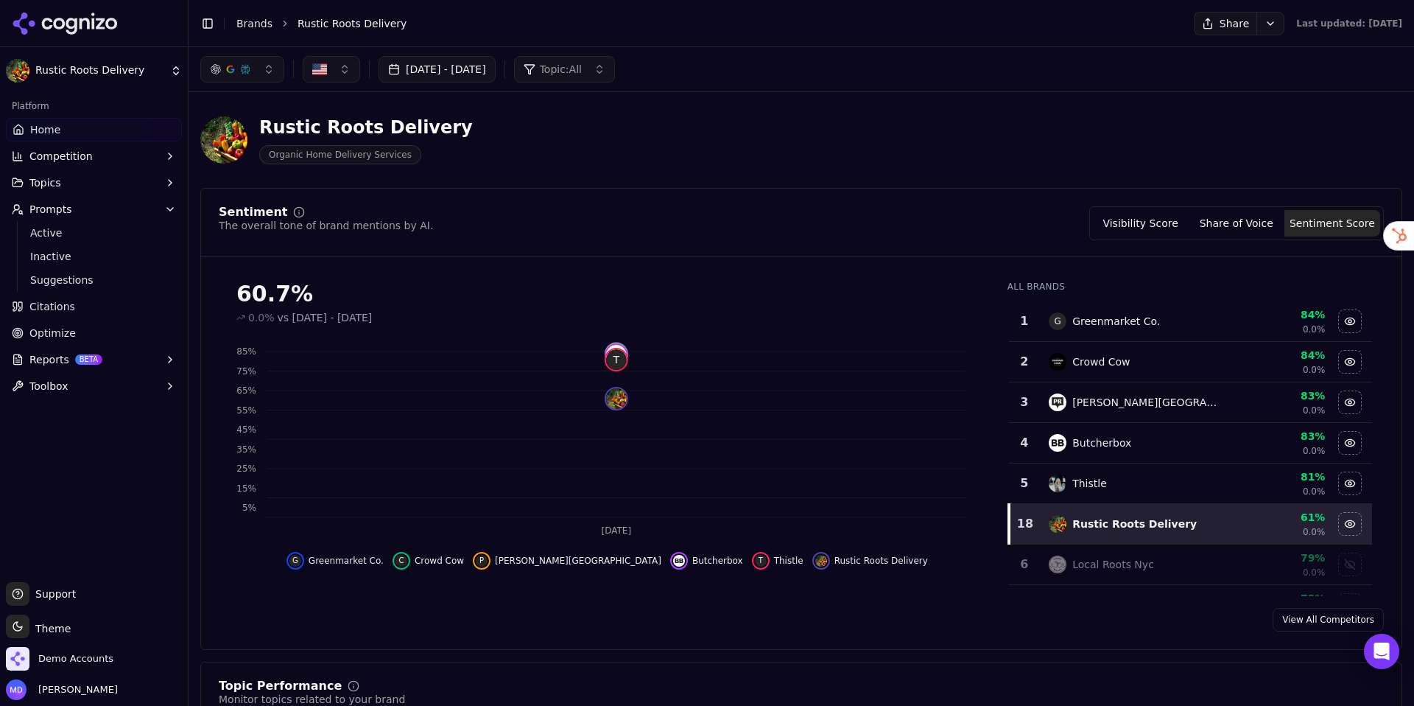
click at [1172, 220] on button "Visibility Score" at bounding box center [1141, 223] width 96 height 27
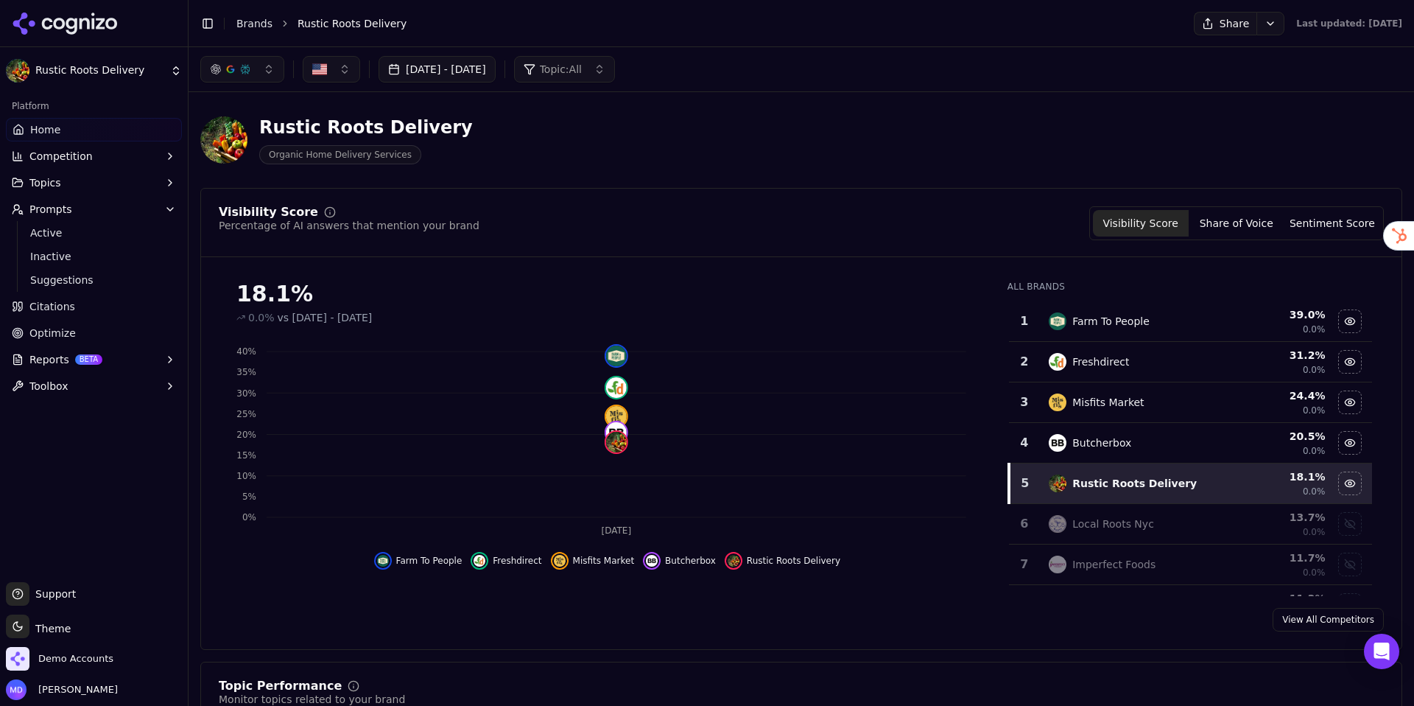
click at [63, 340] on link "Optimize" at bounding box center [94, 333] width 176 height 24
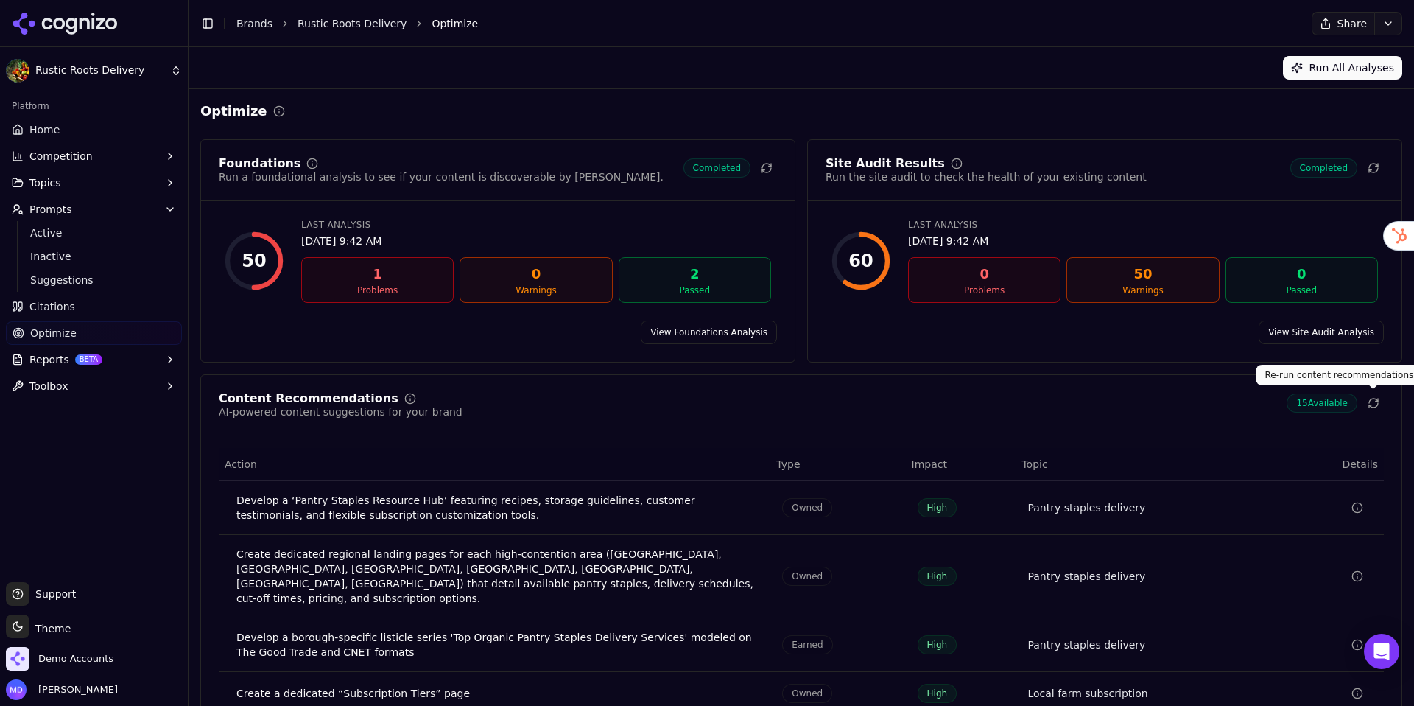
click at [1380, 402] on button at bounding box center [1373, 403] width 21 height 21
click at [110, 135] on link "Home" at bounding box center [94, 130] width 176 height 24
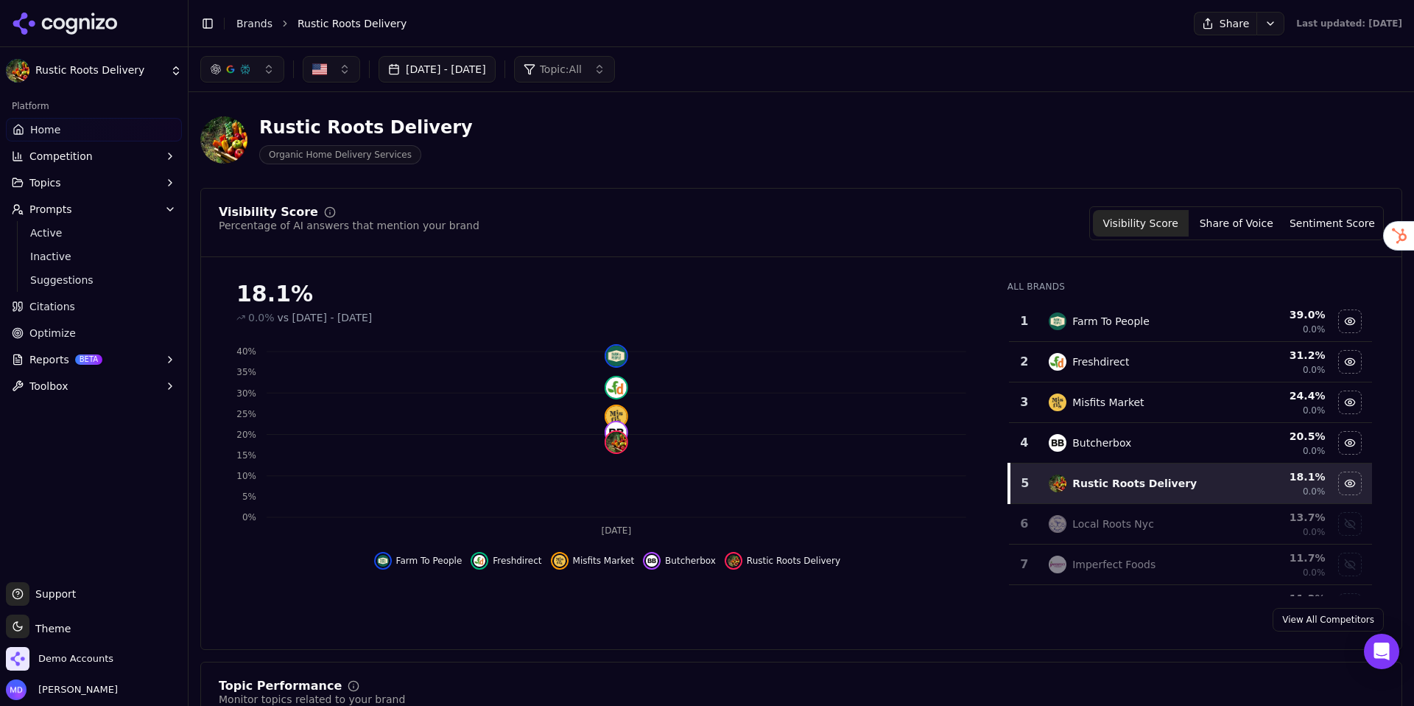
click at [87, 336] on link "Optimize" at bounding box center [94, 333] width 176 height 24
click at [87, 336] on html "Rustic Roots Delivery Platform Home Competition Topics Prompts Active Inactive …" at bounding box center [707, 353] width 1414 height 706
click at [58, 334] on html "Rustic Roots Delivery Platform Home Competition Topics Prompts Active Inactive …" at bounding box center [707, 353] width 1414 height 706
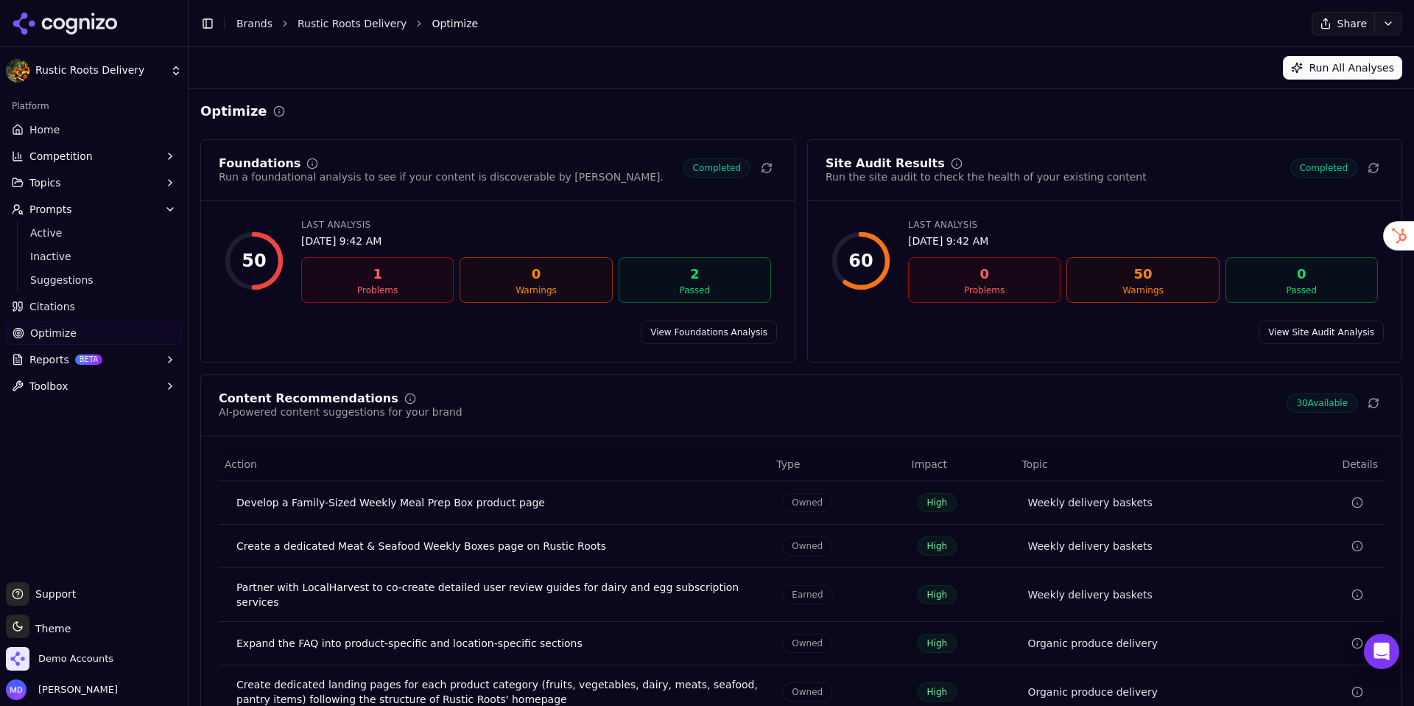
click at [84, 136] on link "Home" at bounding box center [94, 130] width 176 height 24
